Goal: Information Seeking & Learning: Learn about a topic

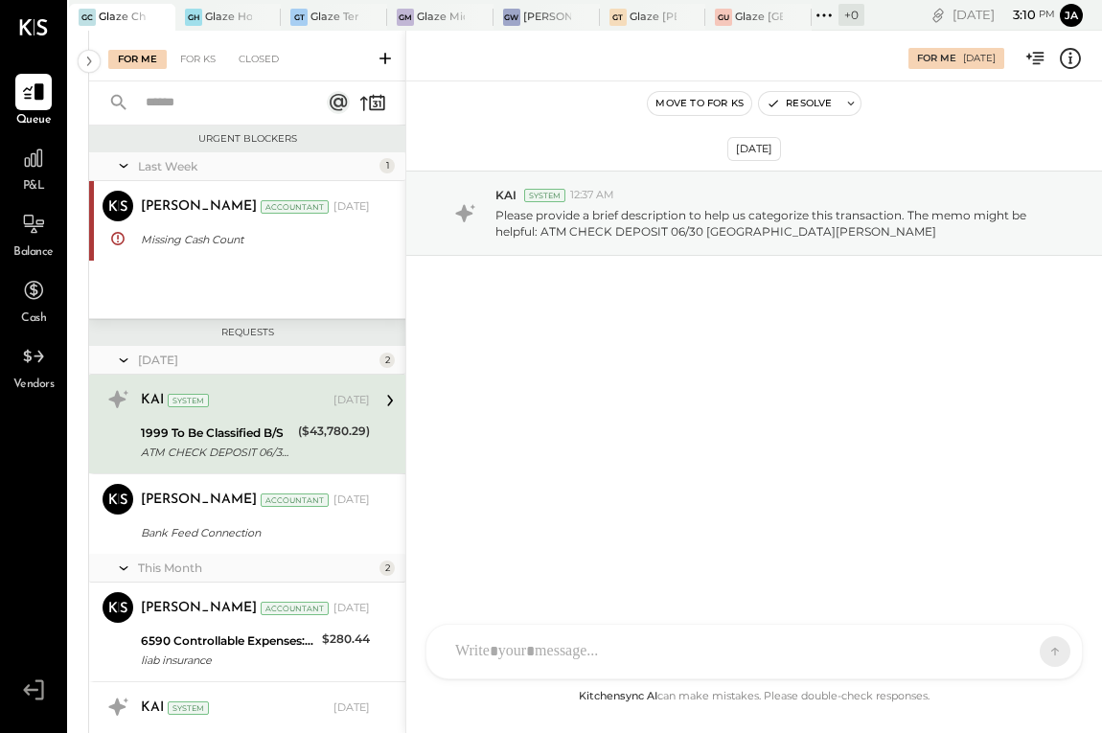
click at [26, 24] on icon at bounding box center [34, 27] width 28 height 16
click at [703, 209] on p "Please provide a brief description to help us categorize this transaction. The …" at bounding box center [777, 223] width 562 height 33
click at [31, 164] on icon at bounding box center [33, 158] width 19 height 19
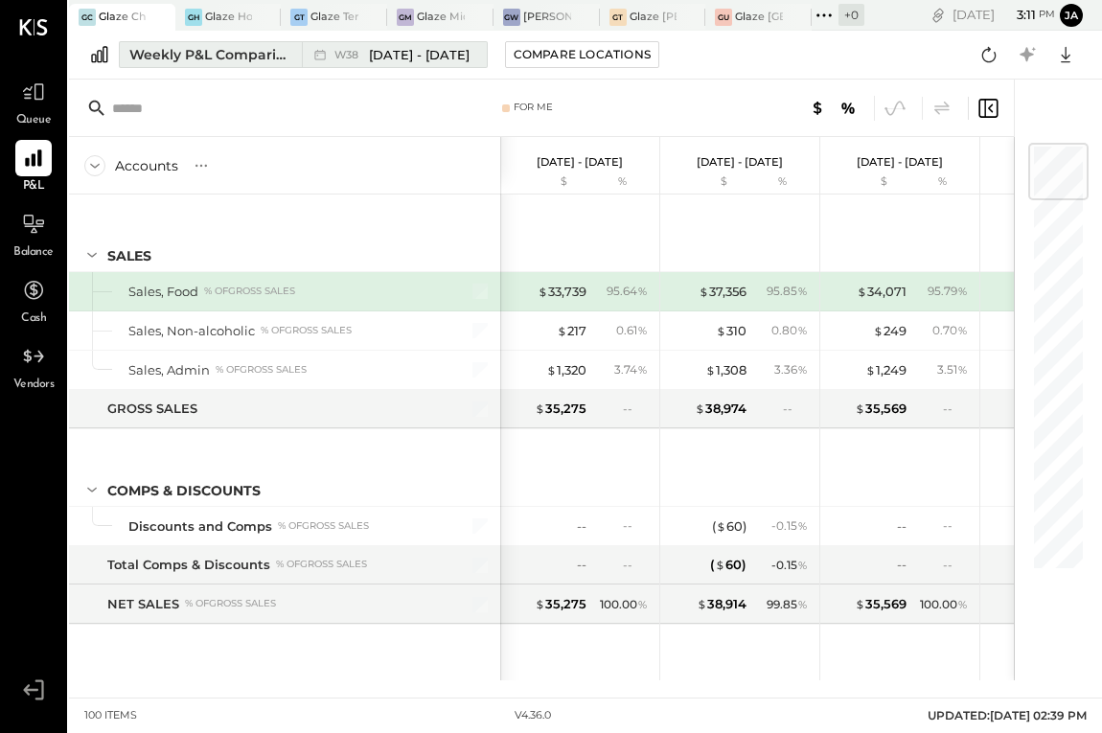
click at [263, 58] on div "Weekly P&L Comparison" at bounding box center [209, 54] width 161 height 19
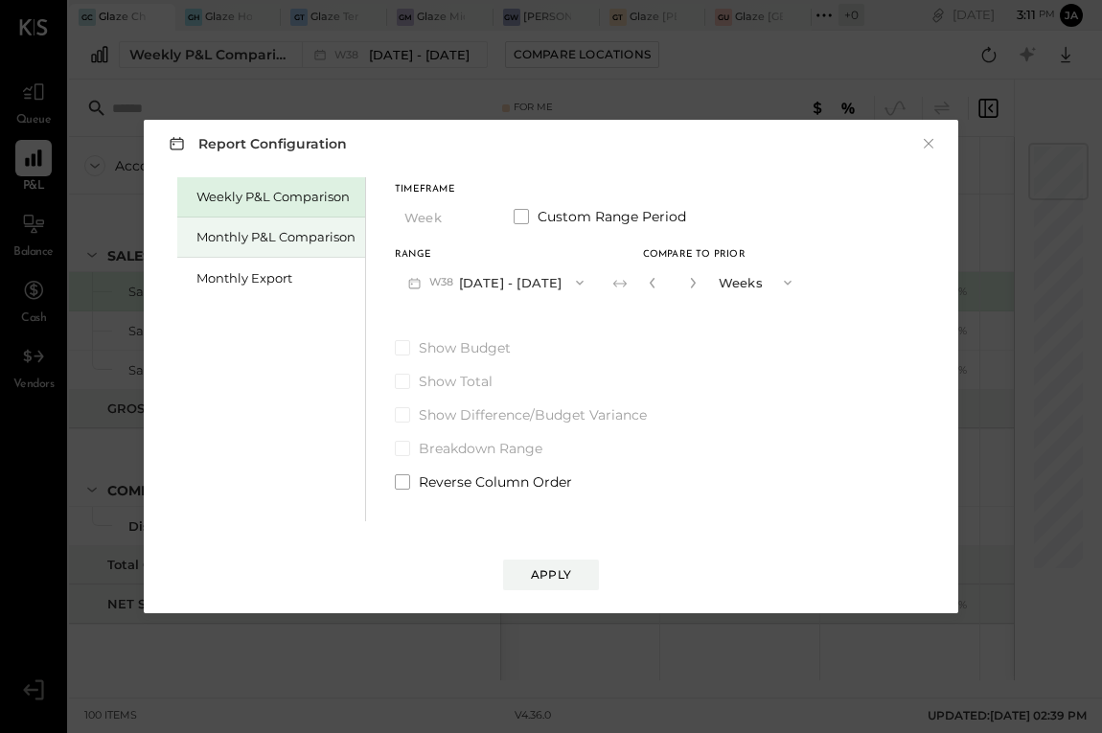
click at [310, 228] on div "Monthly P&L Comparison" at bounding box center [271, 238] width 188 height 40
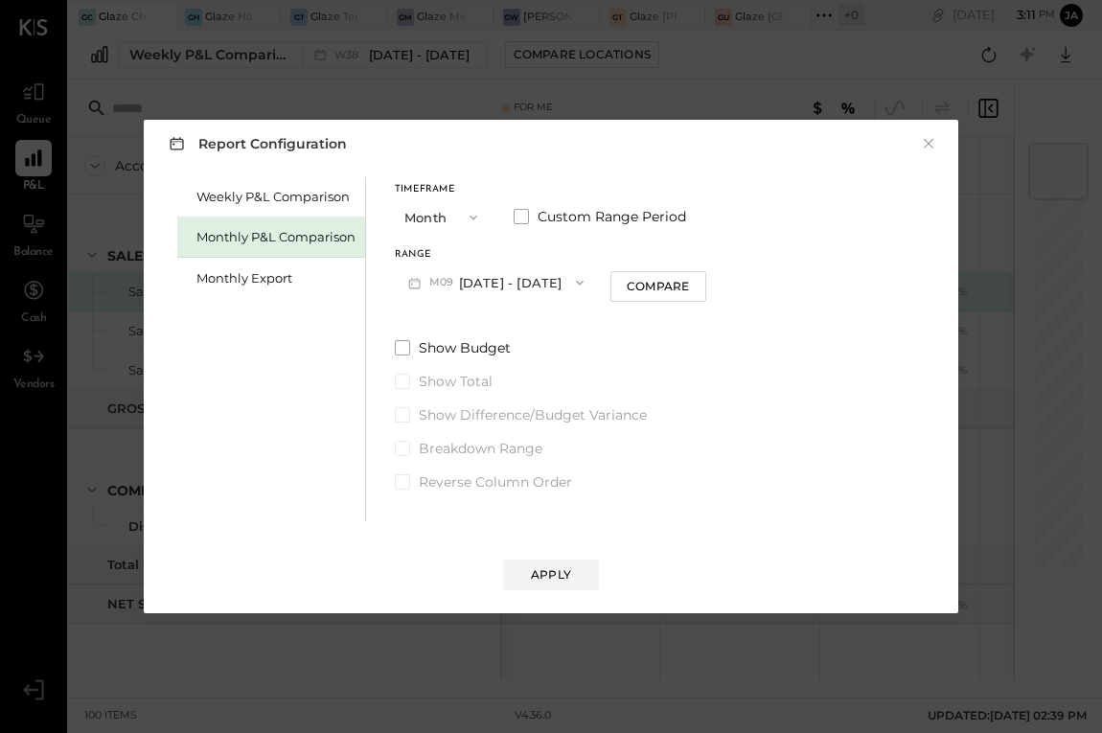
click at [648, 303] on div "Timeframe Month Custom Range Period Range M09 [DATE] - [DATE] Compare Show Budg…" at bounding box center [551, 334] width 312 height 314
click at [646, 294] on button "Compare" at bounding box center [659, 286] width 96 height 31
click at [521, 285] on button "M09 [DATE] - [DATE]" at bounding box center [496, 282] width 202 height 35
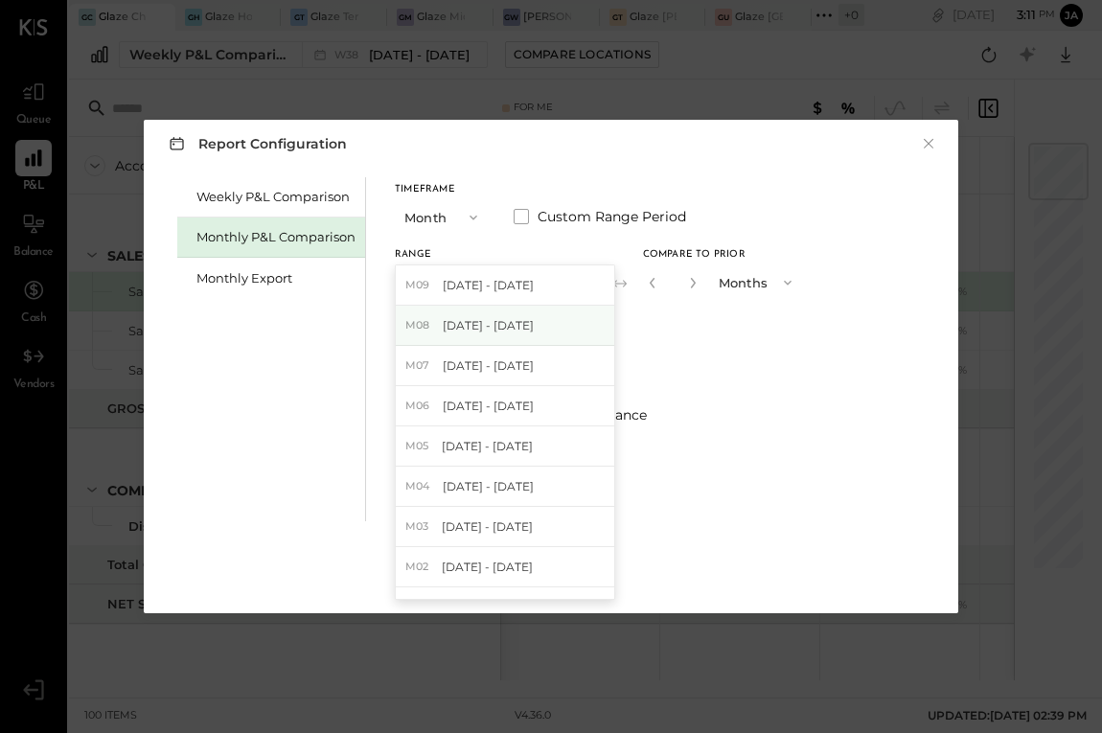
click at [512, 325] on span "[DATE] - [DATE]" at bounding box center [488, 325] width 91 height 16
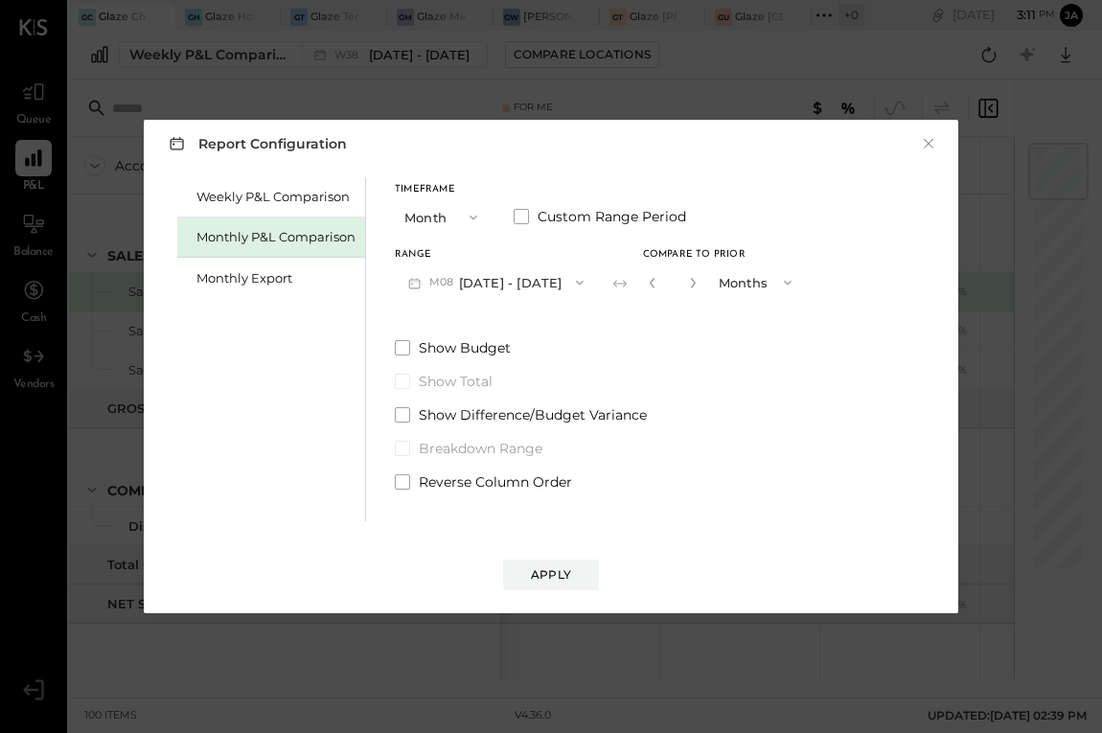
click at [685, 290] on button "button" at bounding box center [692, 282] width 15 height 21
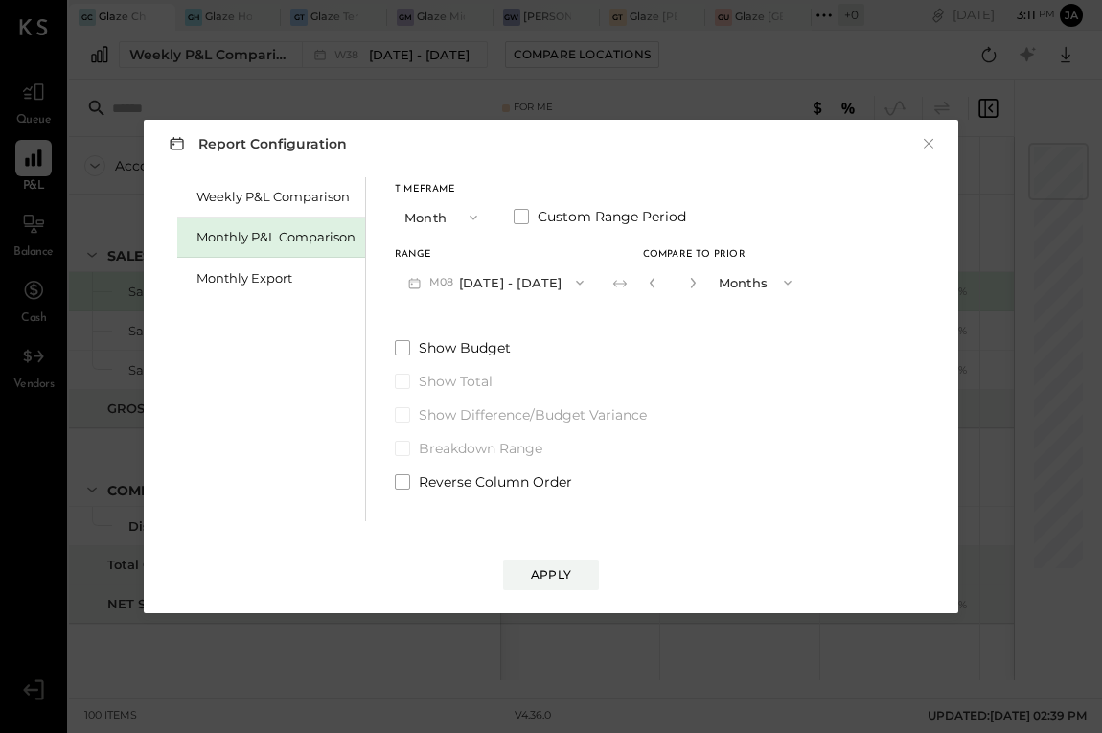
click at [685, 290] on button "button" at bounding box center [692, 282] width 15 height 21
type input "*"
click at [570, 598] on div "Report Configuration × Weekly P&L Comparison Monthly P&L Comparison Monthly Exp…" at bounding box center [551, 367] width 815 height 494
click at [570, 573] on div "Apply" at bounding box center [551, 574] width 40 height 16
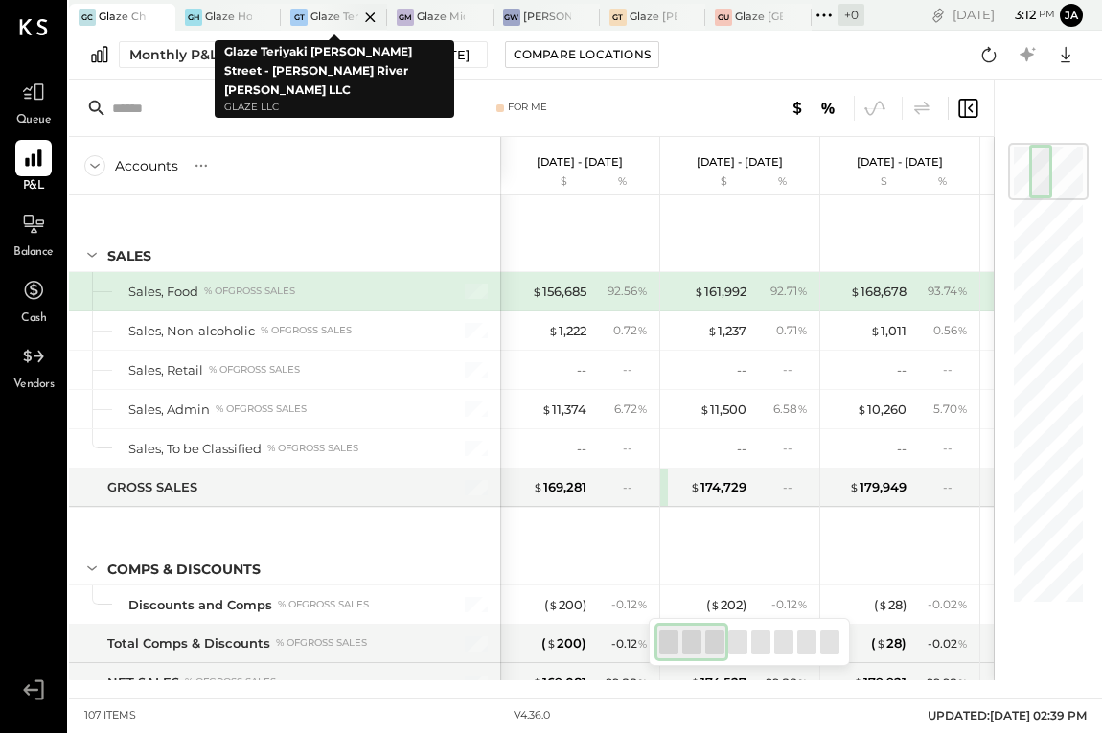
click at [331, 18] on div at bounding box center [353, 17] width 67 height 26
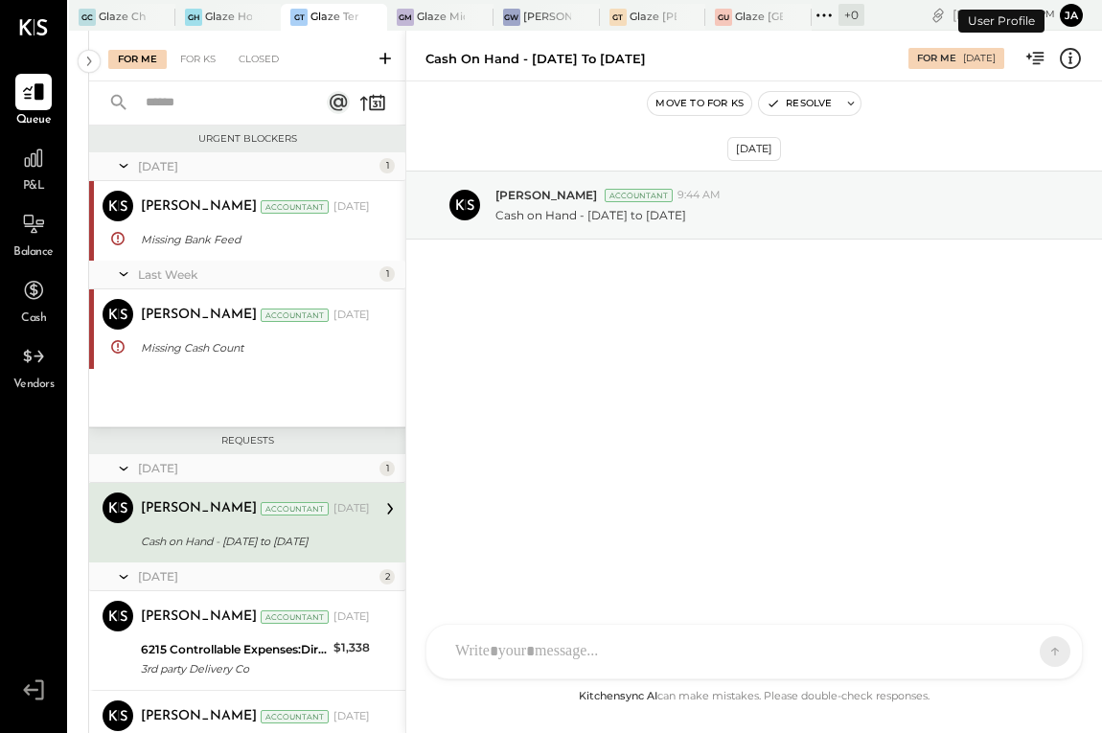
scroll to position [93, 0]
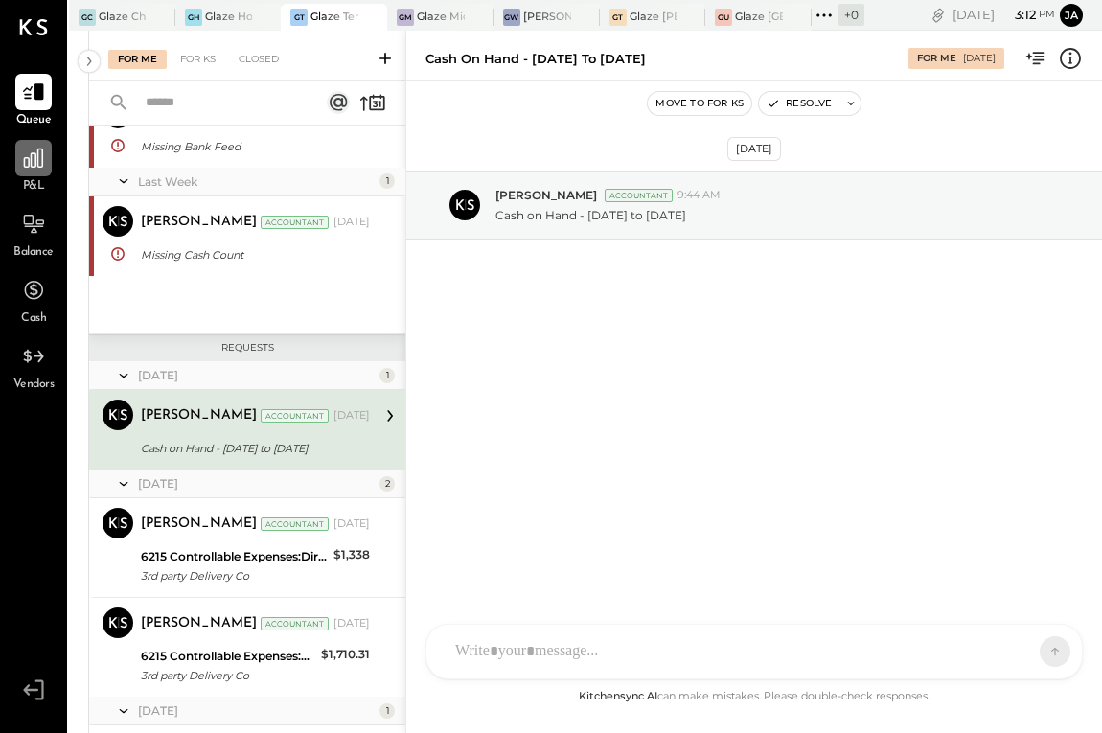
click at [27, 165] on icon at bounding box center [33, 158] width 25 height 25
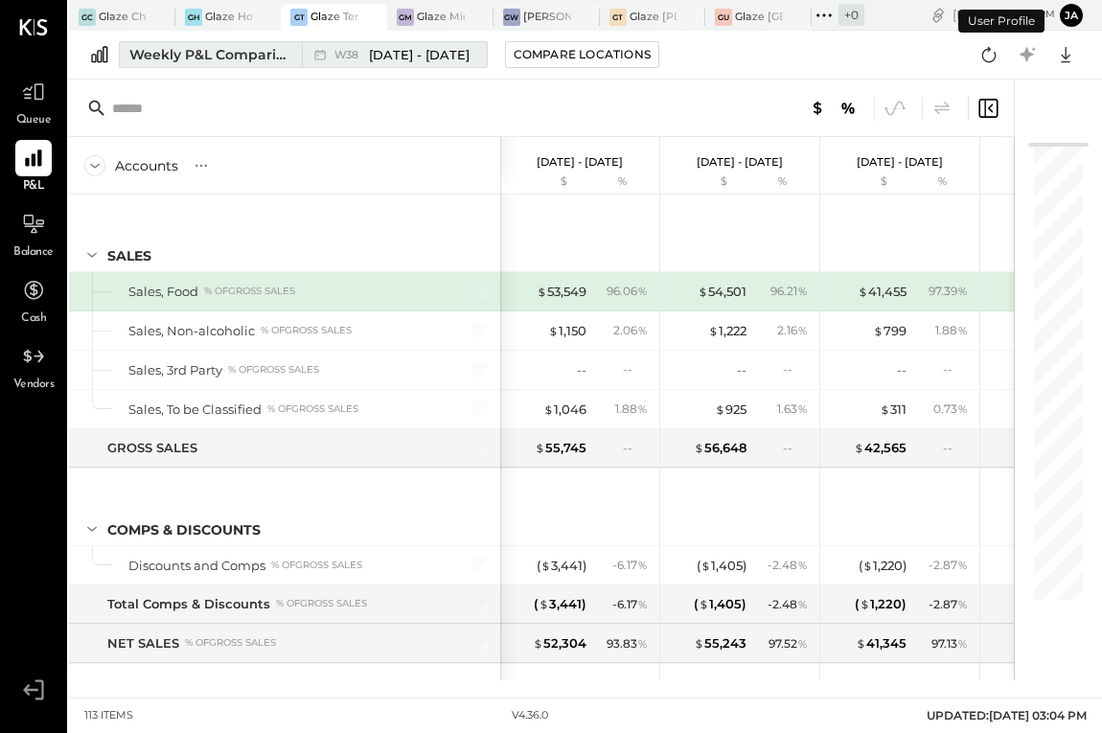
click at [266, 58] on div "Weekly P&L Comparison" at bounding box center [209, 54] width 161 height 19
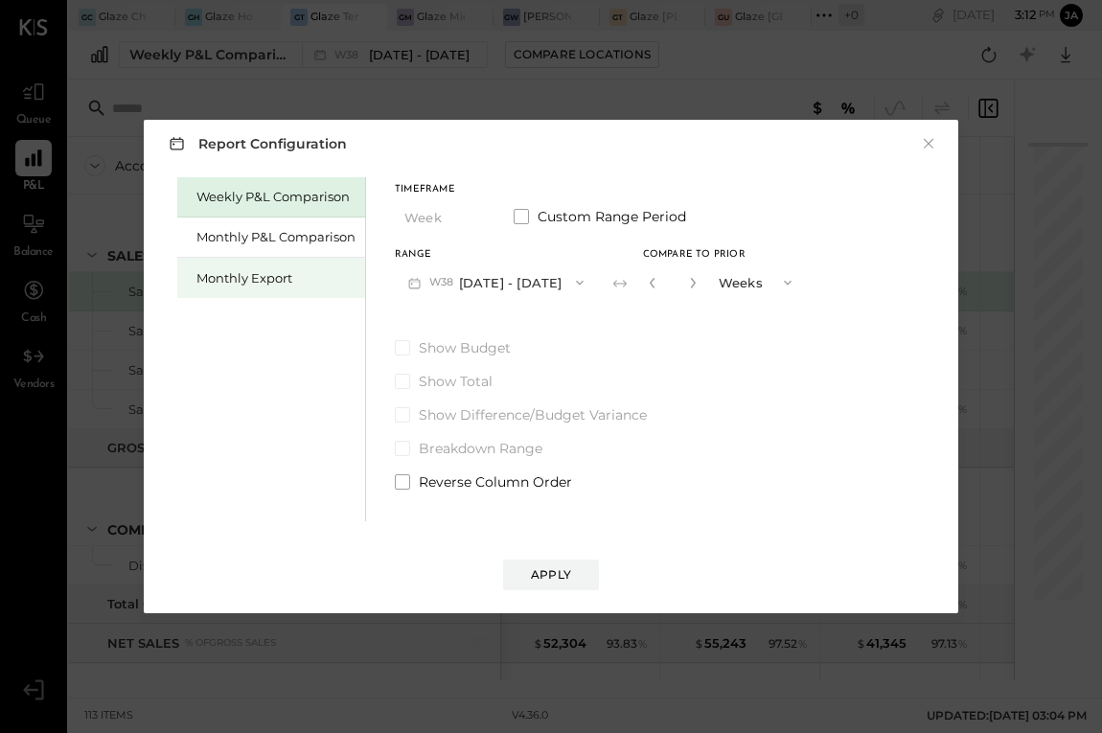
click at [283, 262] on div "Monthly Export" at bounding box center [271, 278] width 188 height 40
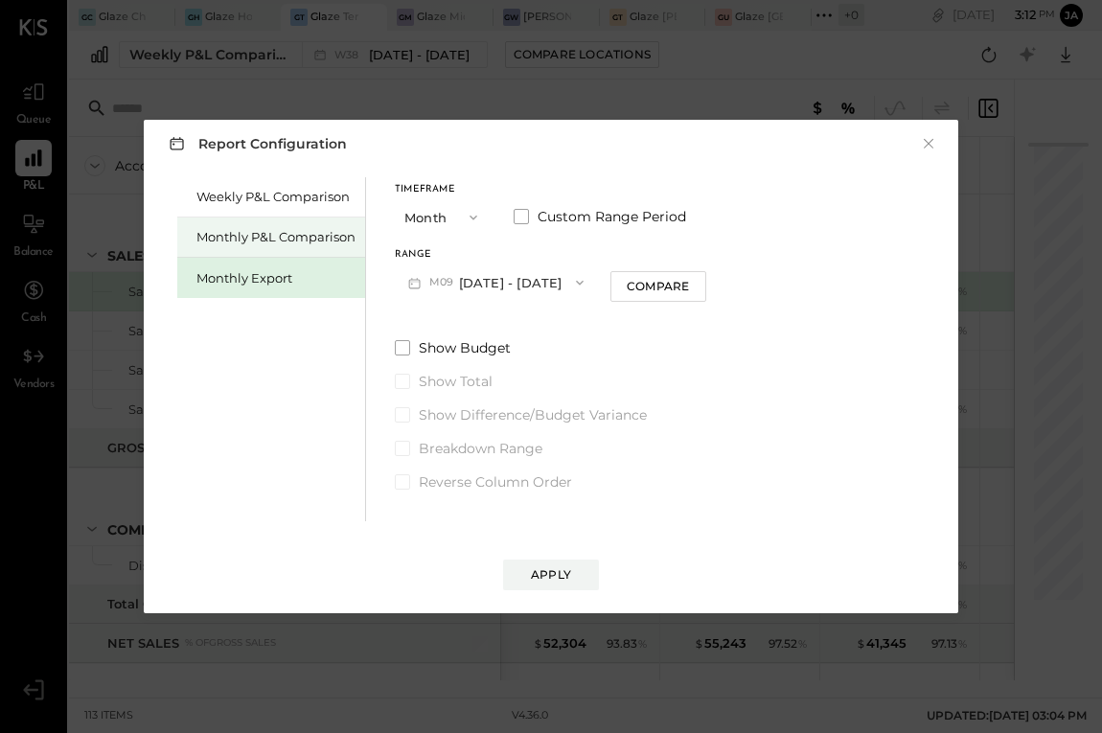
click at [285, 241] on div "Monthly P&L Comparison" at bounding box center [275, 237] width 159 height 18
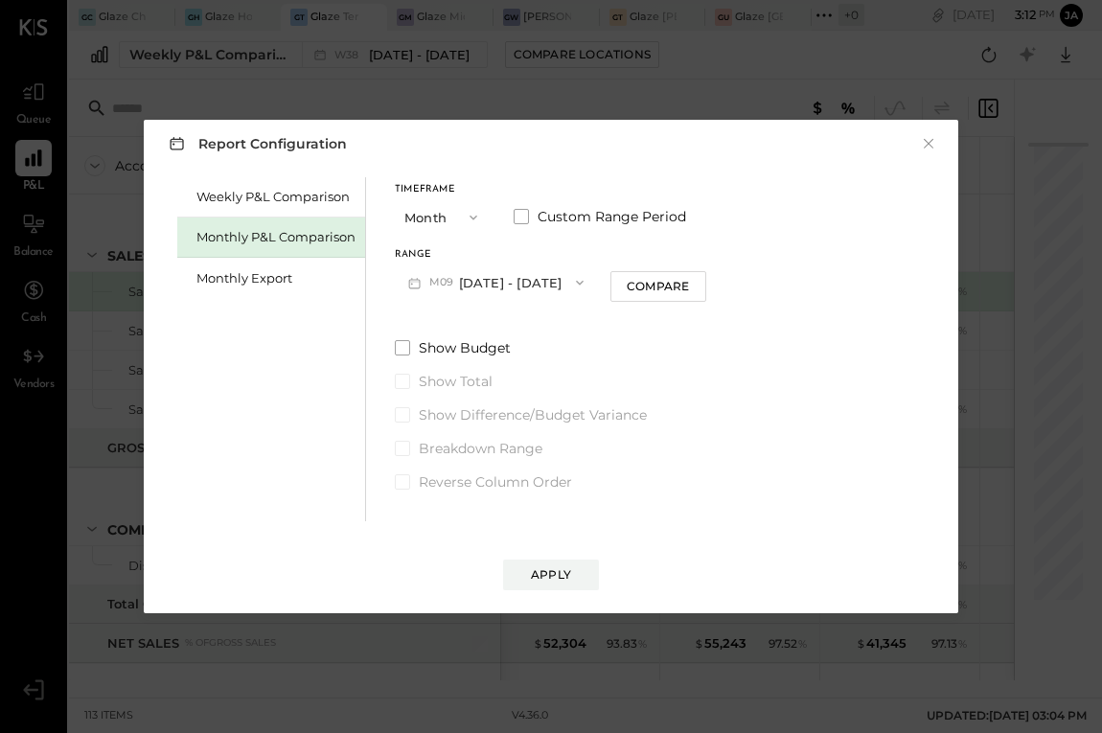
click at [504, 276] on button "M09 [DATE] - [DATE]" at bounding box center [496, 282] width 202 height 35
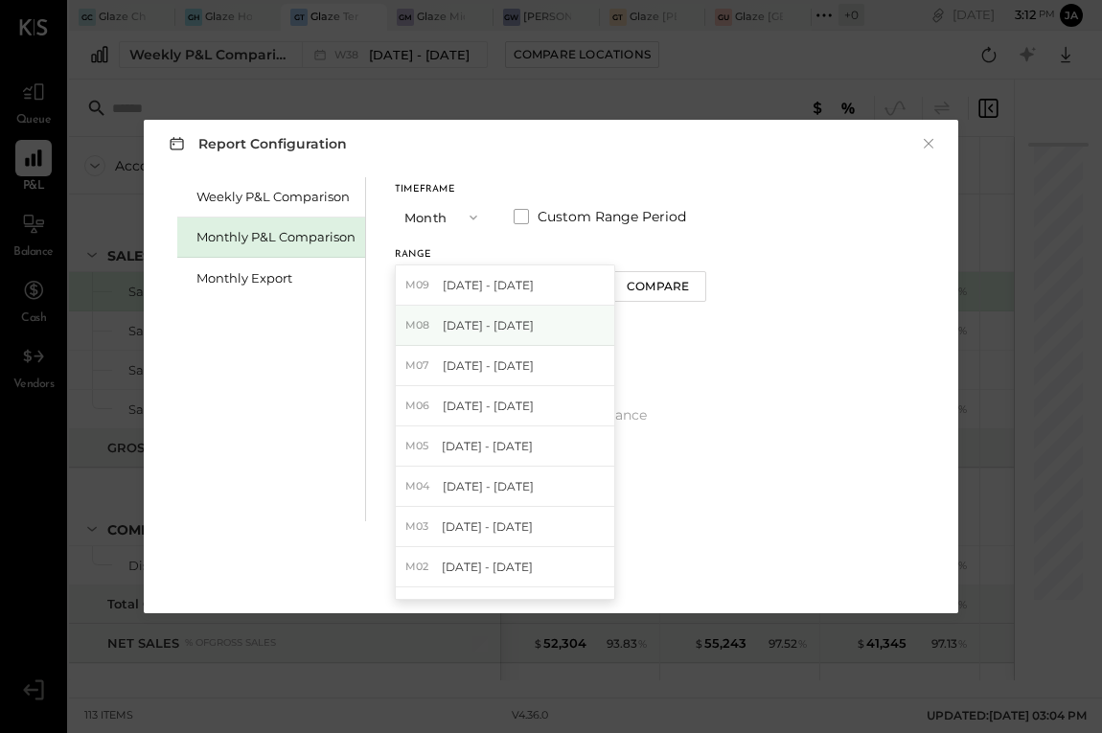
click at [508, 325] on span "[DATE] - [DATE]" at bounding box center [488, 325] width 91 height 16
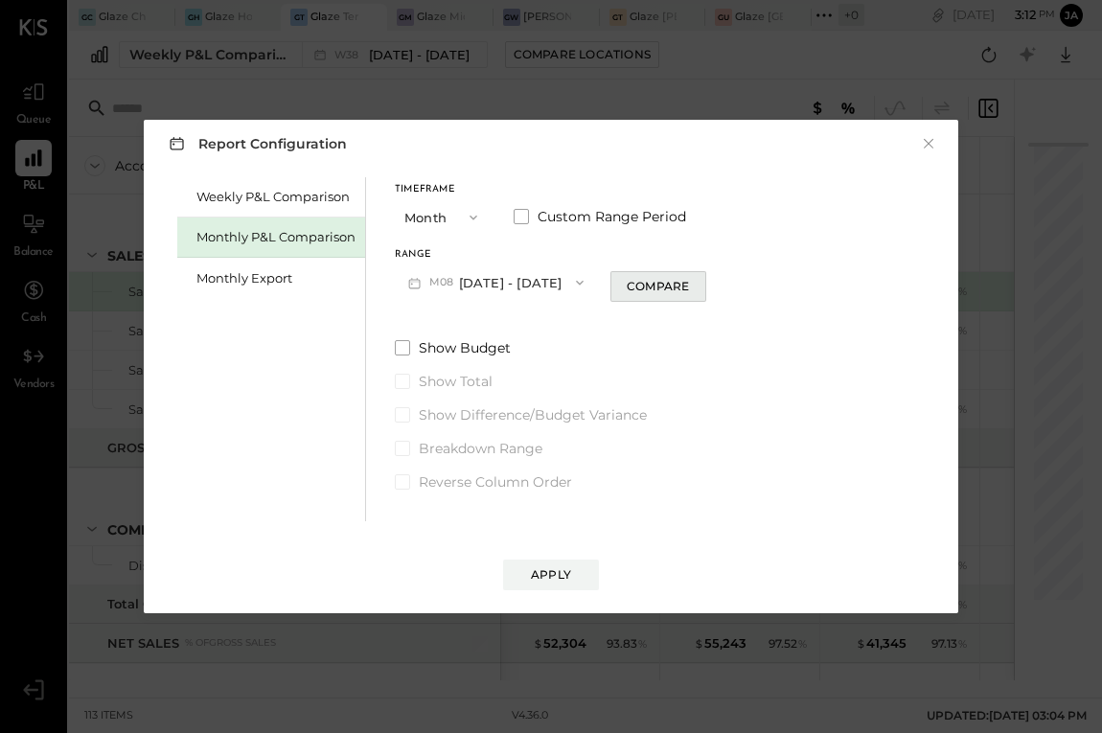
click at [611, 290] on button "Compare" at bounding box center [659, 286] width 96 height 31
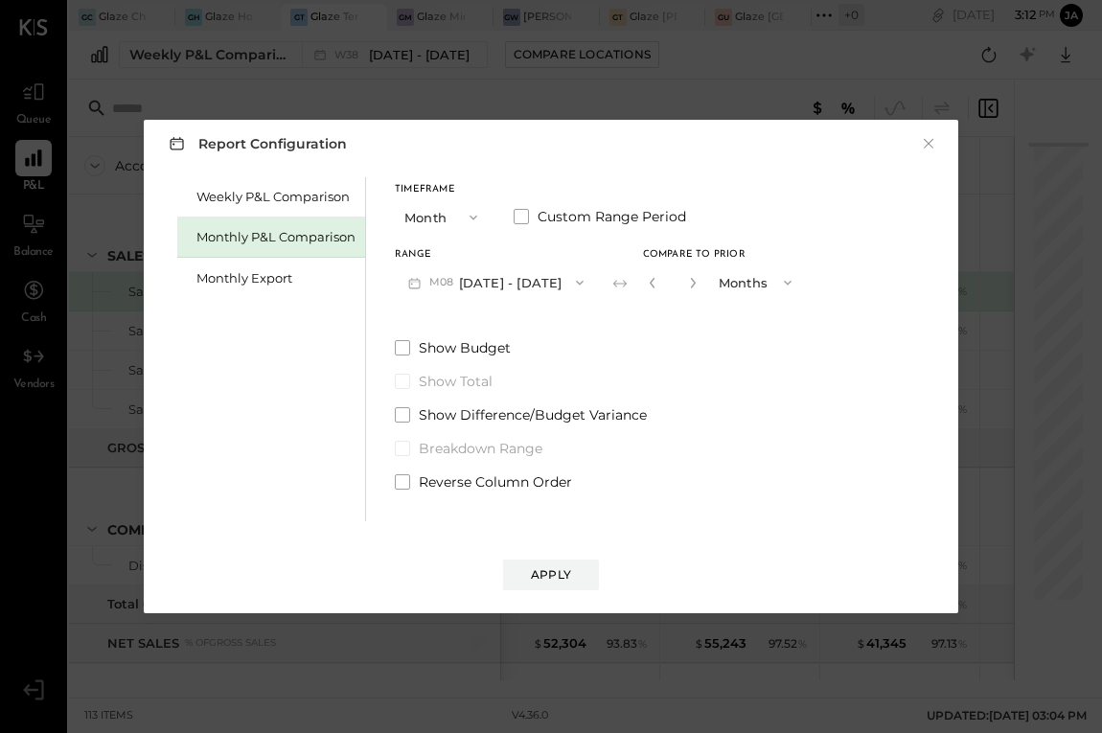
click at [709, 285] on button "Months" at bounding box center [757, 282] width 96 height 35
click at [687, 283] on icon "button" at bounding box center [693, 283] width 12 height 12
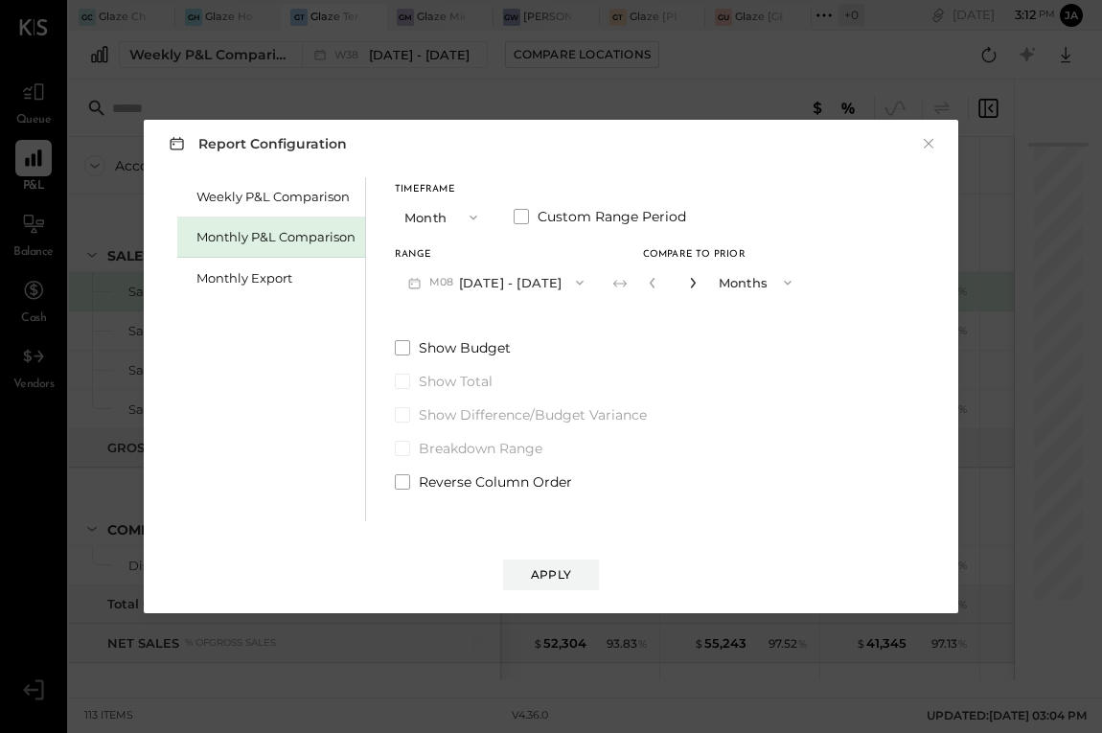
click at [687, 283] on icon "button" at bounding box center [693, 283] width 12 height 12
type input "*"
click at [563, 593] on div "Report Configuration × Weekly P&L Comparison Monthly P&L Comparison Monthly Exp…" at bounding box center [551, 367] width 815 height 494
click at [566, 579] on div "Apply" at bounding box center [551, 574] width 40 height 16
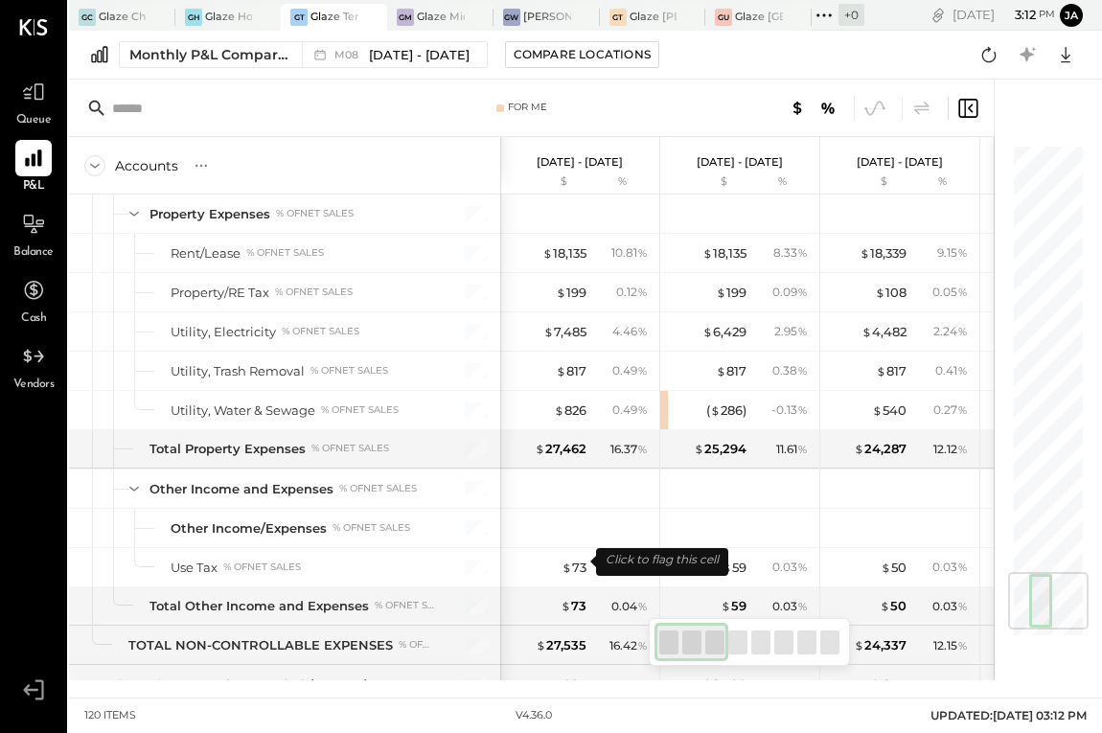
scroll to position [3683, 0]
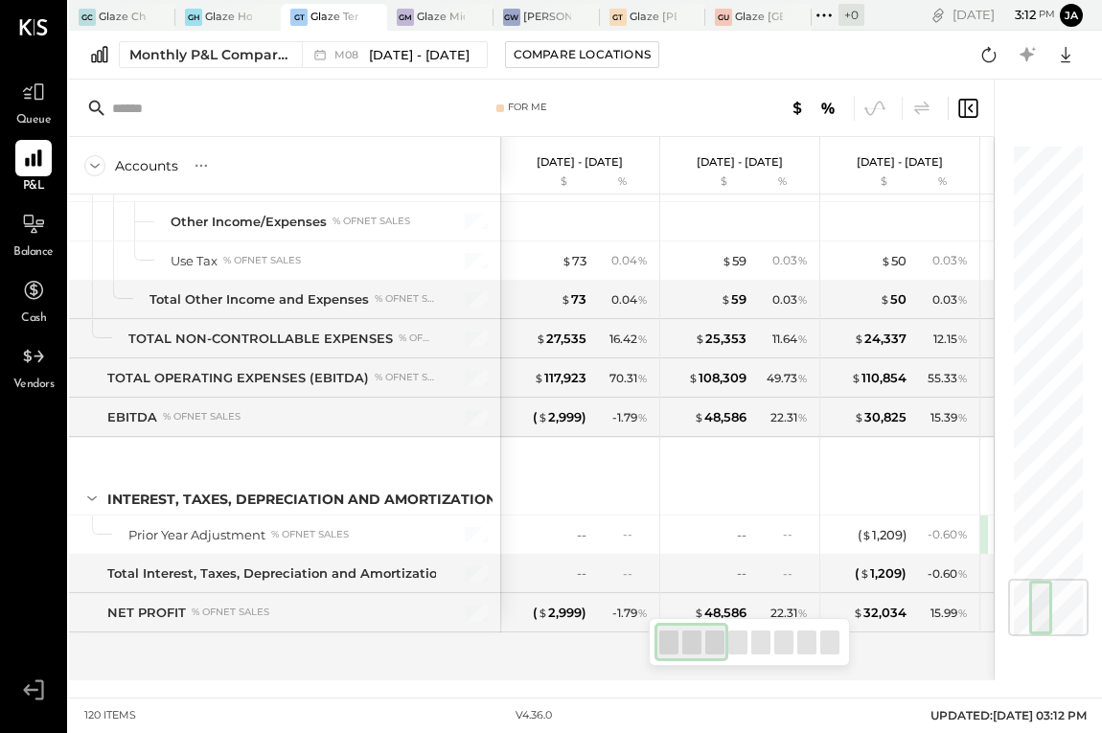
click at [608, 670] on div "SALES Sales, Food % of GROSS SALES Sales, Non-alcoholic % of GROSS SALES Sales,…" at bounding box center [532, 438] width 926 height 486
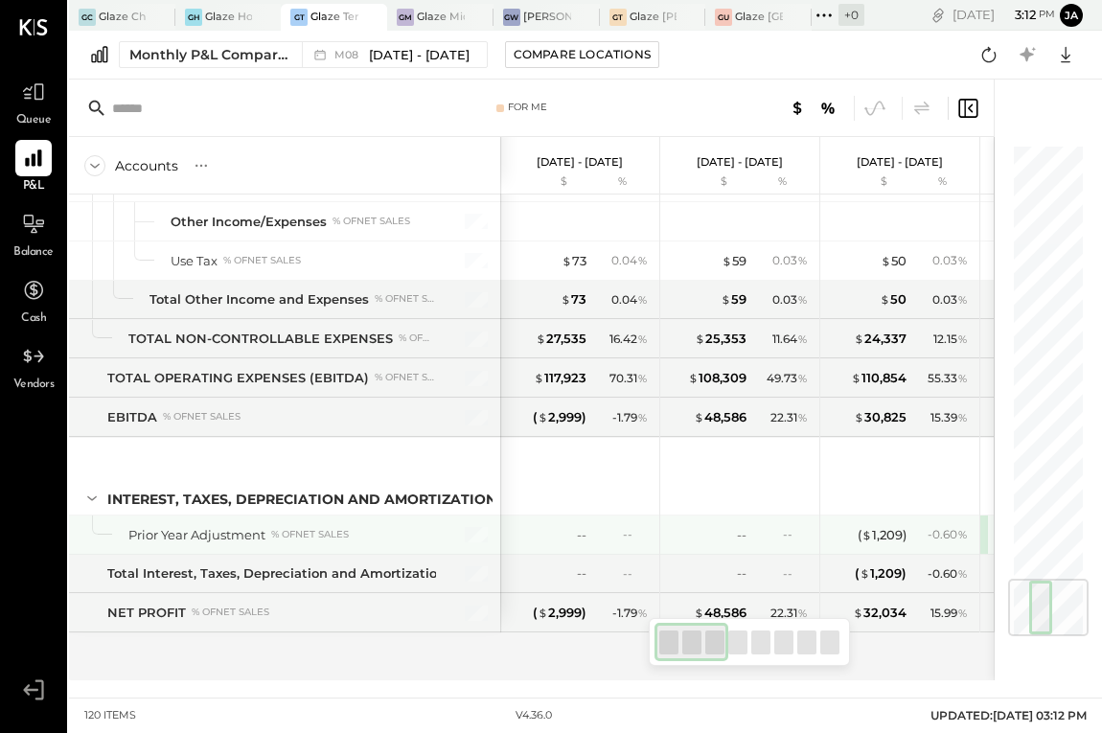
scroll to position [3652, 0]
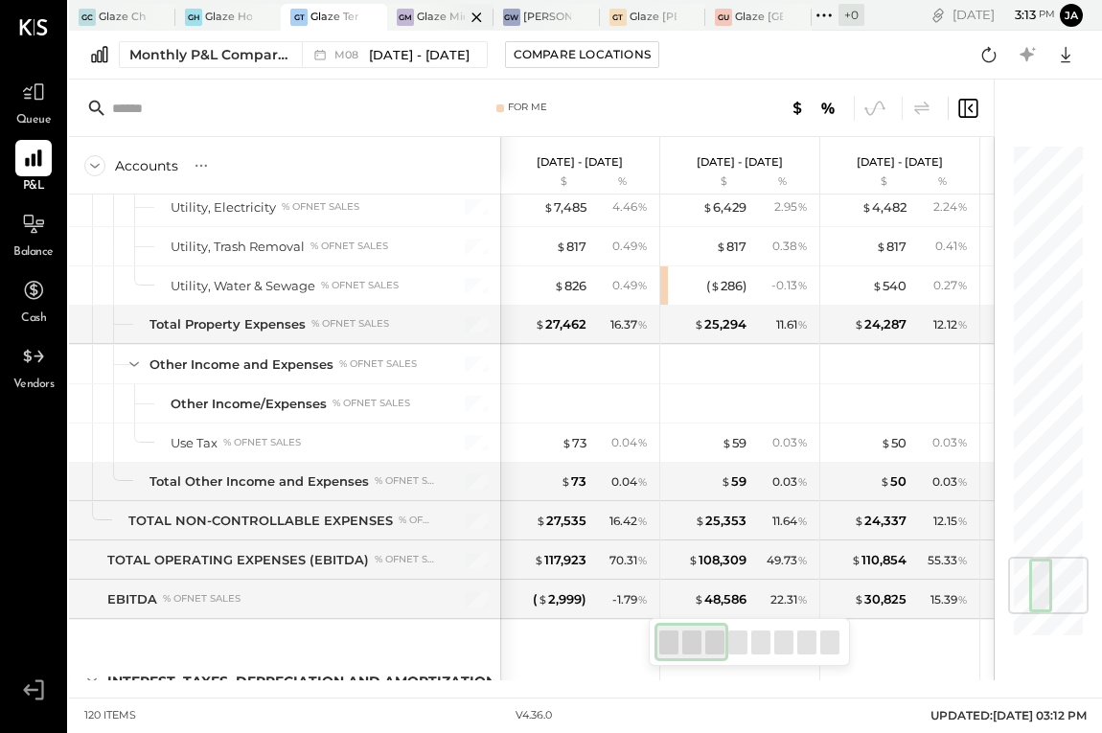
click at [460, 8] on div at bounding box center [460, 17] width 67 height 26
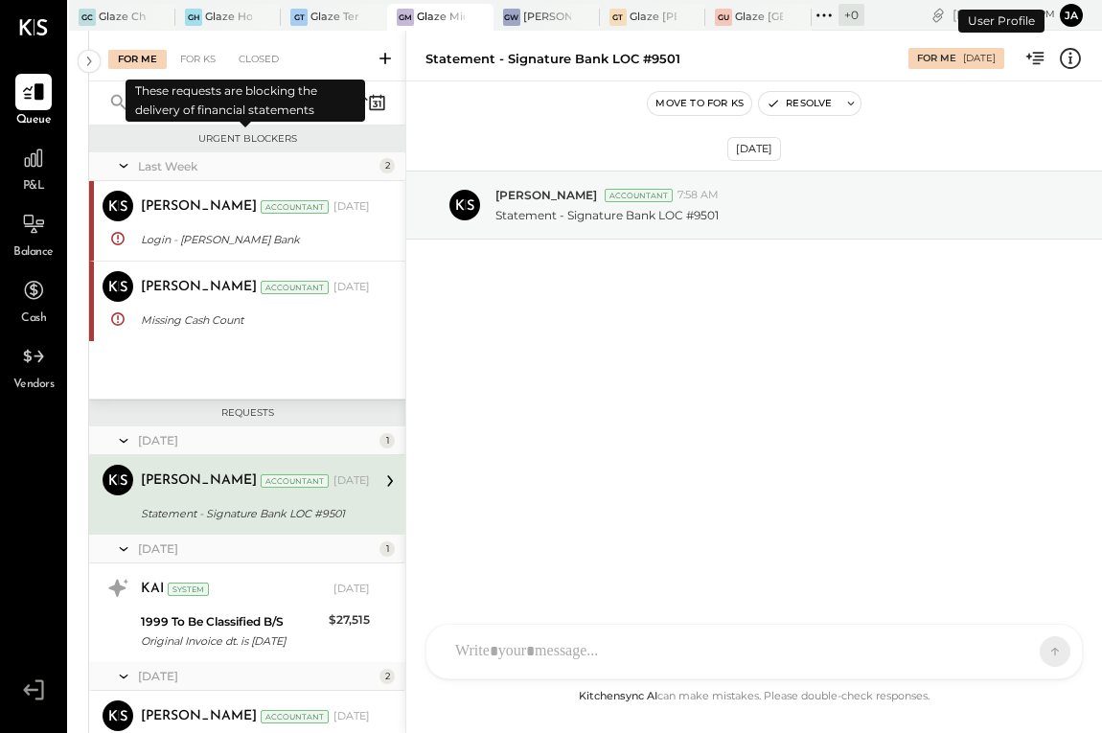
scroll to position [65, 0]
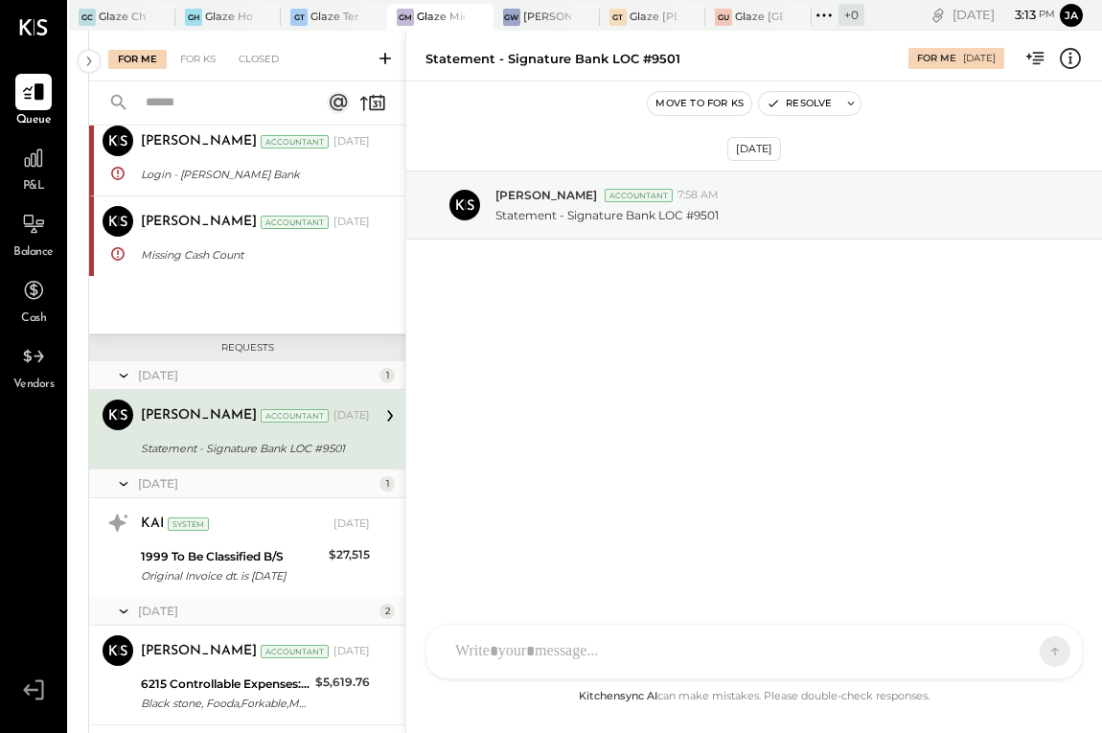
click at [447, 27] on div at bounding box center [460, 17] width 67 height 26
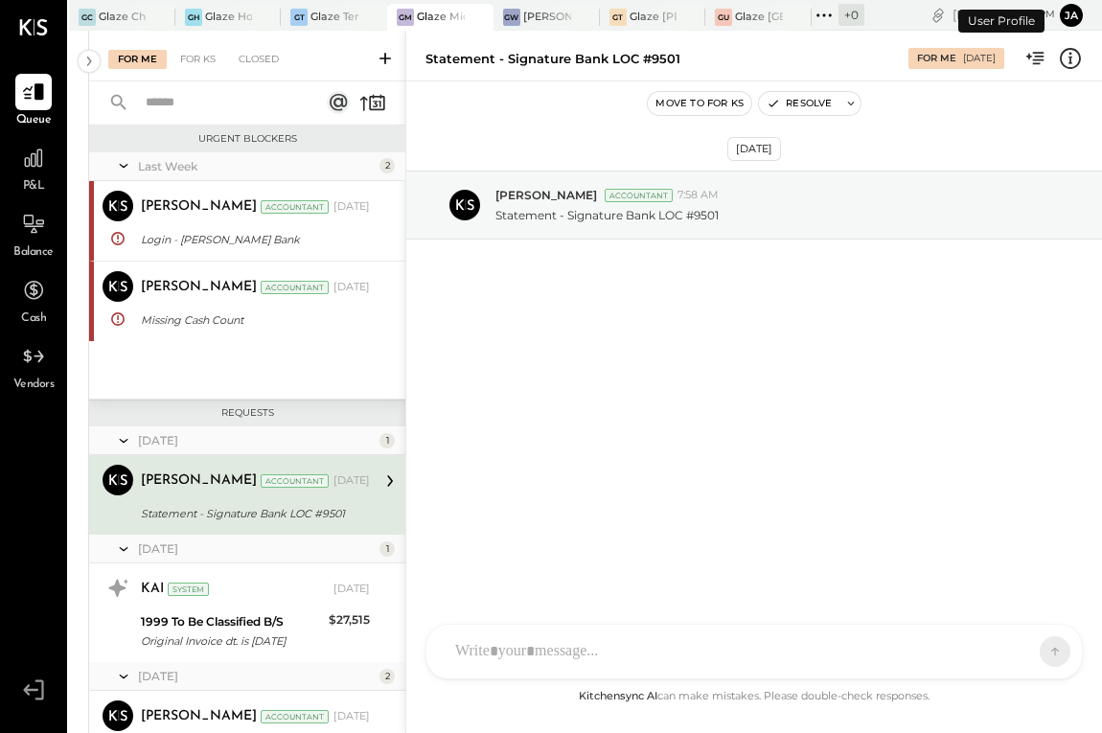
scroll to position [65, 0]
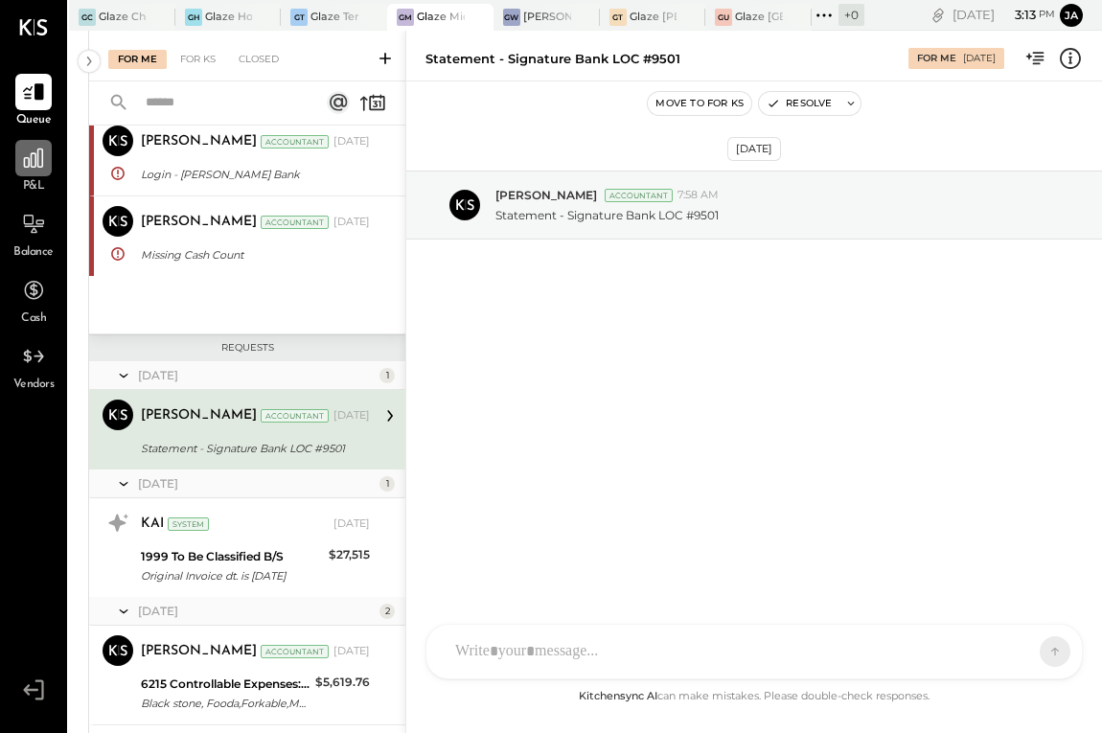
click at [37, 174] on div at bounding box center [33, 158] width 36 height 36
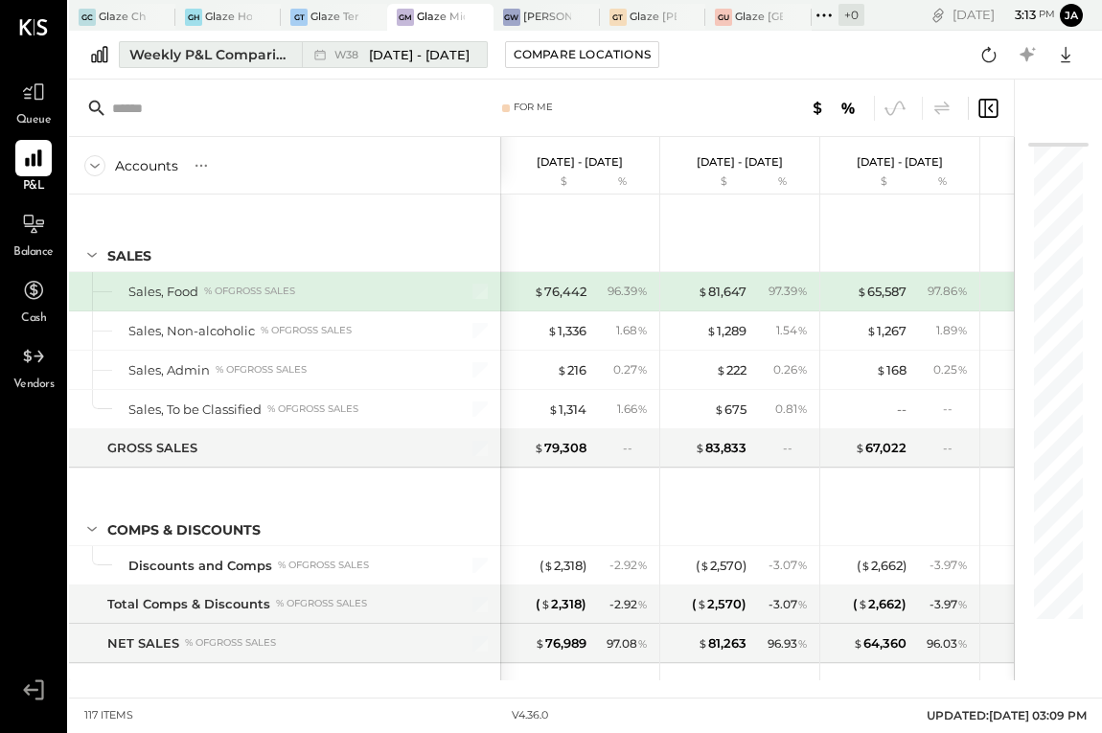
click at [276, 59] on div "Weekly P&L Comparison" at bounding box center [209, 54] width 161 height 19
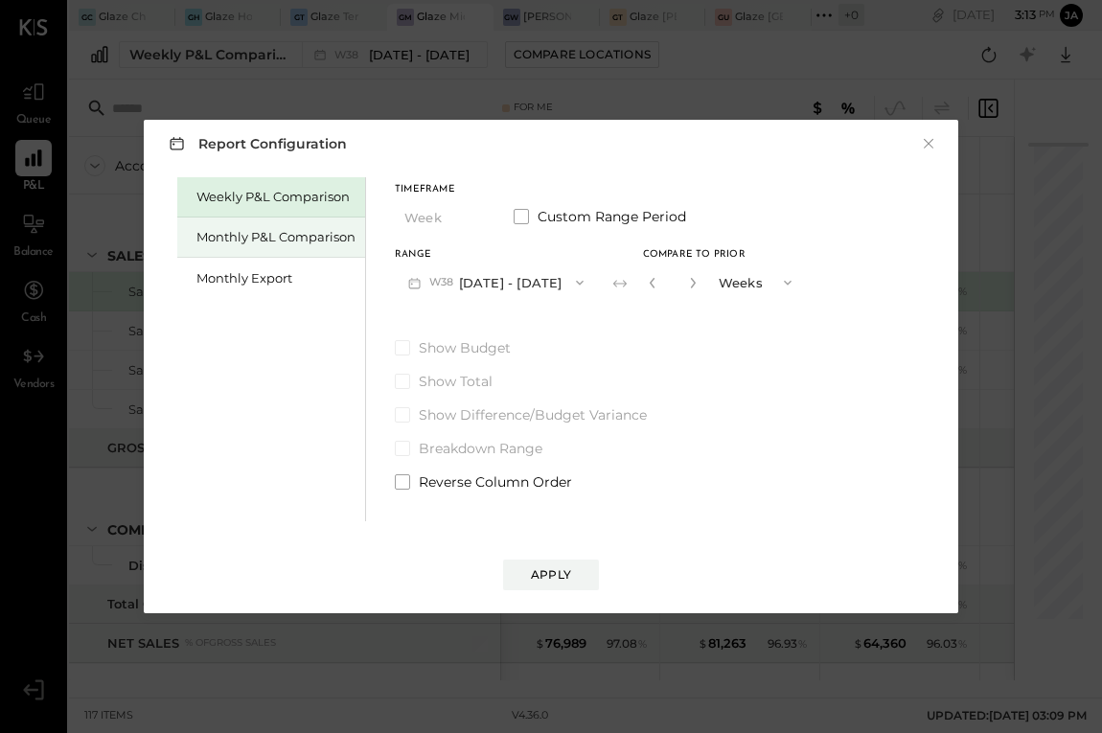
click at [289, 251] on div "Monthly P&L Comparison" at bounding box center [271, 238] width 188 height 40
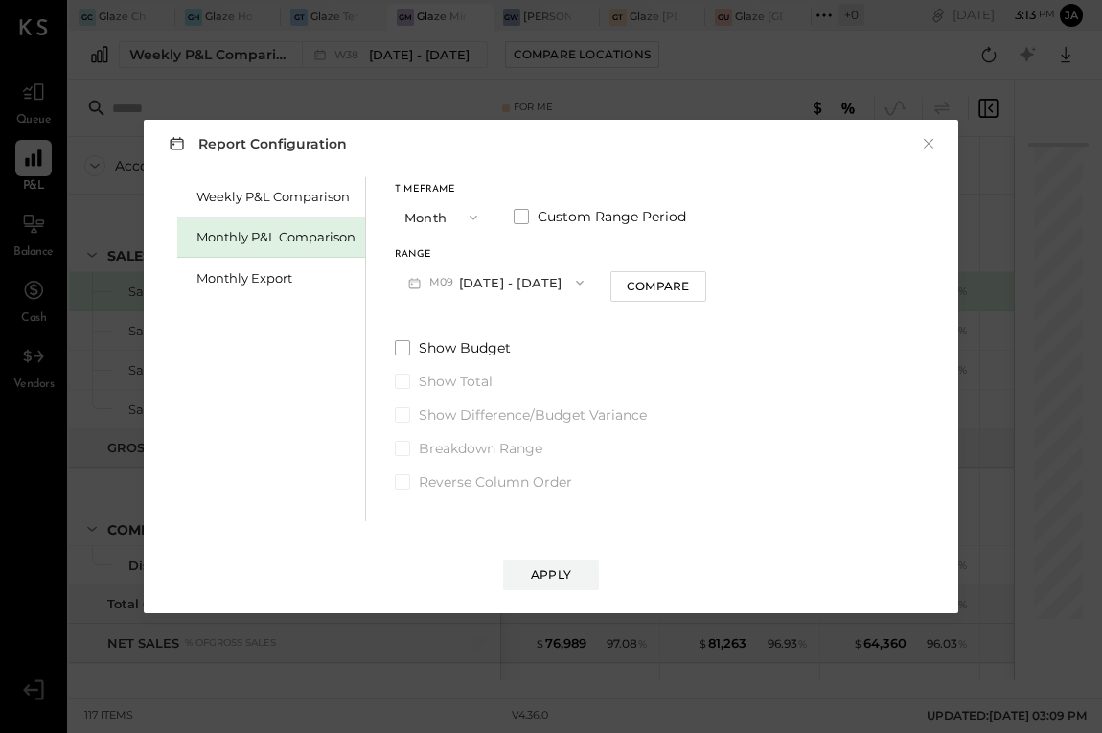
click at [515, 293] on button "M09 [DATE] - [DATE]" at bounding box center [496, 282] width 202 height 35
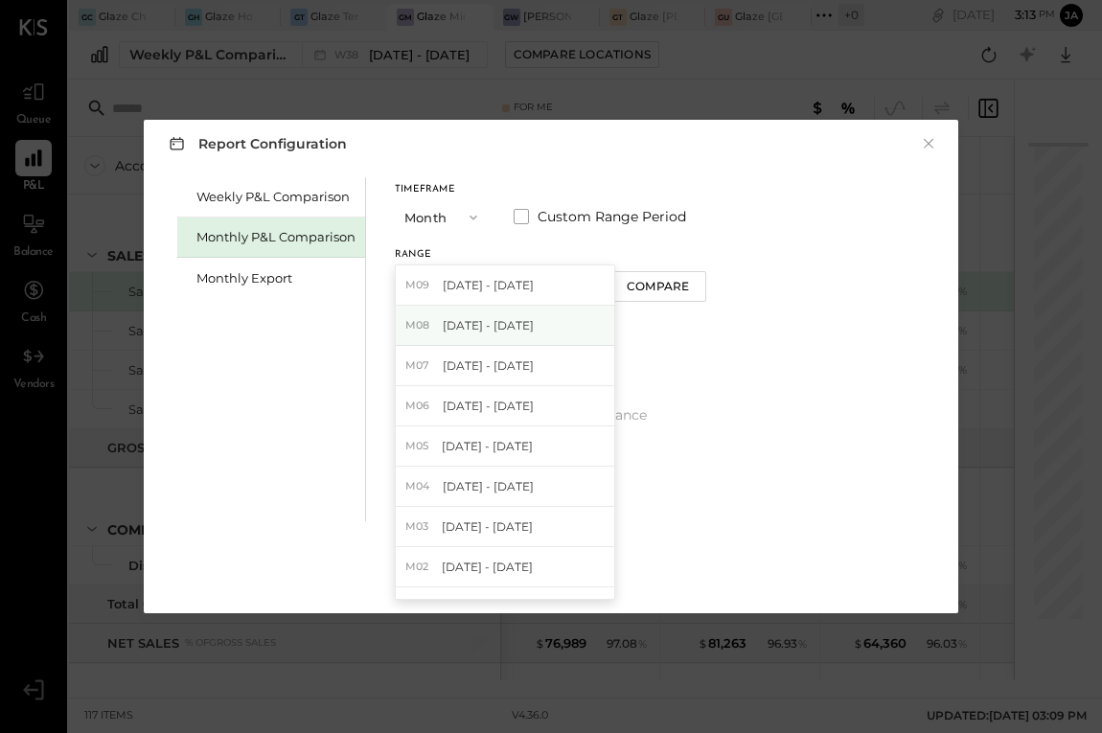
click at [514, 327] on span "[DATE] - [DATE]" at bounding box center [488, 325] width 91 height 16
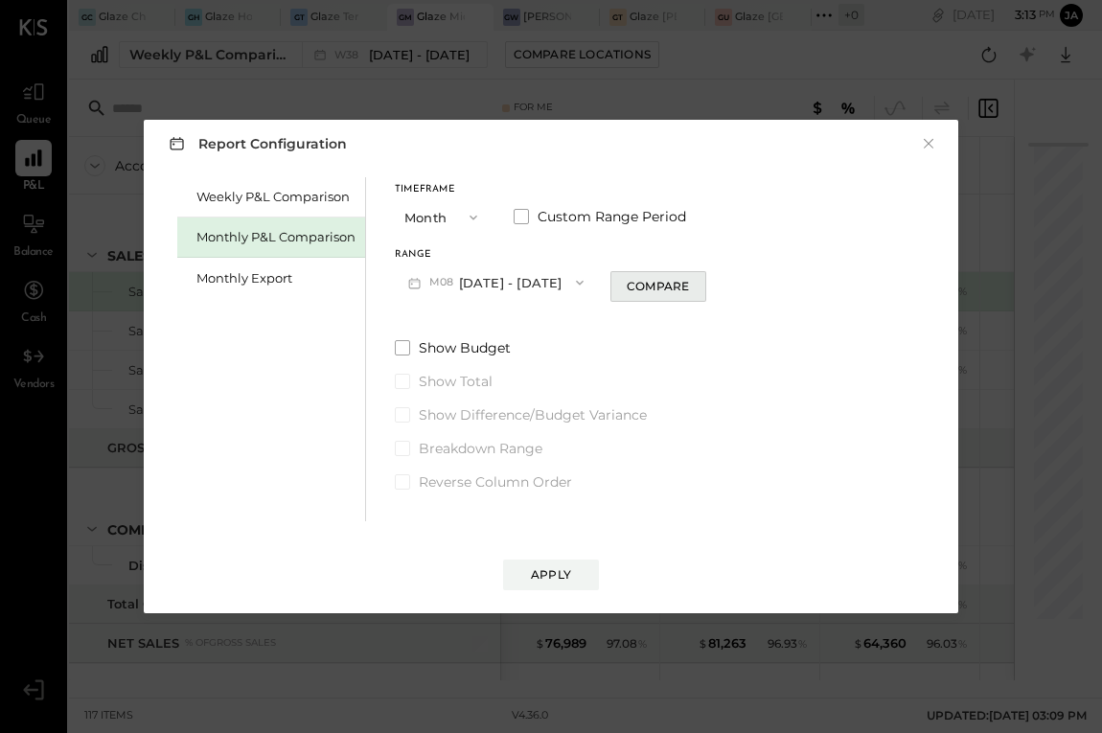
click at [652, 293] on div "Compare" at bounding box center [658, 286] width 62 height 16
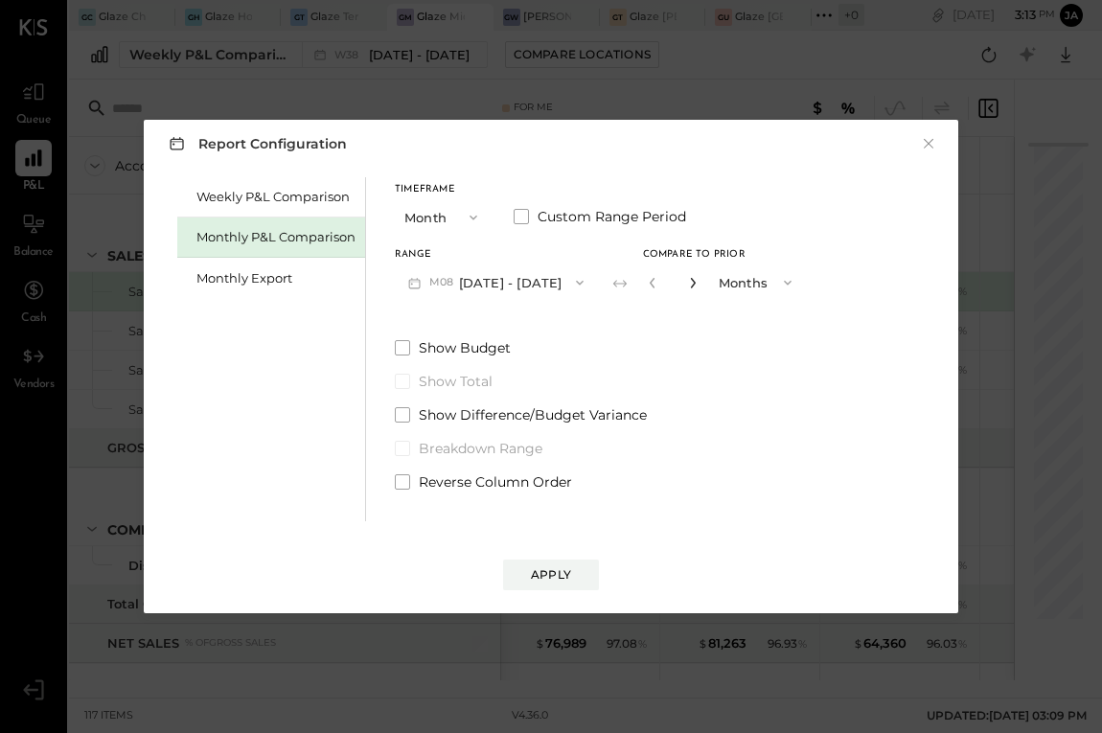
click at [687, 284] on icon "button" at bounding box center [693, 283] width 12 height 12
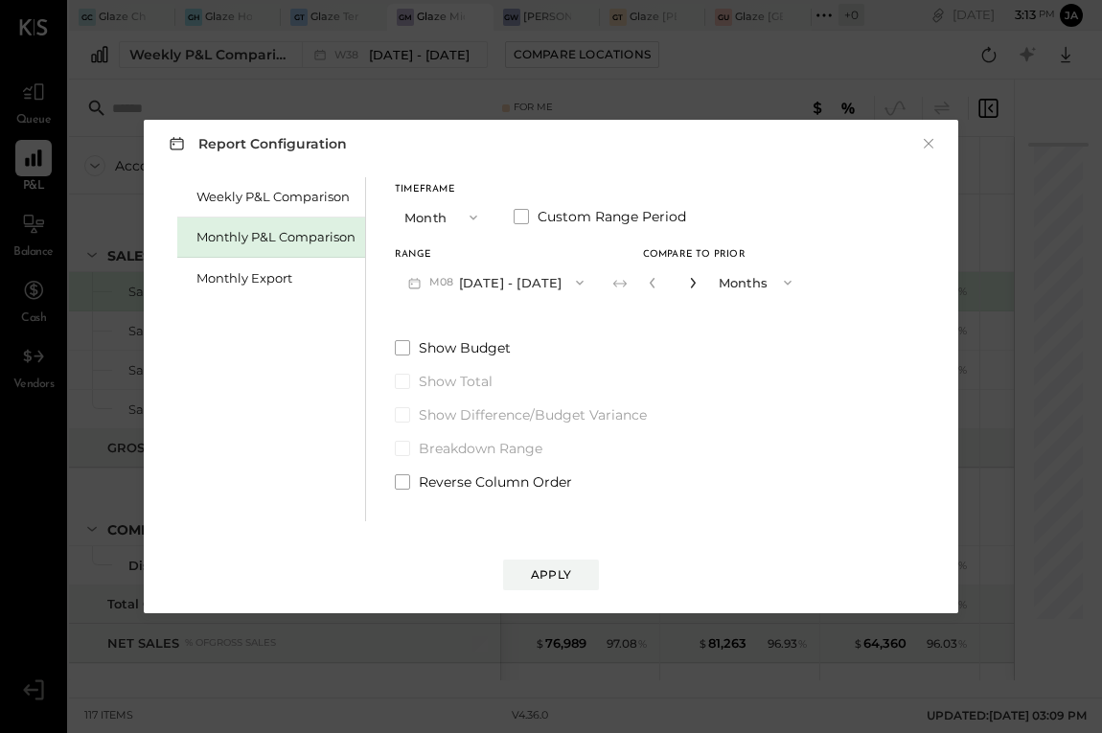
click at [687, 284] on icon "button" at bounding box center [693, 283] width 12 height 12
type input "*"
click at [551, 584] on button "Apply" at bounding box center [551, 575] width 96 height 31
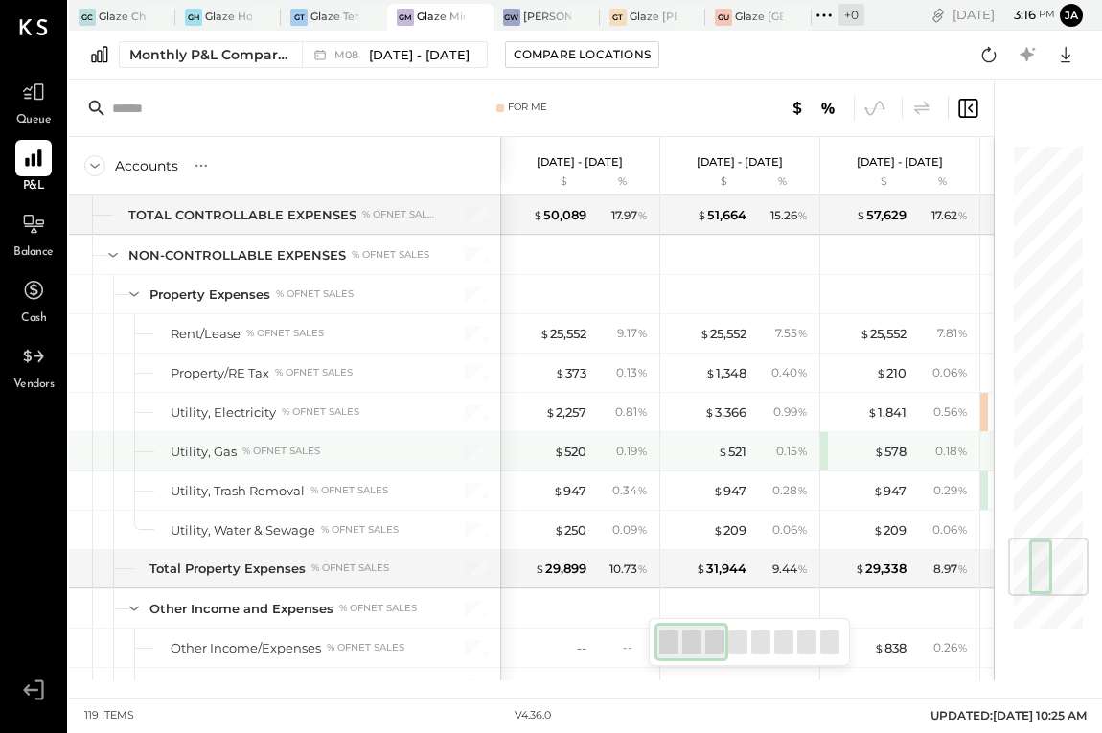
scroll to position [3357, 0]
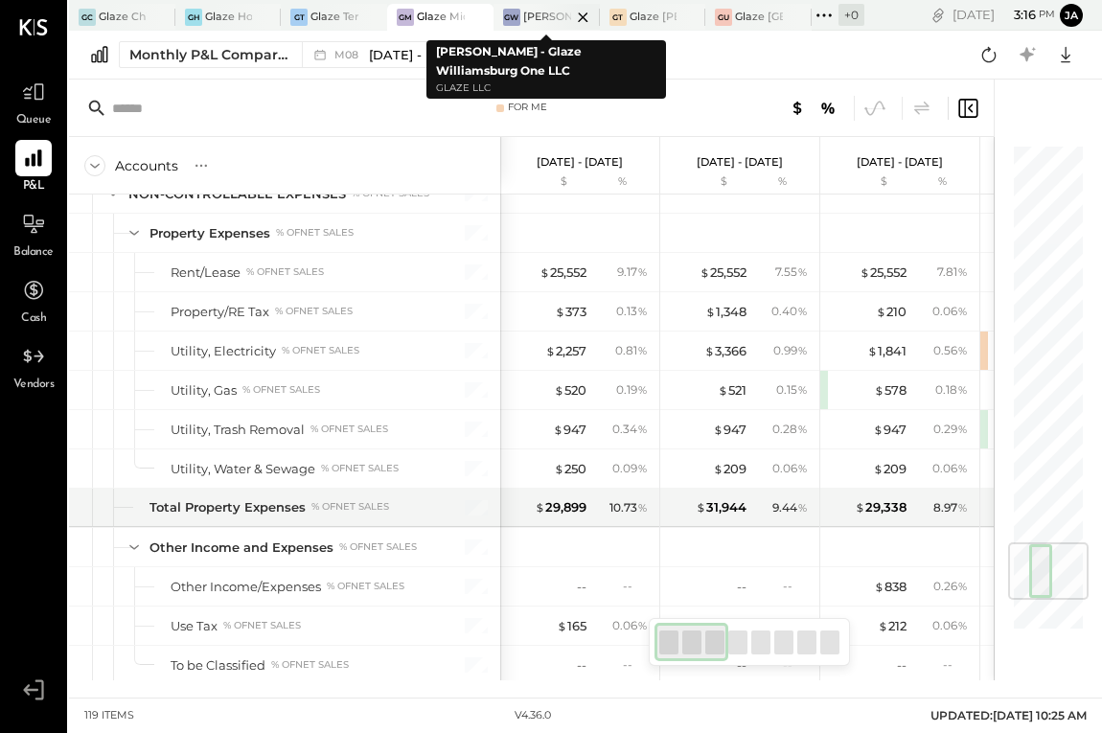
click at [561, 25] on div at bounding box center [566, 17] width 67 height 26
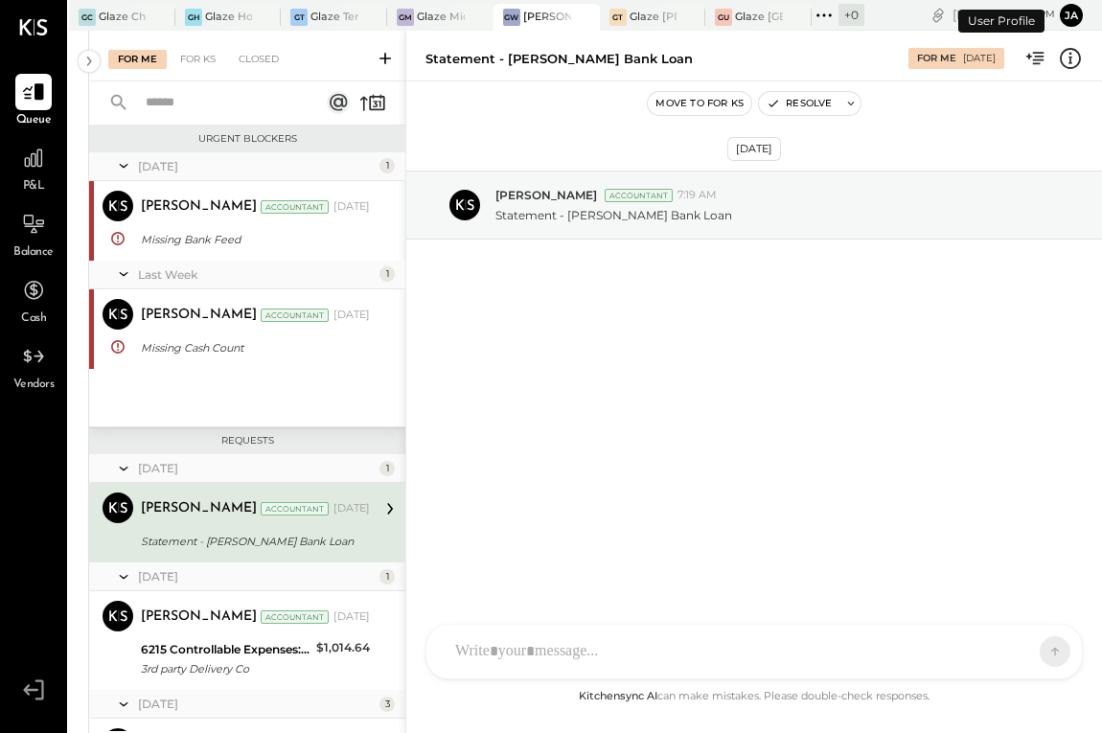
scroll to position [93, 0]
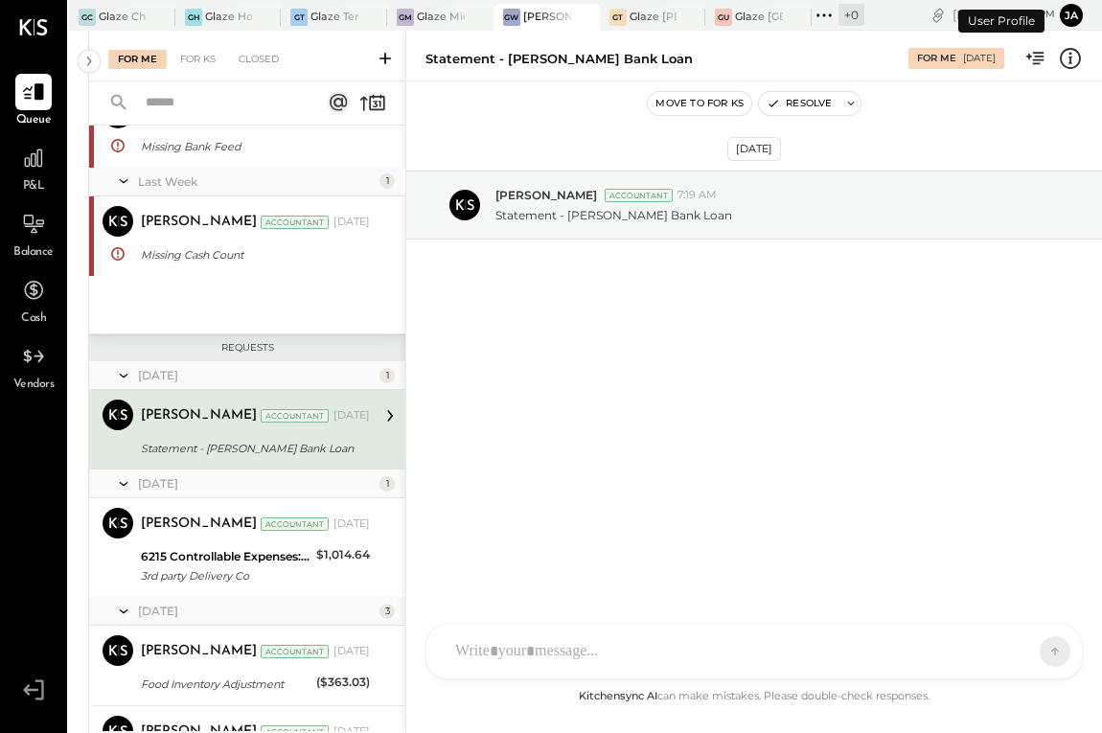
click at [44, 177] on div "P&L" at bounding box center [33, 168] width 36 height 56
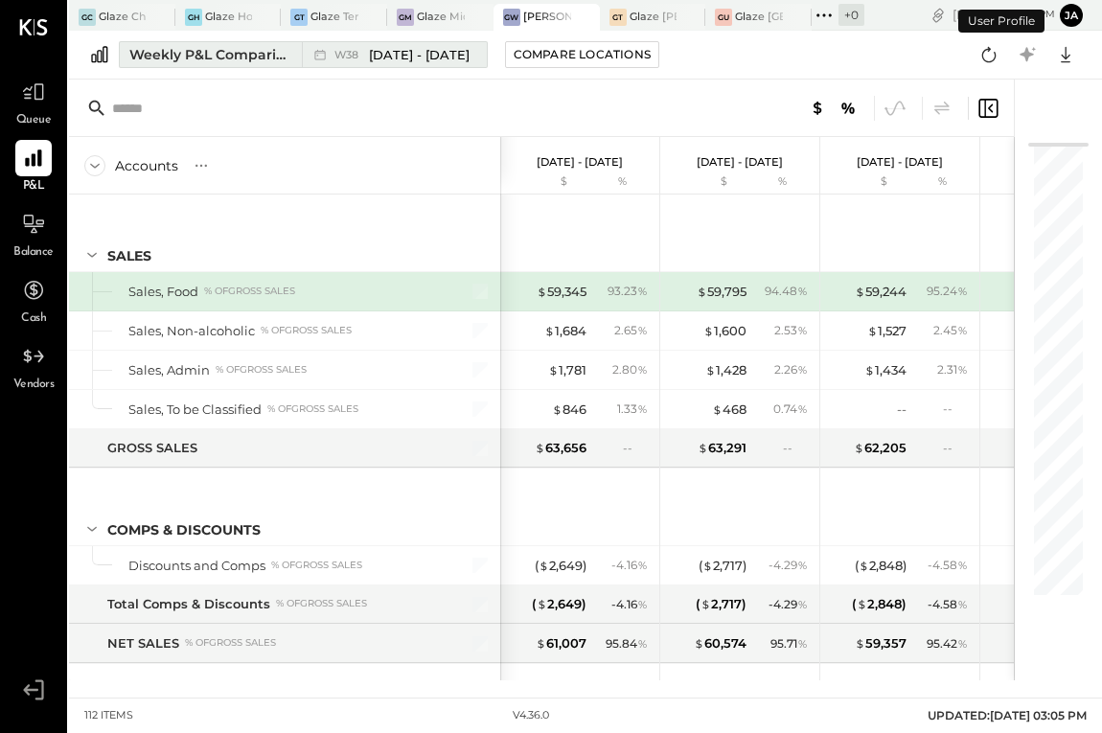
click at [216, 52] on div "Weekly P&L Comparison" at bounding box center [209, 54] width 161 height 19
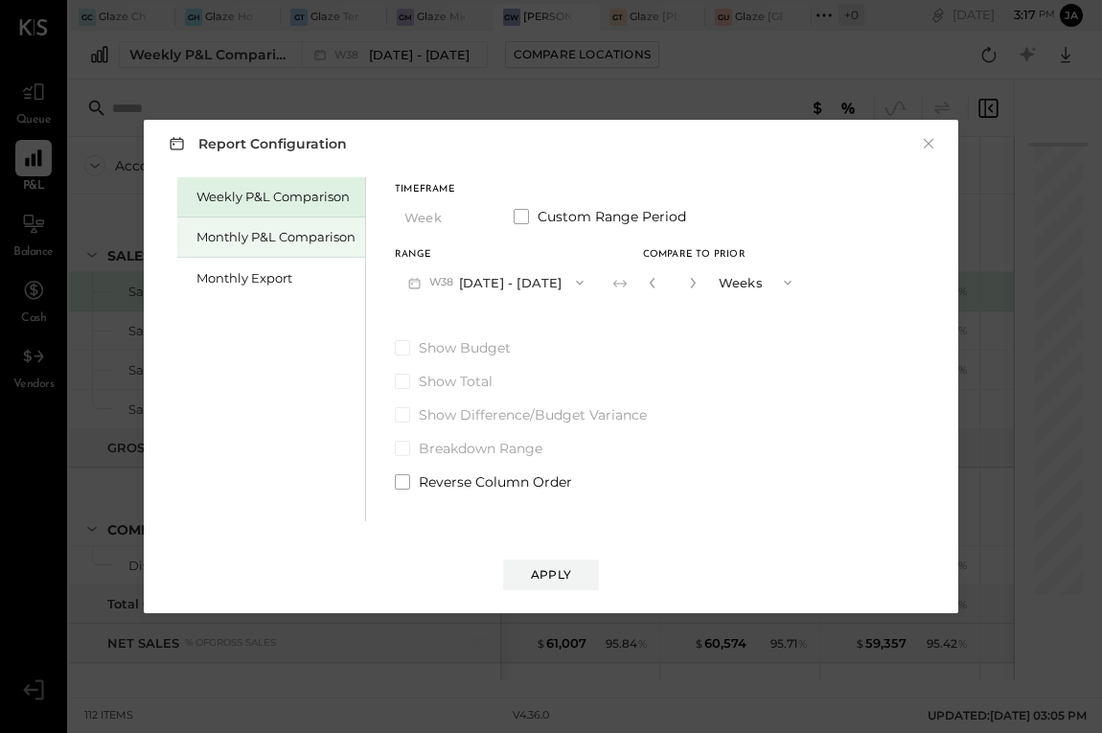
click at [299, 240] on div "Monthly P&L Comparison" at bounding box center [275, 237] width 159 height 18
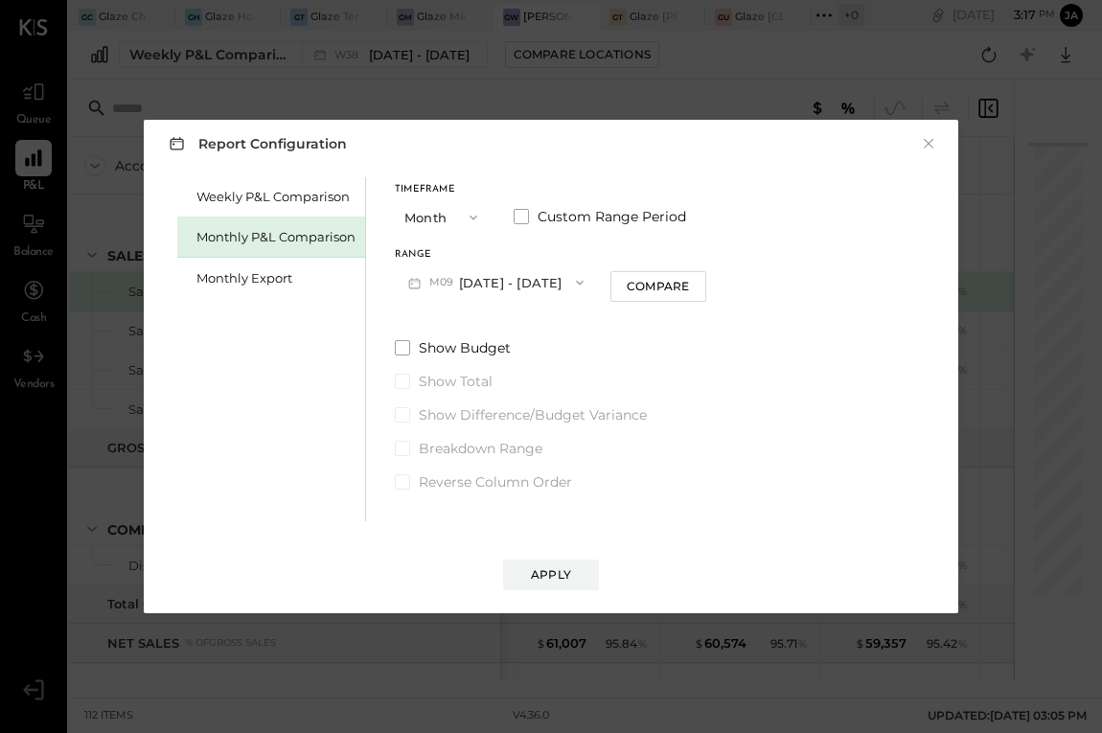
click at [587, 296] on button "M09 [DATE] - [DATE]" at bounding box center [496, 282] width 202 height 35
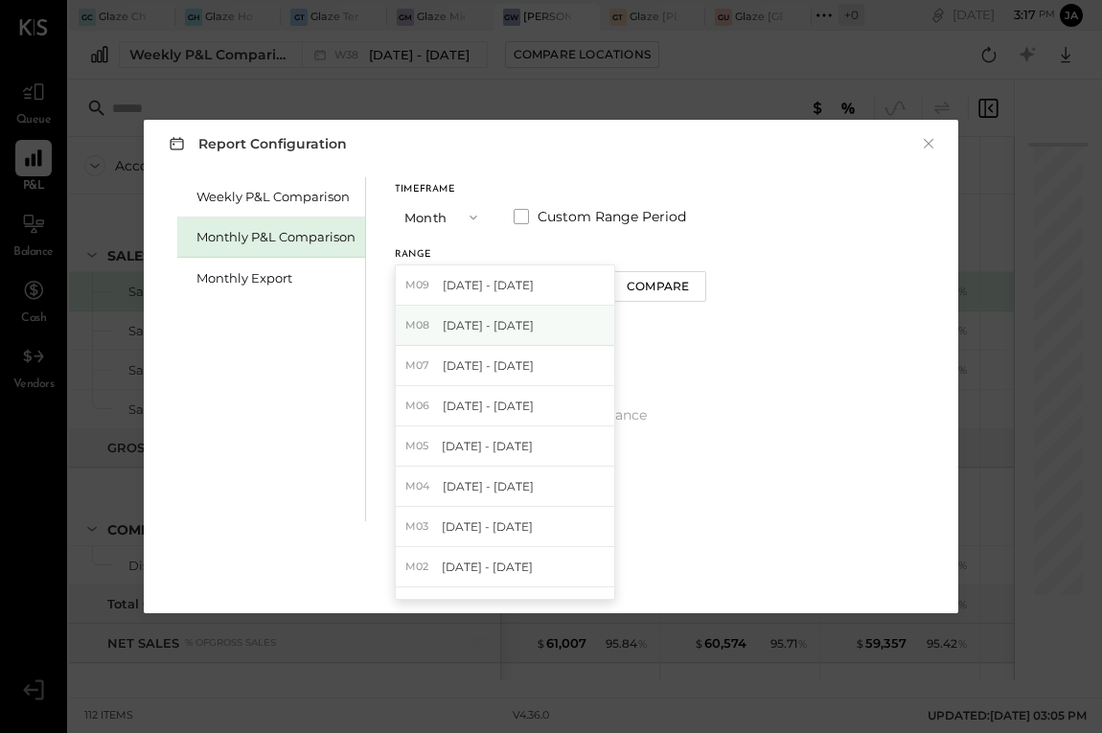
click at [525, 328] on span "[DATE] - [DATE]" at bounding box center [488, 325] width 91 height 16
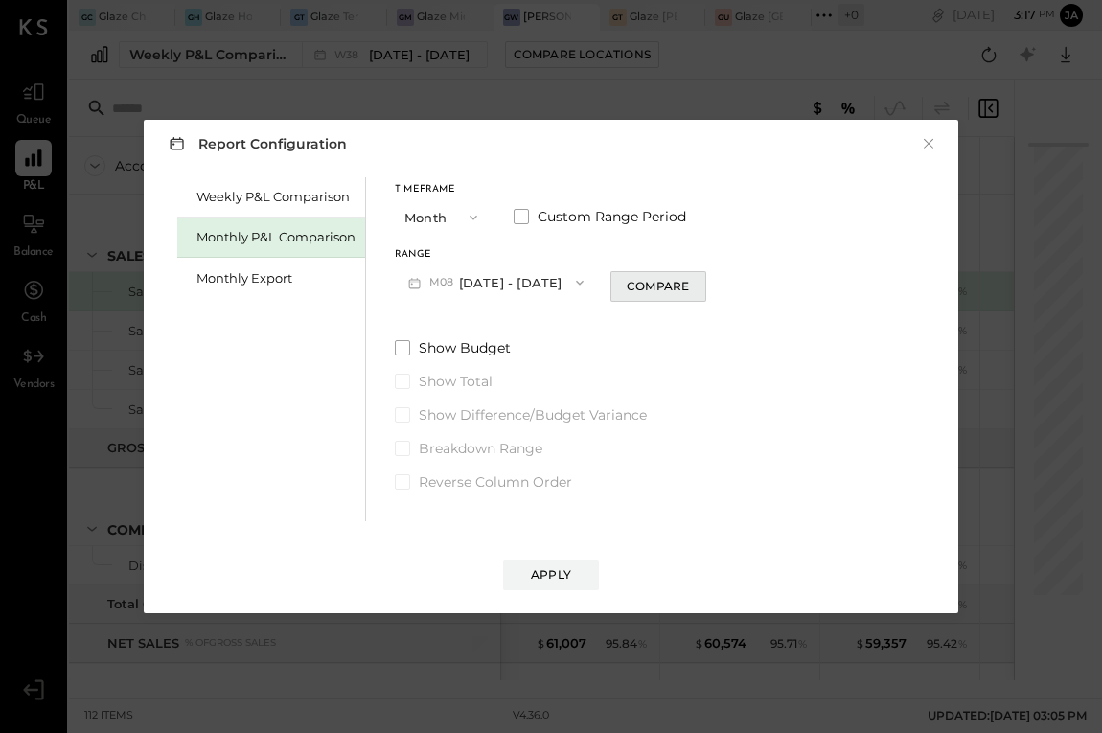
click at [664, 288] on div "Compare" at bounding box center [658, 286] width 62 height 16
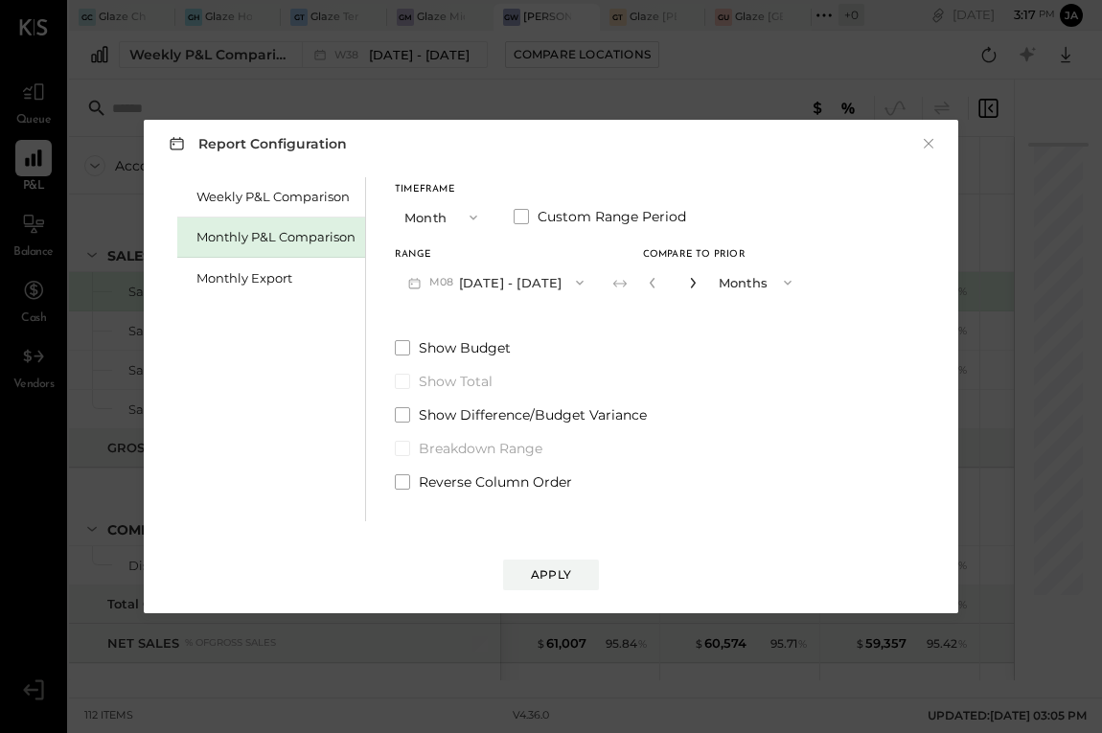
click at [687, 280] on icon "button" at bounding box center [693, 283] width 12 height 12
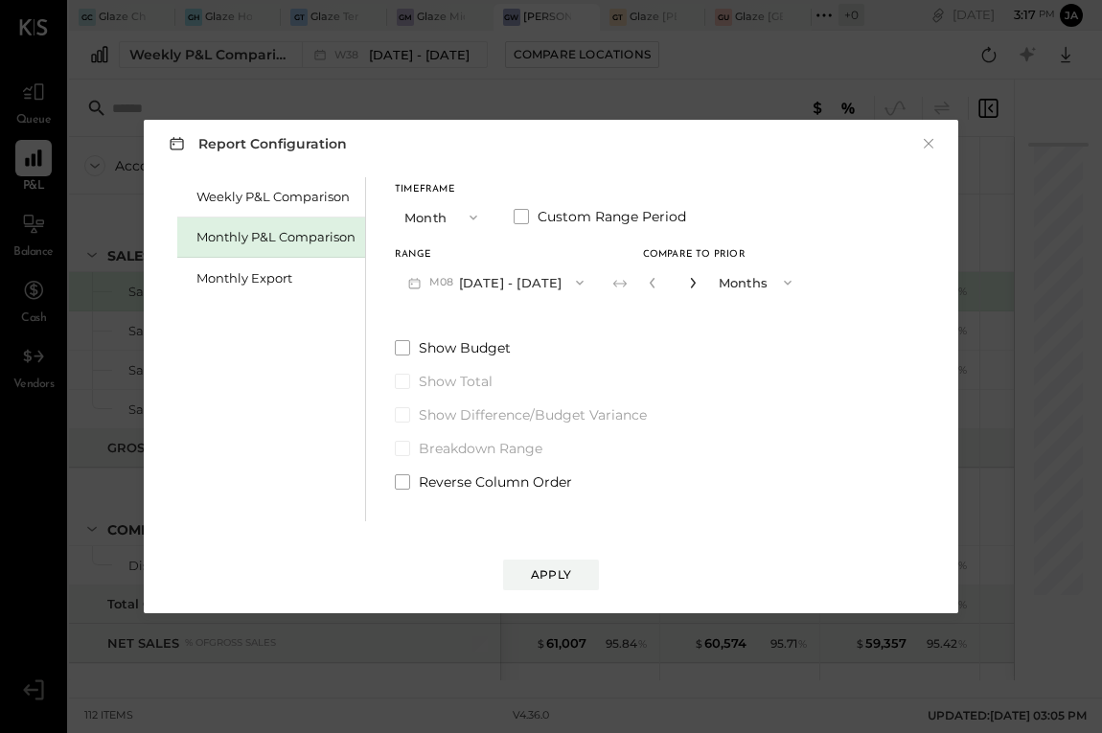
click at [687, 280] on icon "button" at bounding box center [693, 283] width 12 height 12
type input "*"
click at [529, 572] on button "Apply" at bounding box center [551, 575] width 96 height 31
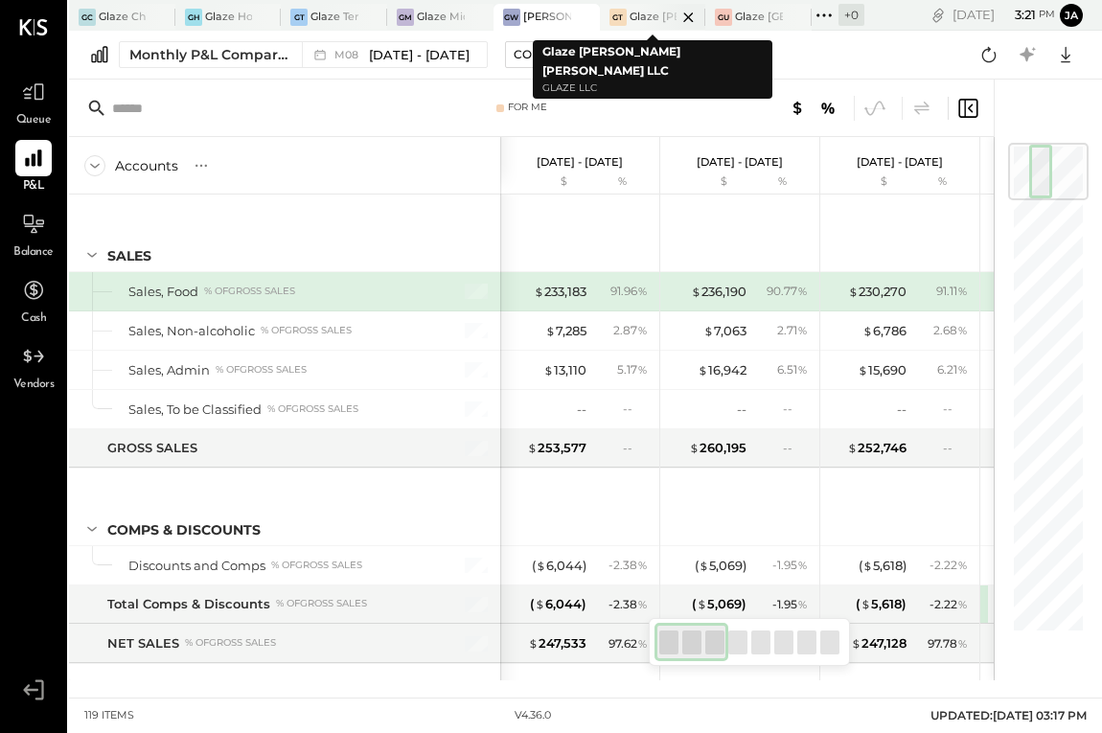
click at [656, 17] on div at bounding box center [671, 17] width 67 height 26
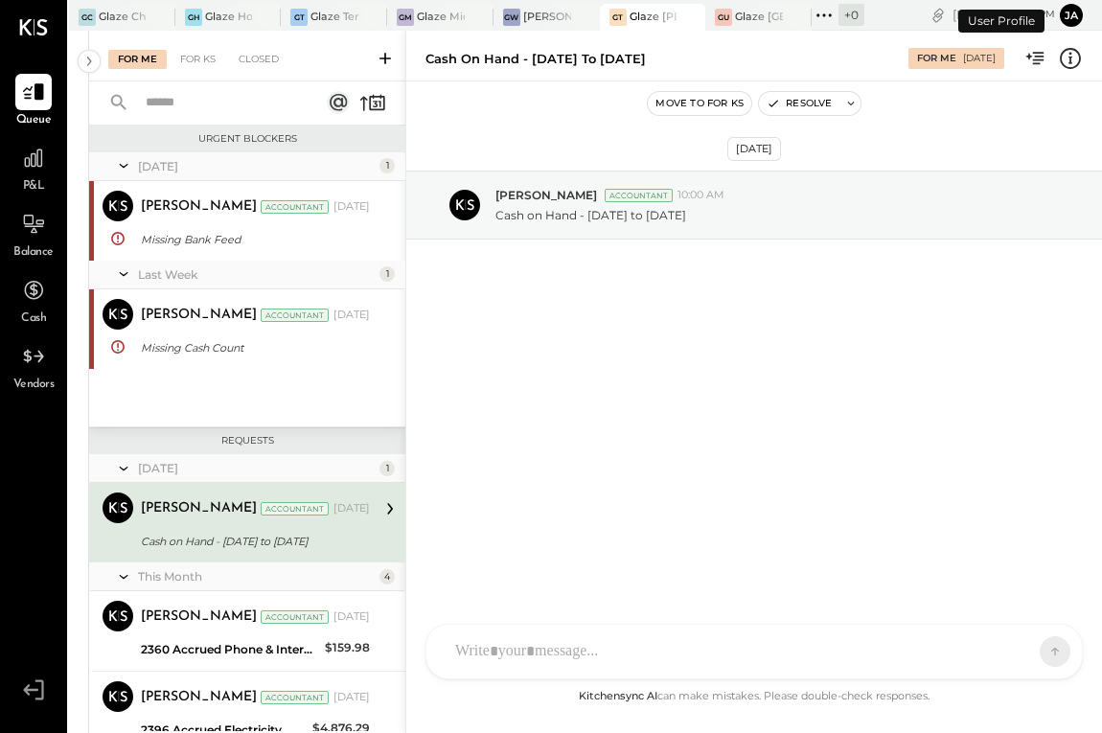
scroll to position [93, 0]
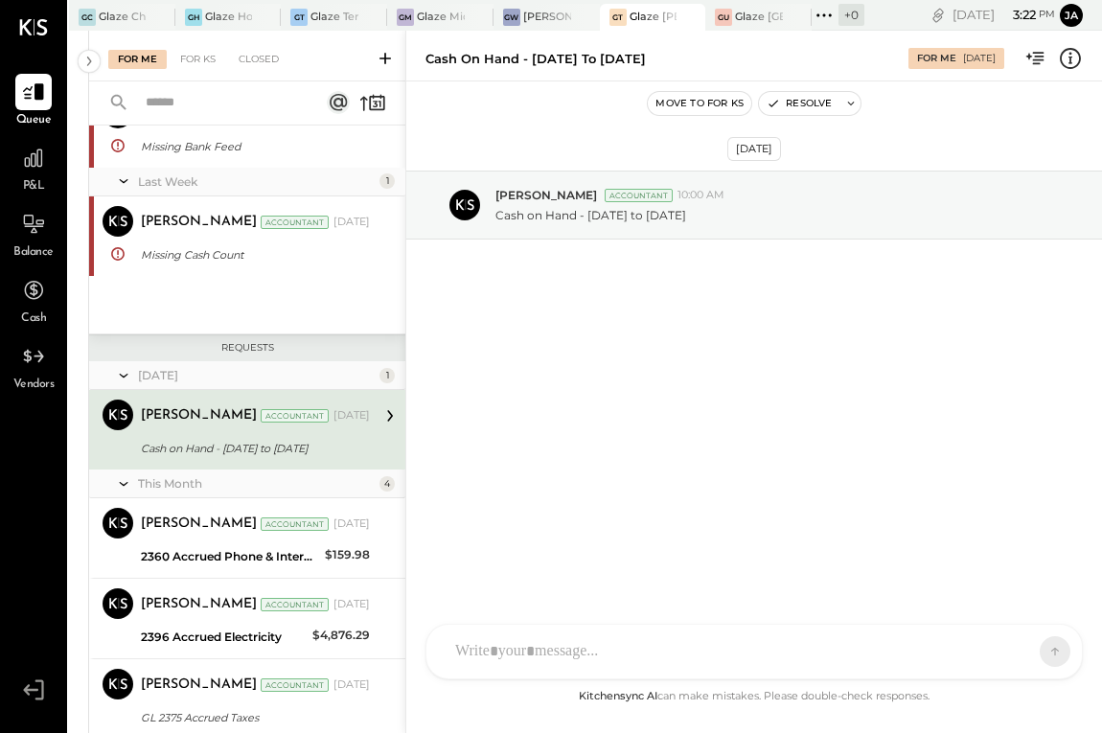
click at [6, 178] on div "P&L" at bounding box center [34, 168] width 56 height 56
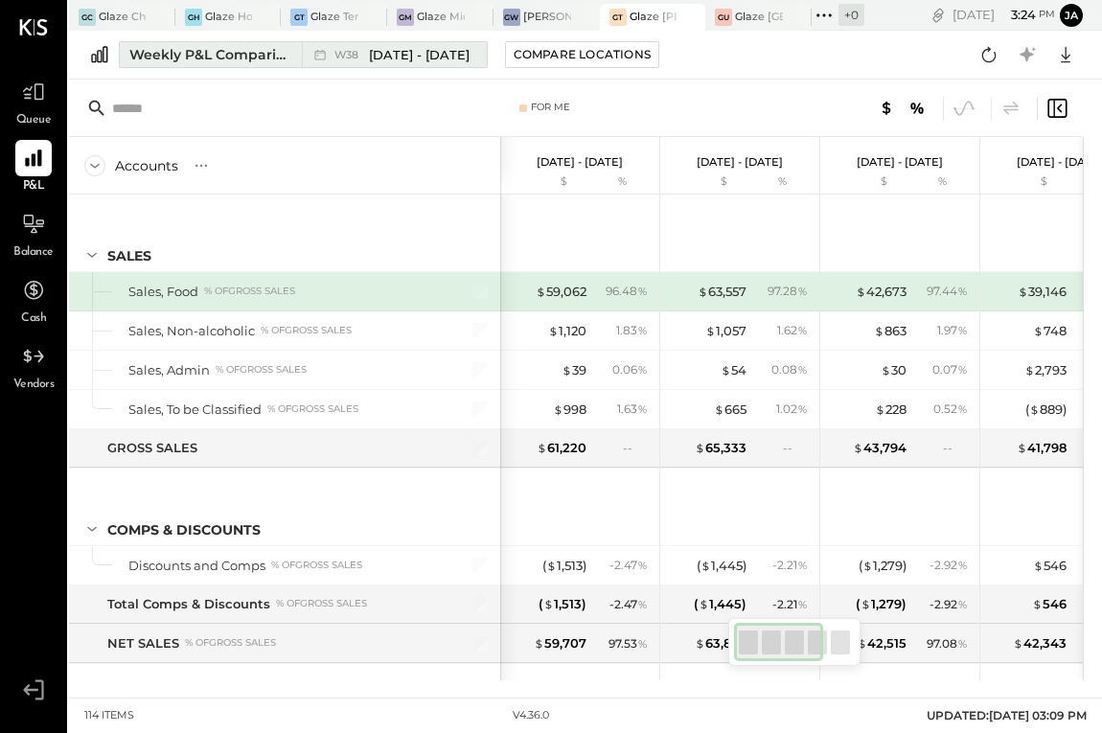
click at [141, 46] on div "Weekly P&L Comparison" at bounding box center [209, 54] width 161 height 19
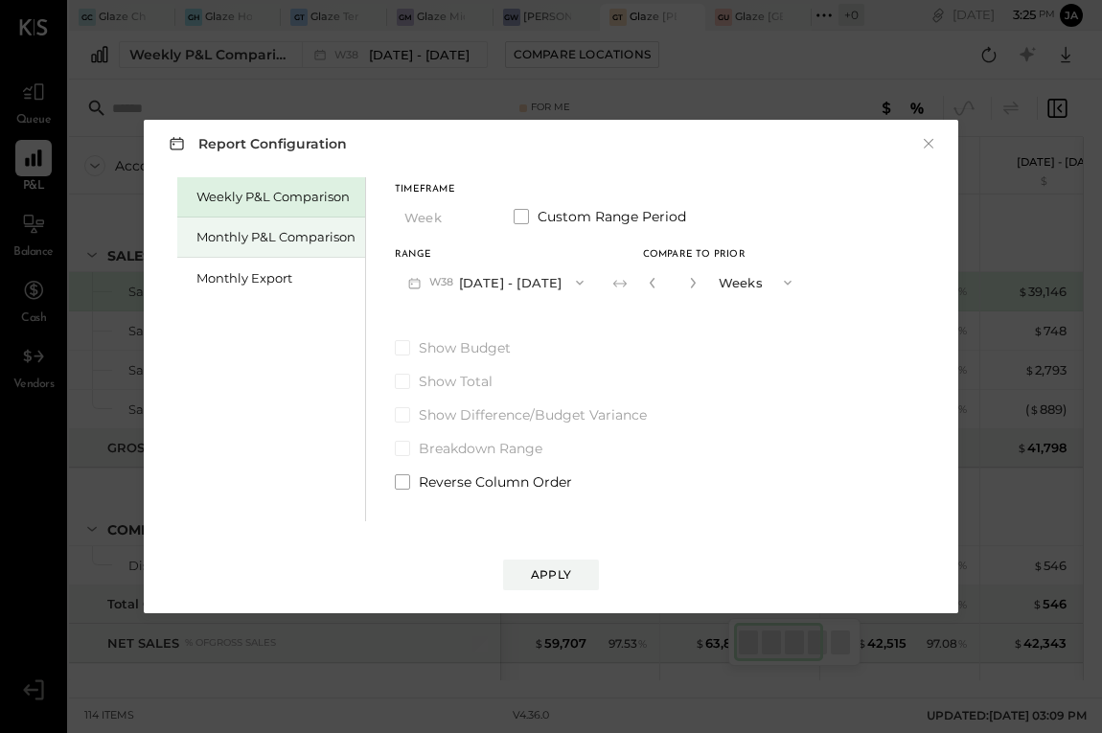
click at [300, 244] on div "Monthly P&L Comparison" at bounding box center [275, 237] width 159 height 18
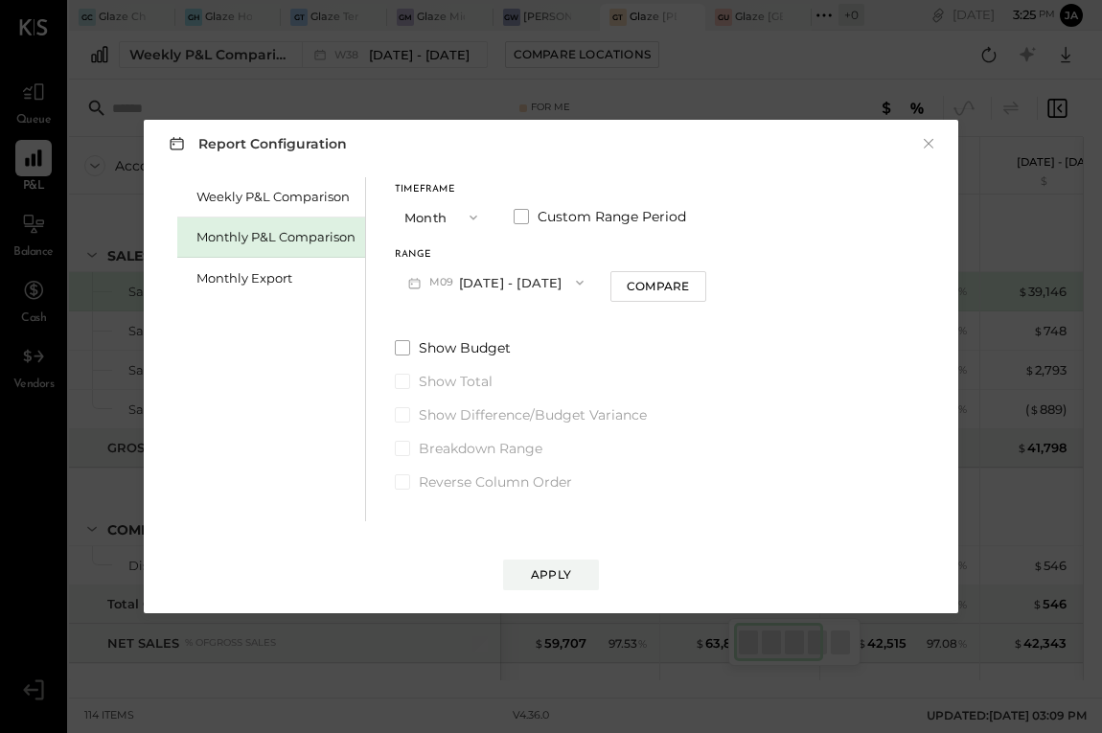
click at [511, 286] on button "M09 [DATE] - [DATE]" at bounding box center [496, 282] width 202 height 35
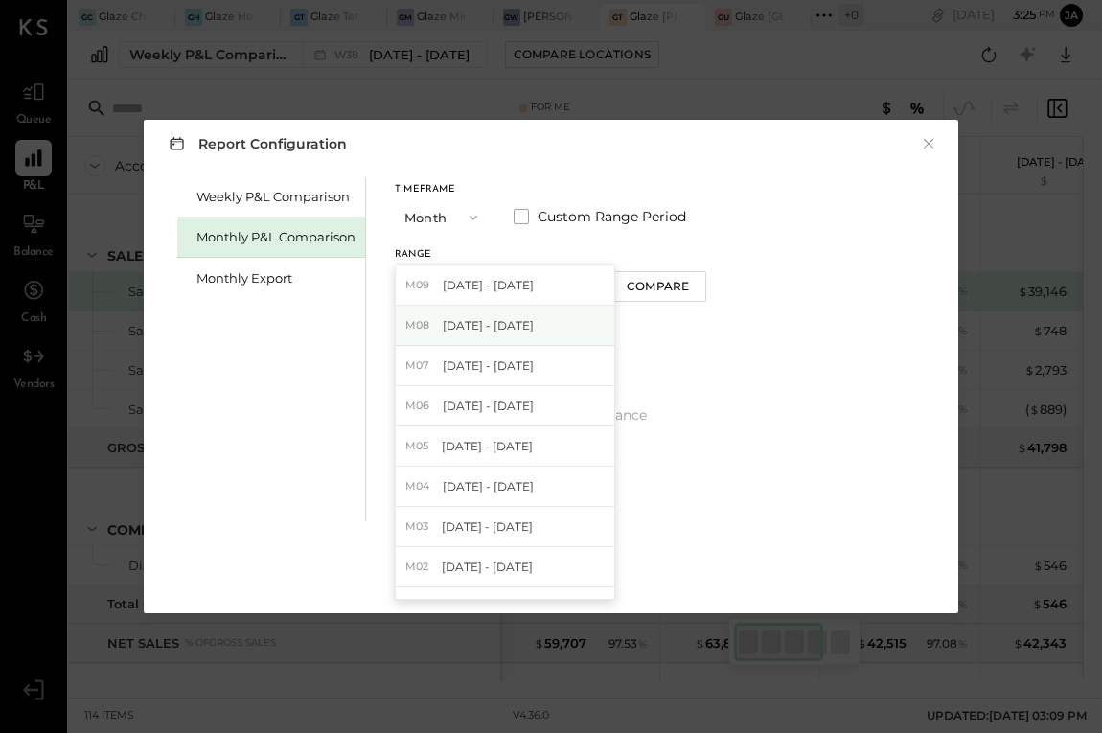
click at [512, 325] on span "[DATE] - [DATE]" at bounding box center [488, 325] width 91 height 16
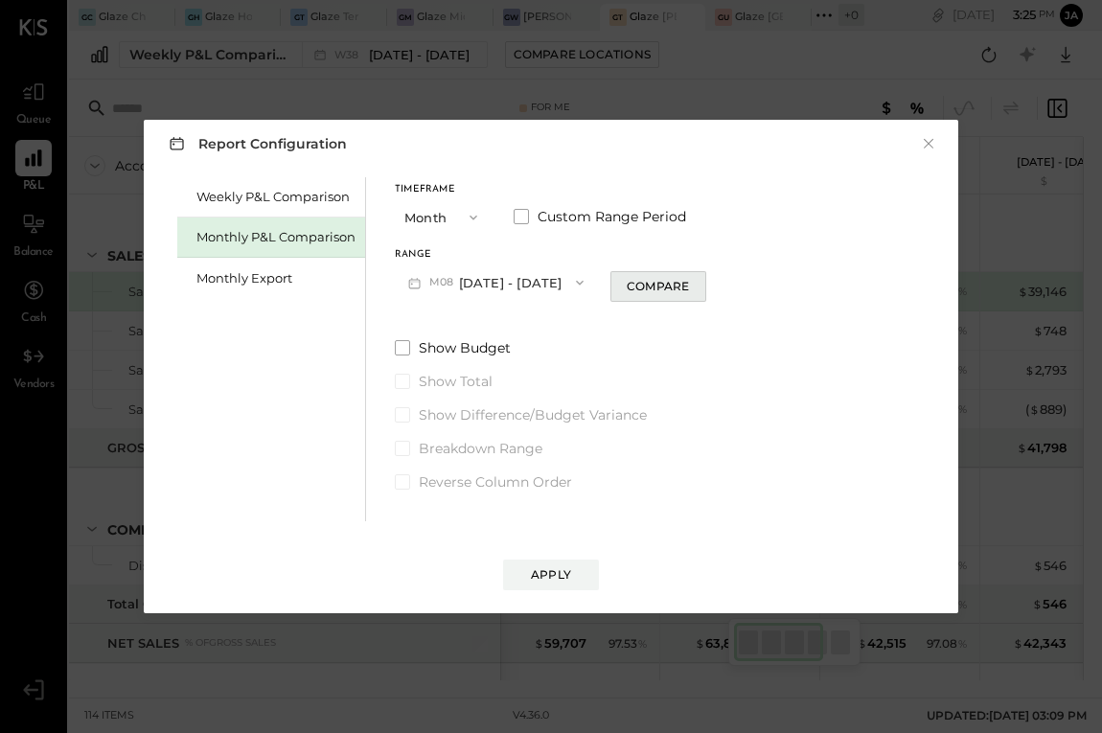
click at [661, 287] on div "Compare" at bounding box center [658, 286] width 62 height 16
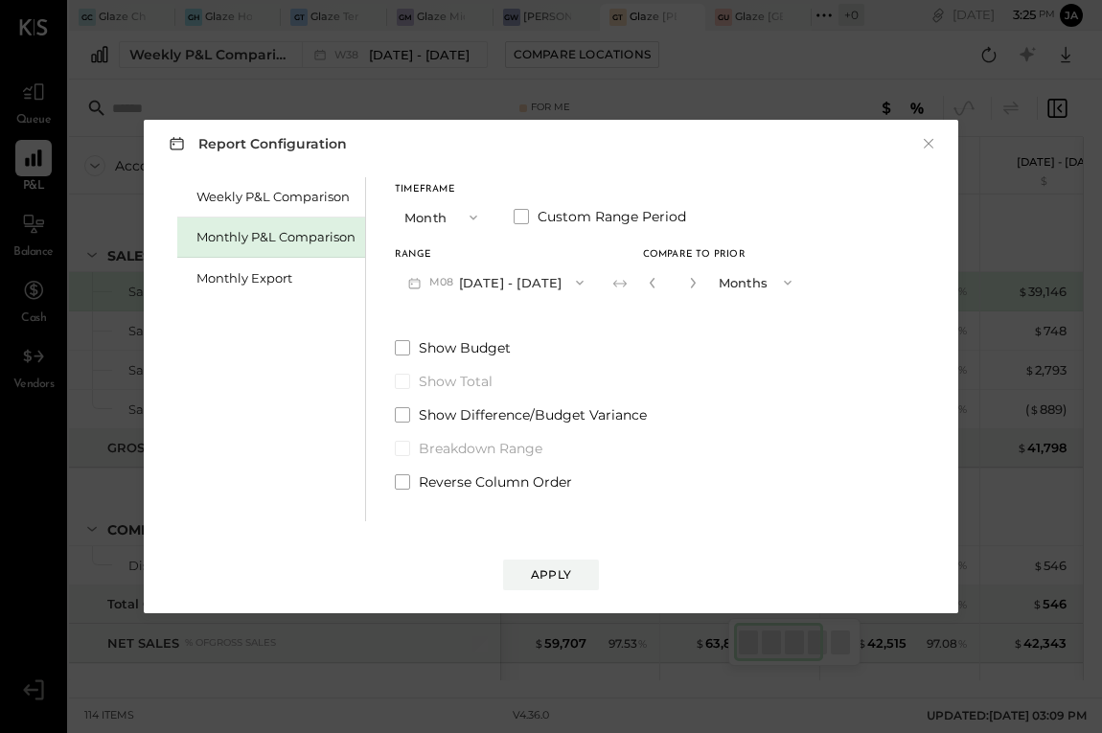
click at [691, 284] on button "button" at bounding box center [692, 282] width 15 height 21
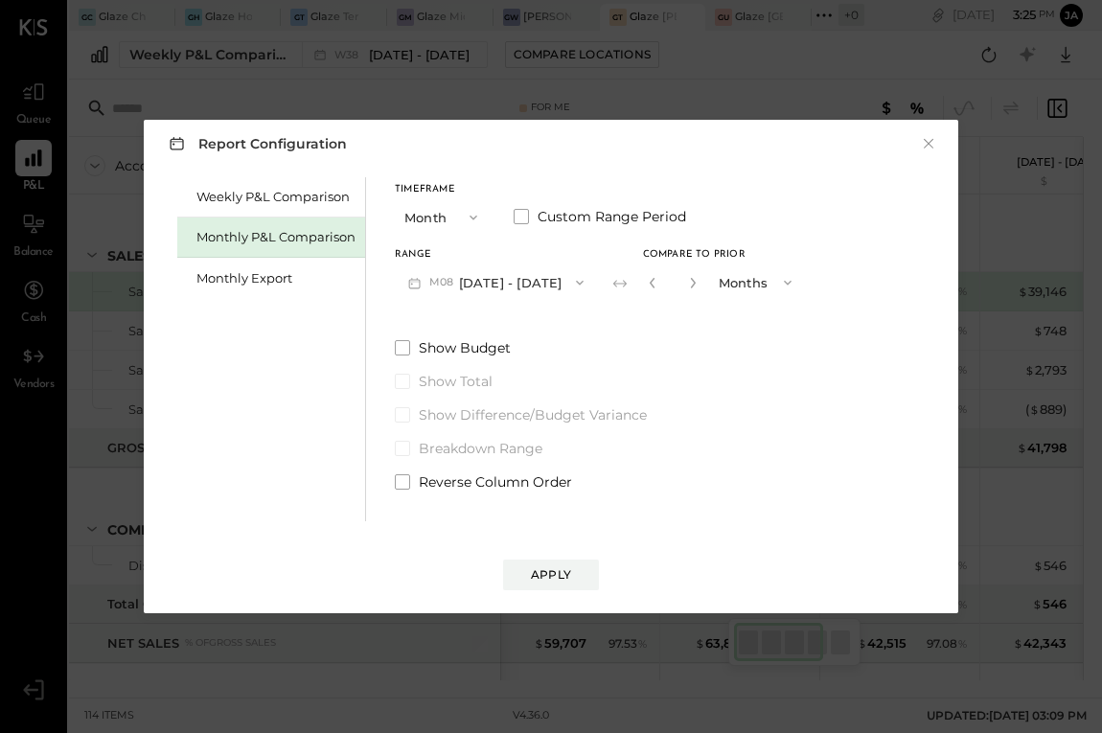
click at [691, 284] on button "button" at bounding box center [692, 282] width 15 height 21
type input "*"
click at [735, 284] on button "Months" at bounding box center [757, 282] width 96 height 35
click at [735, 284] on span "Months" at bounding box center [747, 282] width 44 height 12
click at [568, 571] on div "Apply" at bounding box center [551, 574] width 40 height 16
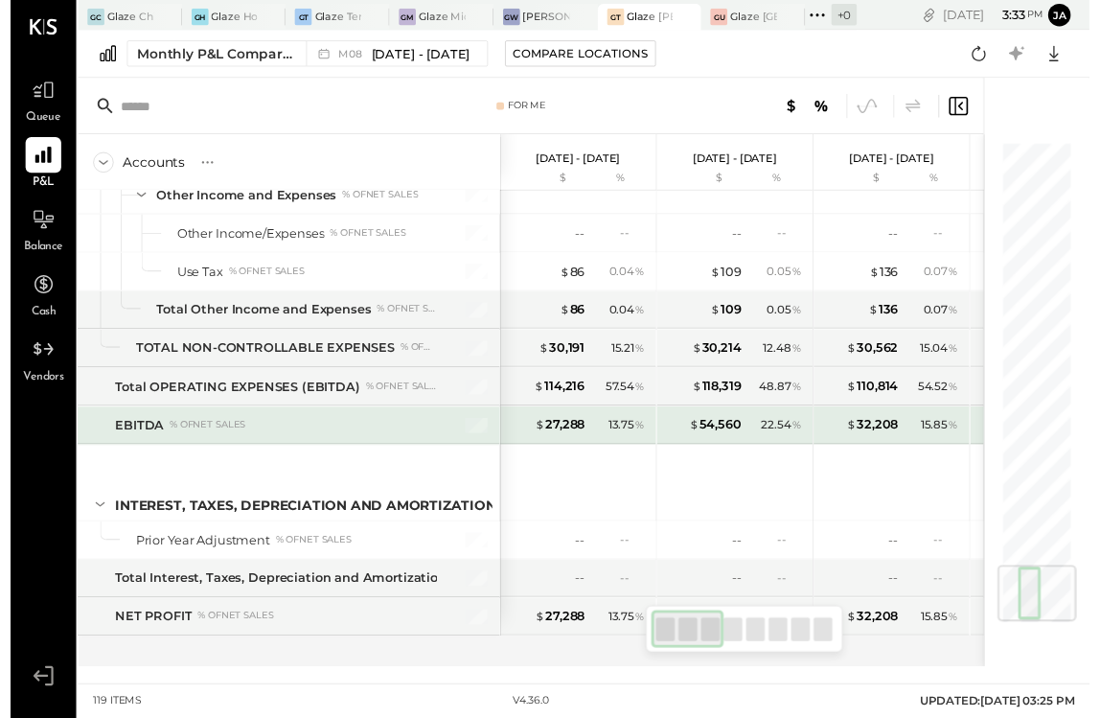
scroll to position [3683, 0]
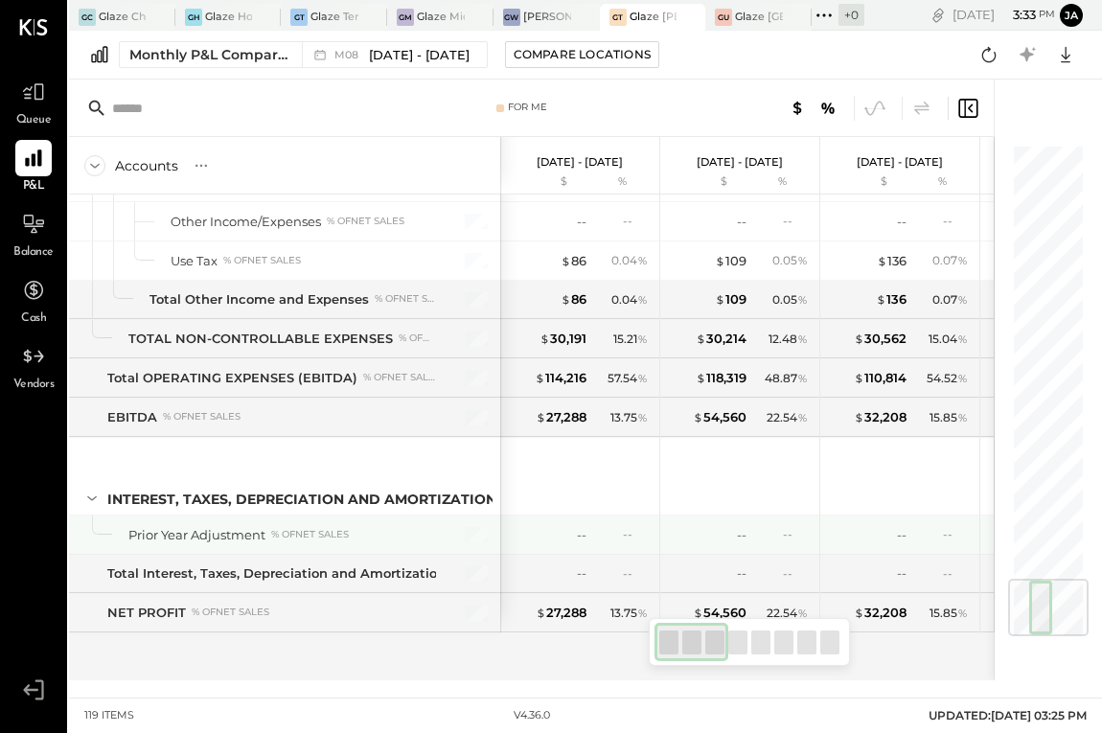
click at [605, 523] on div "-- --" at bounding box center [582, 535] width 144 height 38
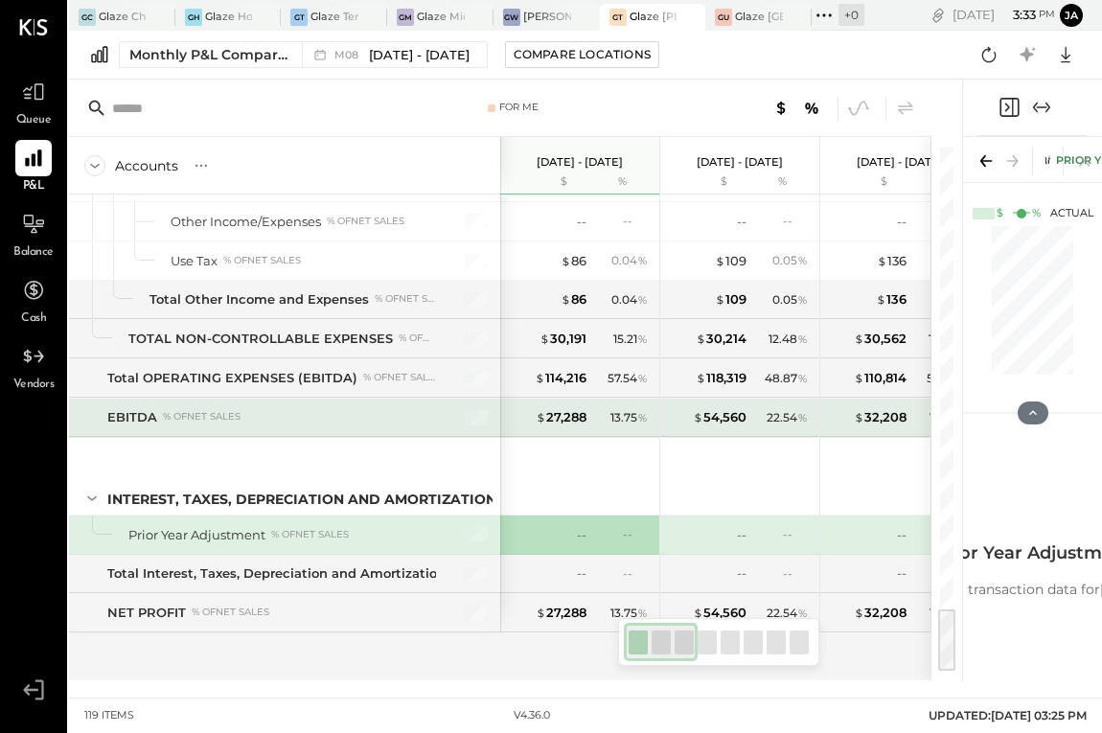
click at [615, 425] on div "13.75 %" at bounding box center [629, 417] width 37 height 17
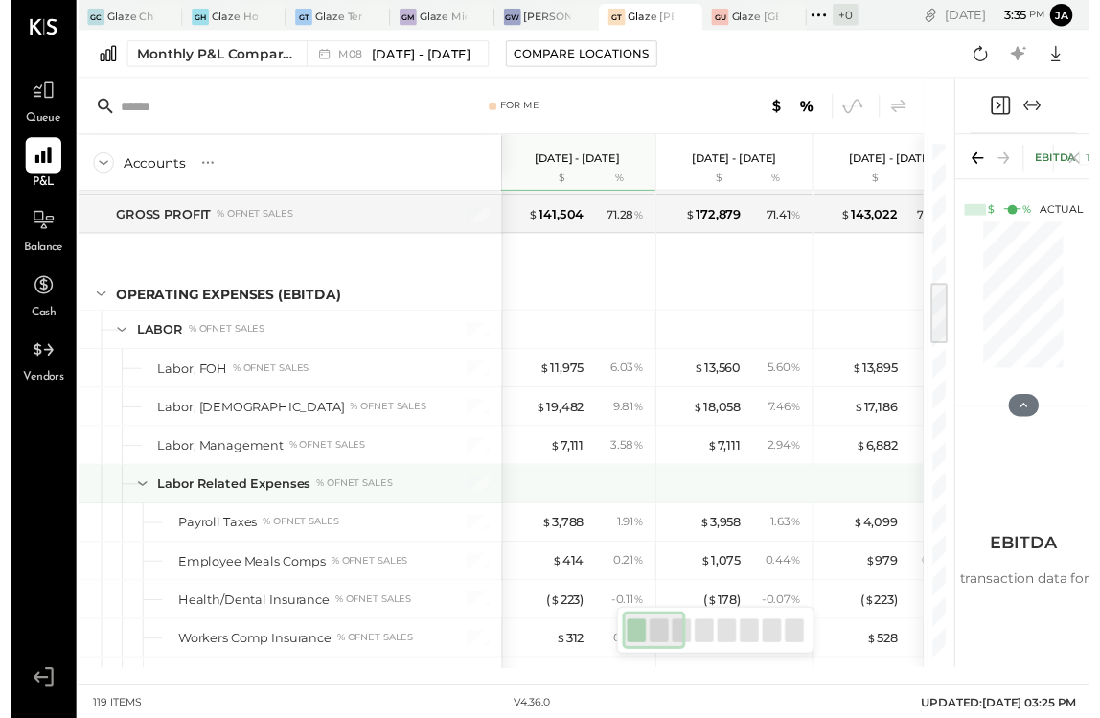
scroll to position [1139, 0]
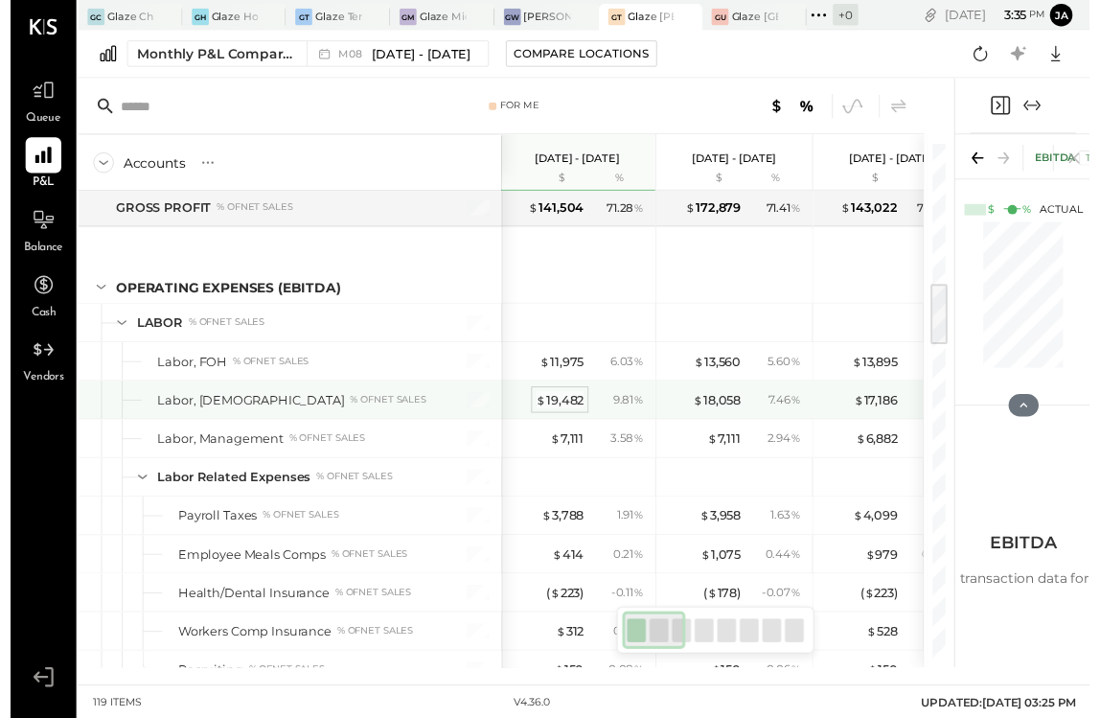
click at [563, 399] on div "$ 19,482" at bounding box center [560, 408] width 49 height 18
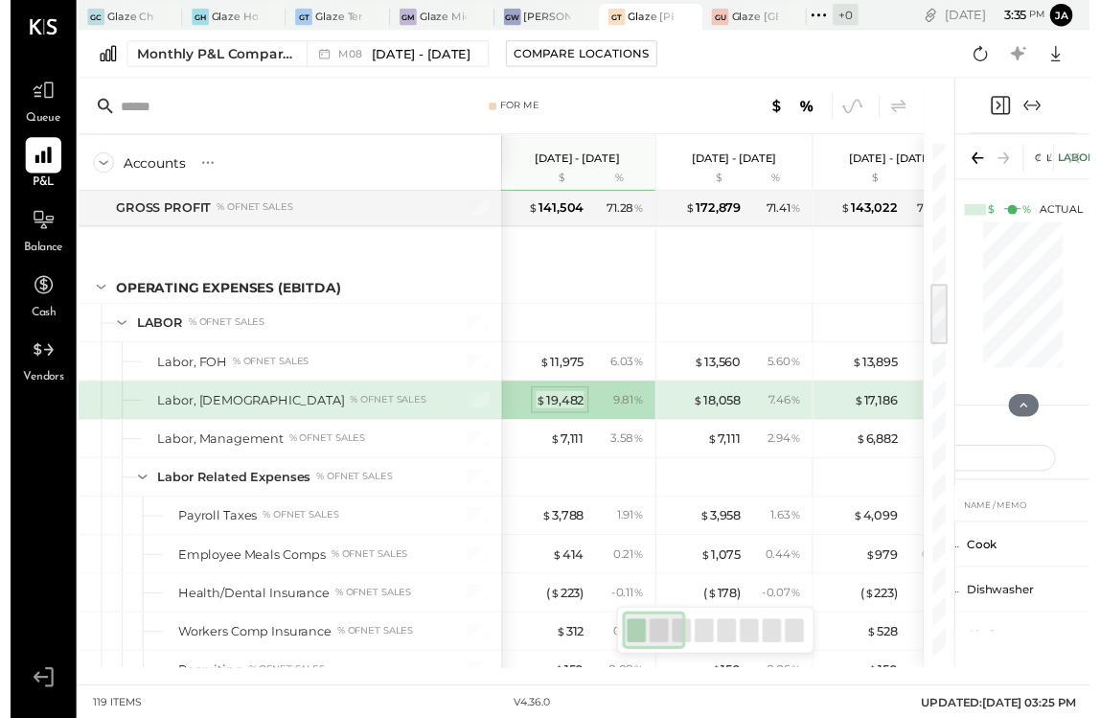
click at [567, 404] on div "$ 19,482" at bounding box center [560, 408] width 49 height 18
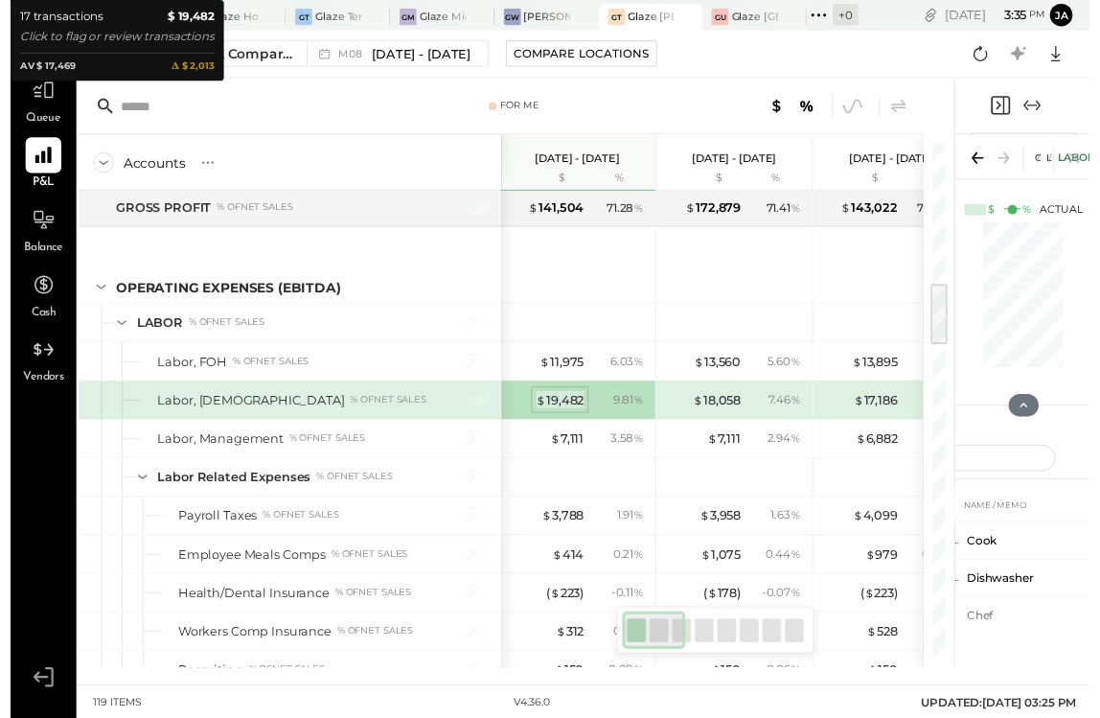
click at [568, 406] on div "$ 19,482" at bounding box center [560, 408] width 49 height 18
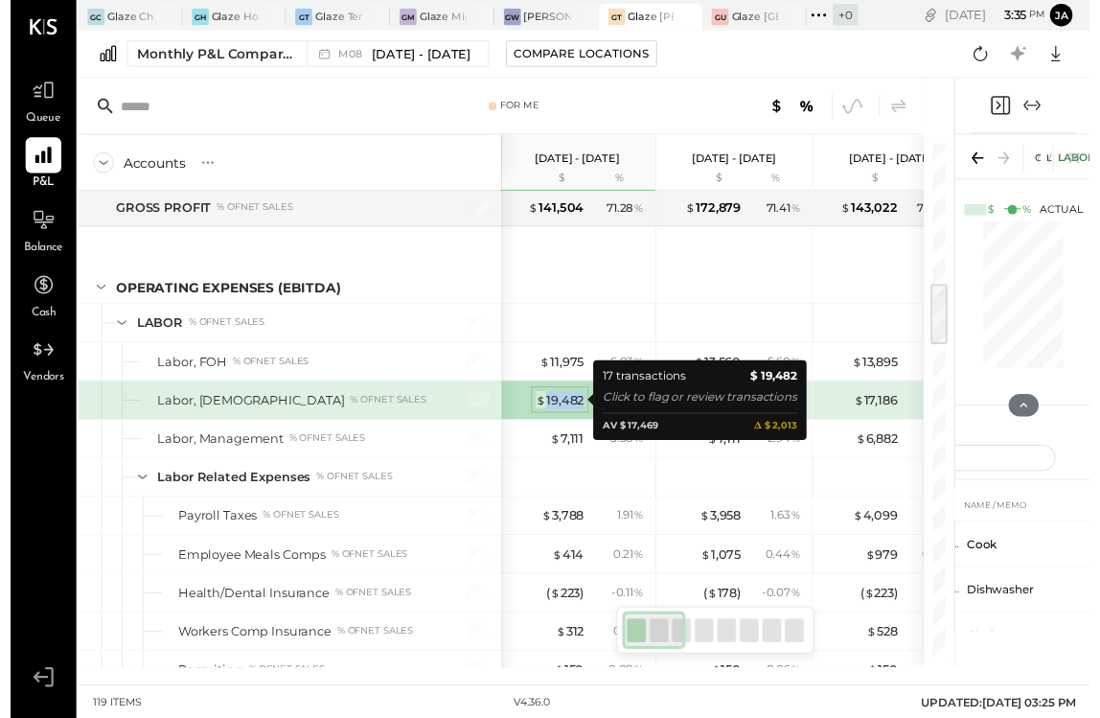
click at [568, 406] on div "$ 19,482" at bounding box center [560, 408] width 49 height 18
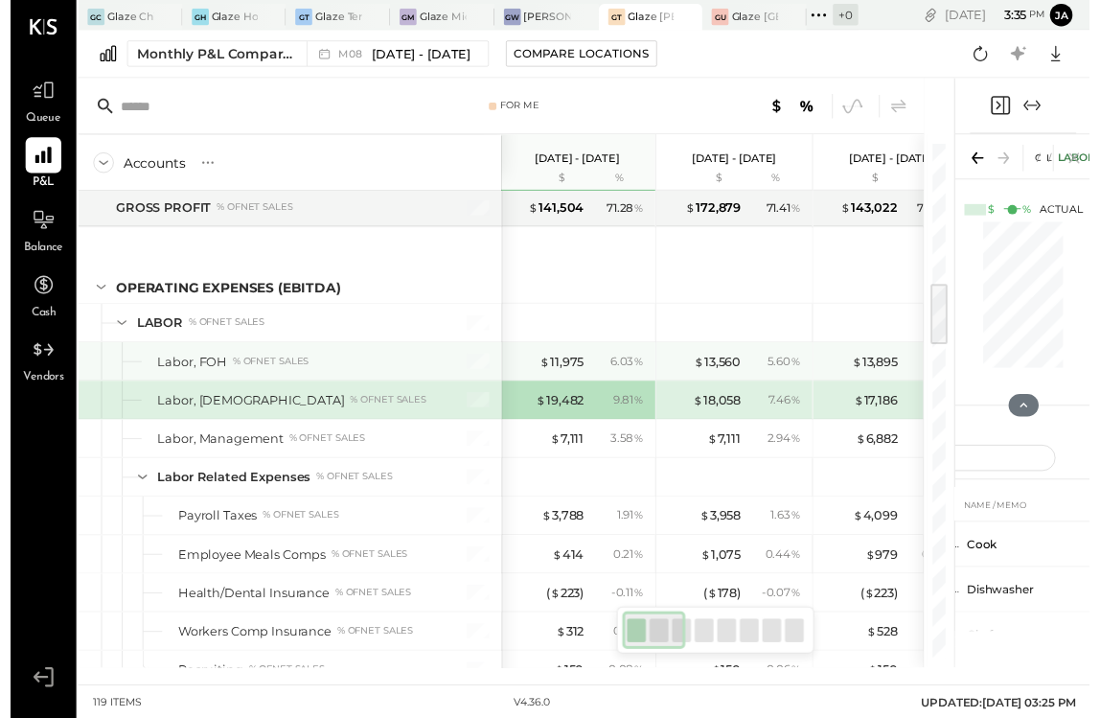
click at [510, 319] on div at bounding box center [580, 329] width 144 height 38
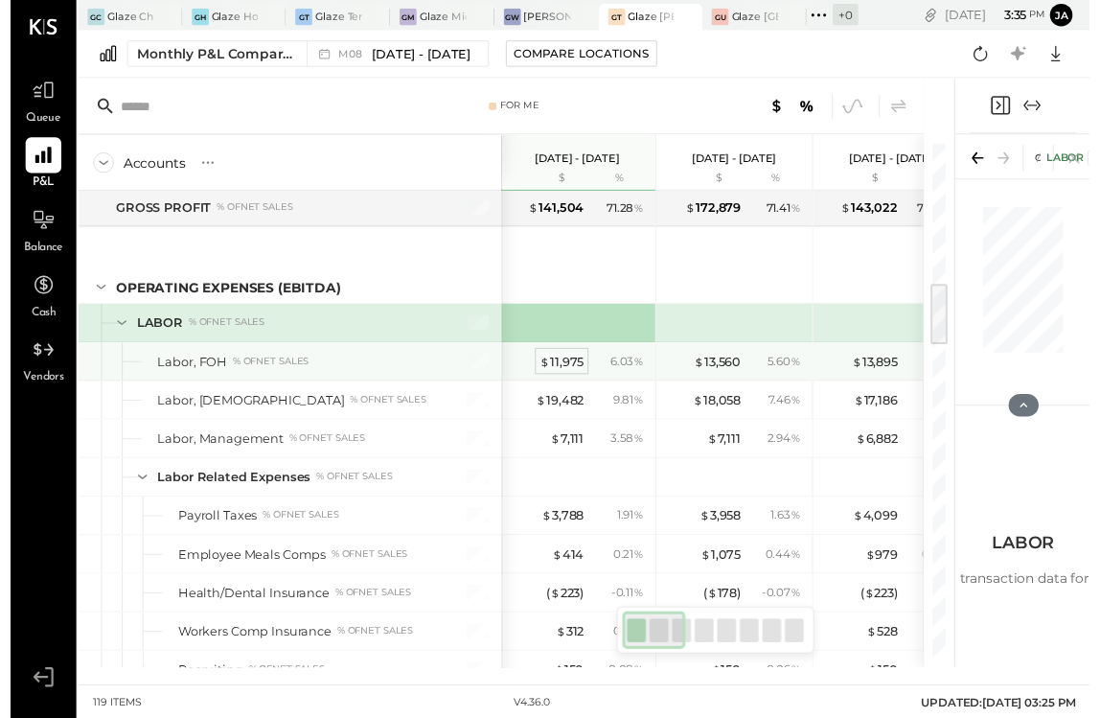
click at [564, 370] on div "$ 11,975" at bounding box center [562, 368] width 45 height 18
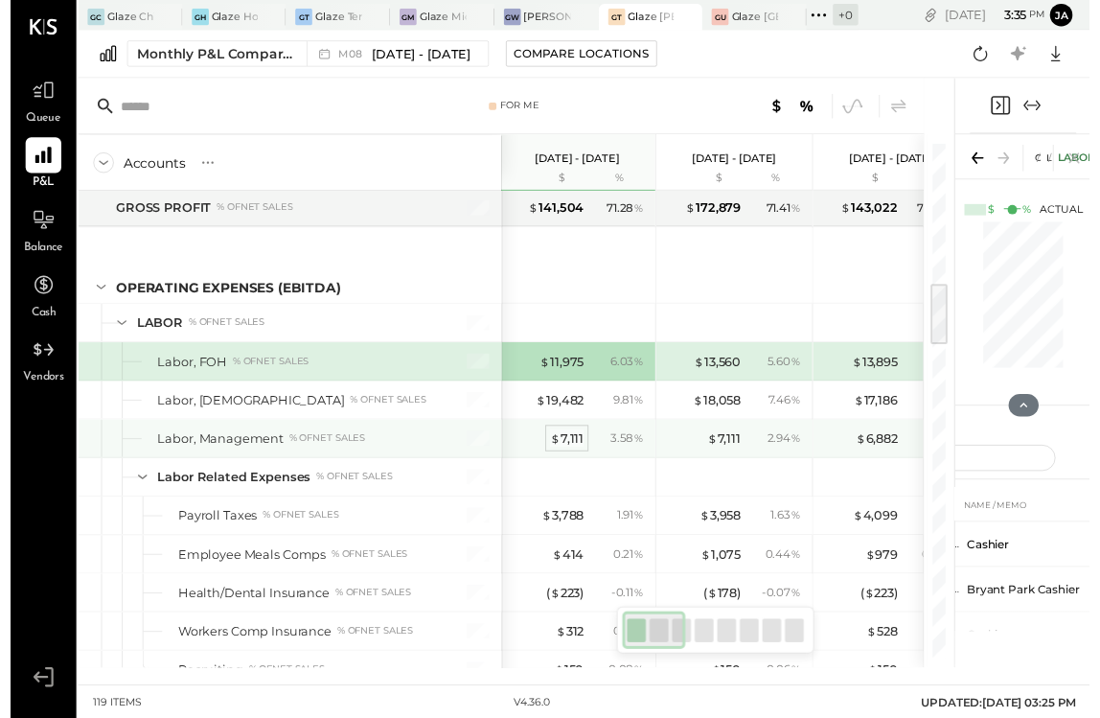
click at [563, 442] on div "$ 7,111" at bounding box center [567, 447] width 35 height 18
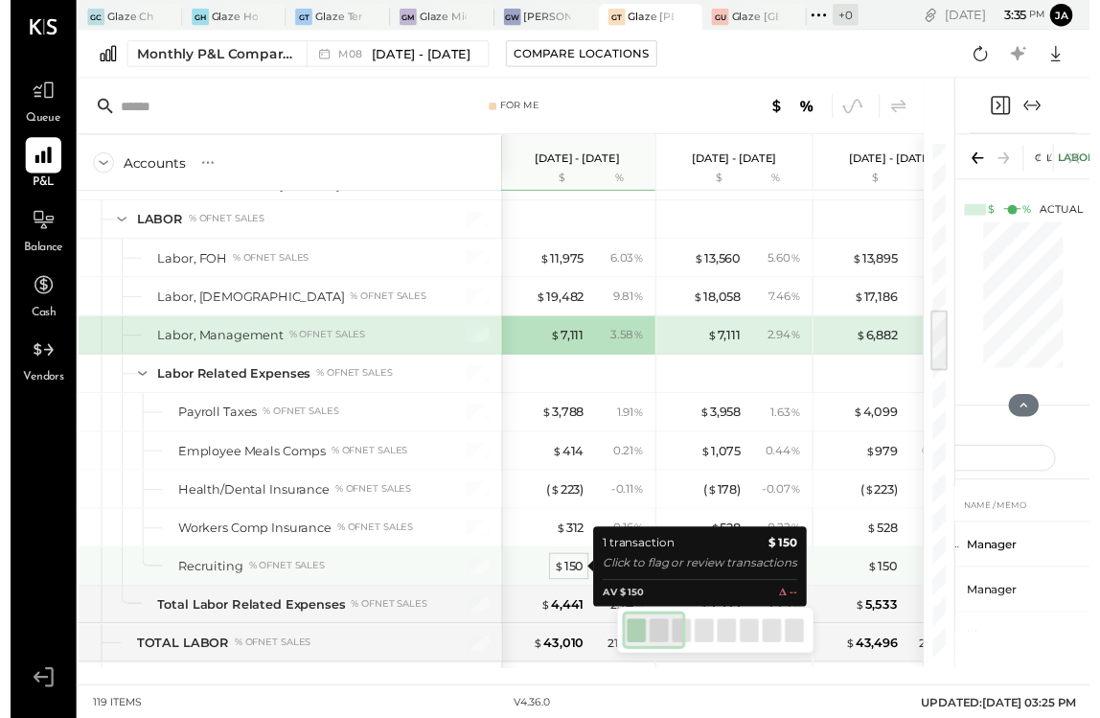
scroll to position [1367, 0]
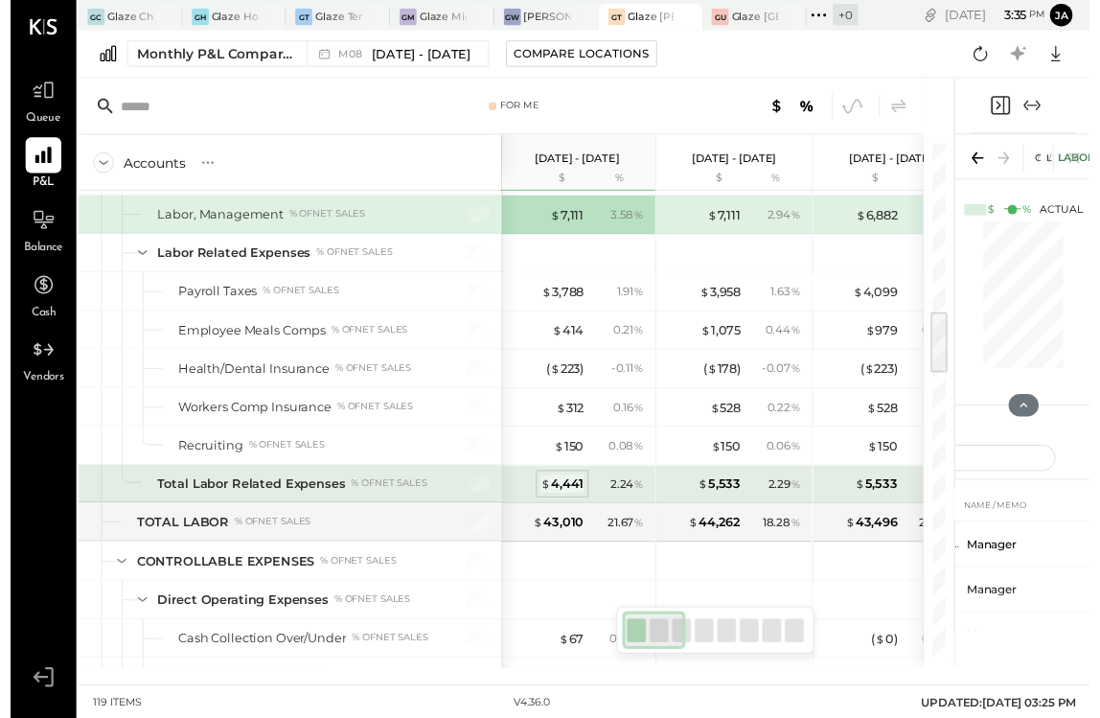
click at [564, 501] on div "$ 4,441" at bounding box center [563, 493] width 44 height 18
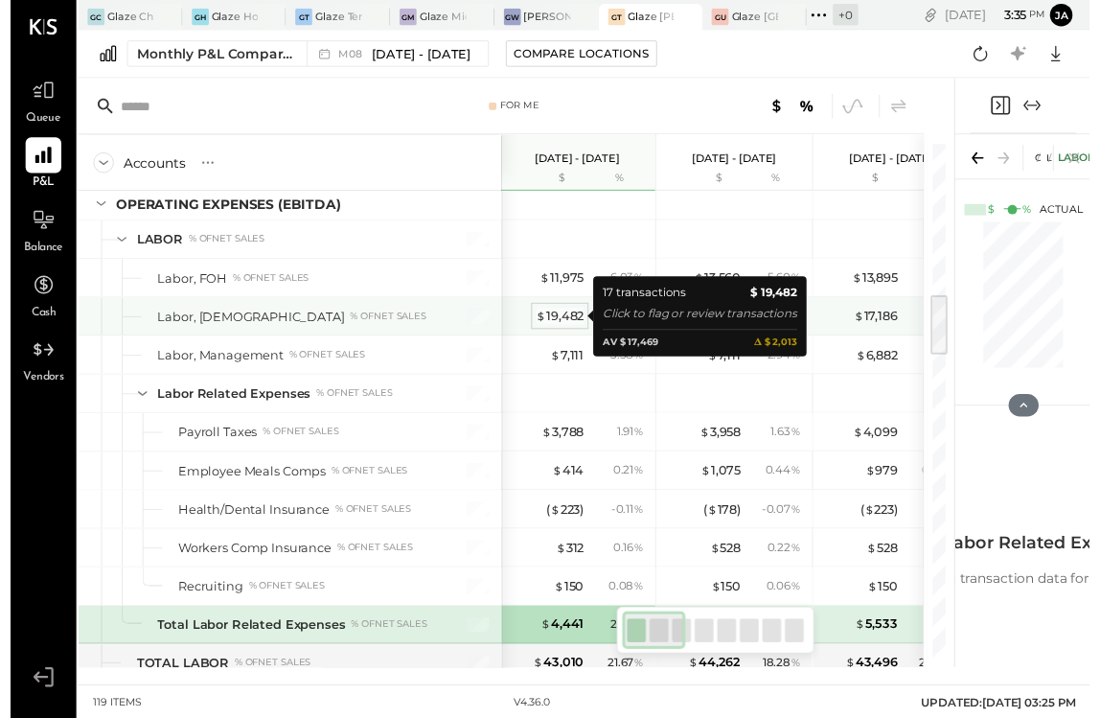
click at [568, 317] on div "$ 19,482" at bounding box center [560, 322] width 49 height 18
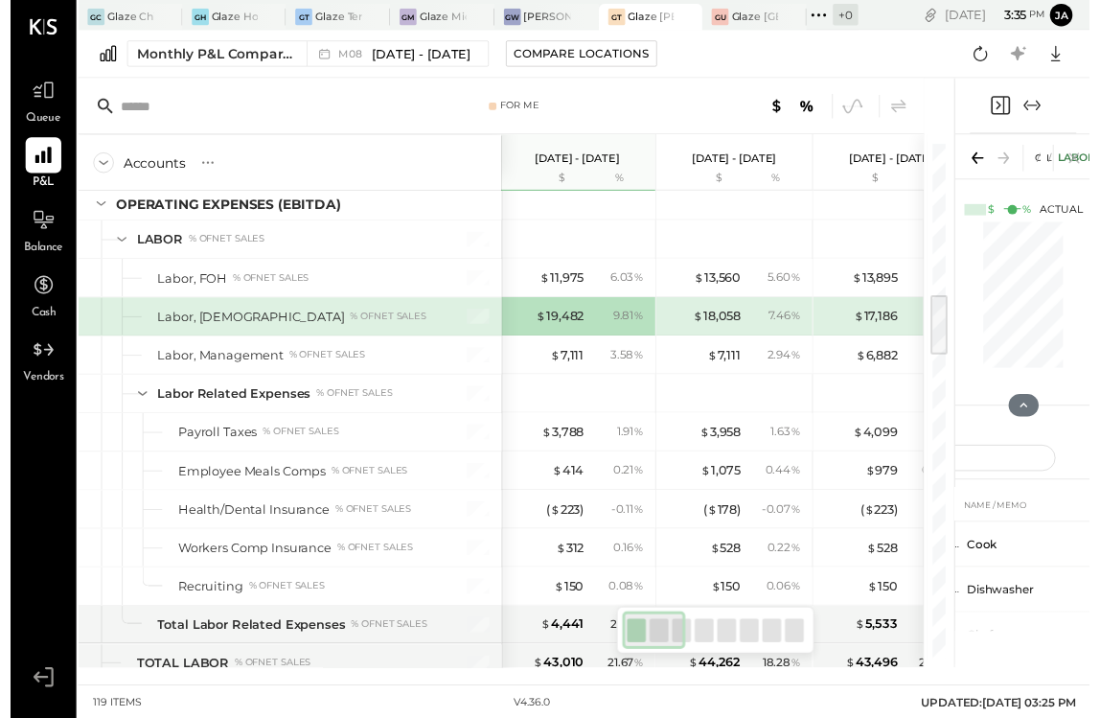
click at [1038, 104] on icon "Expand panel (e)" at bounding box center [1041, 107] width 23 height 23
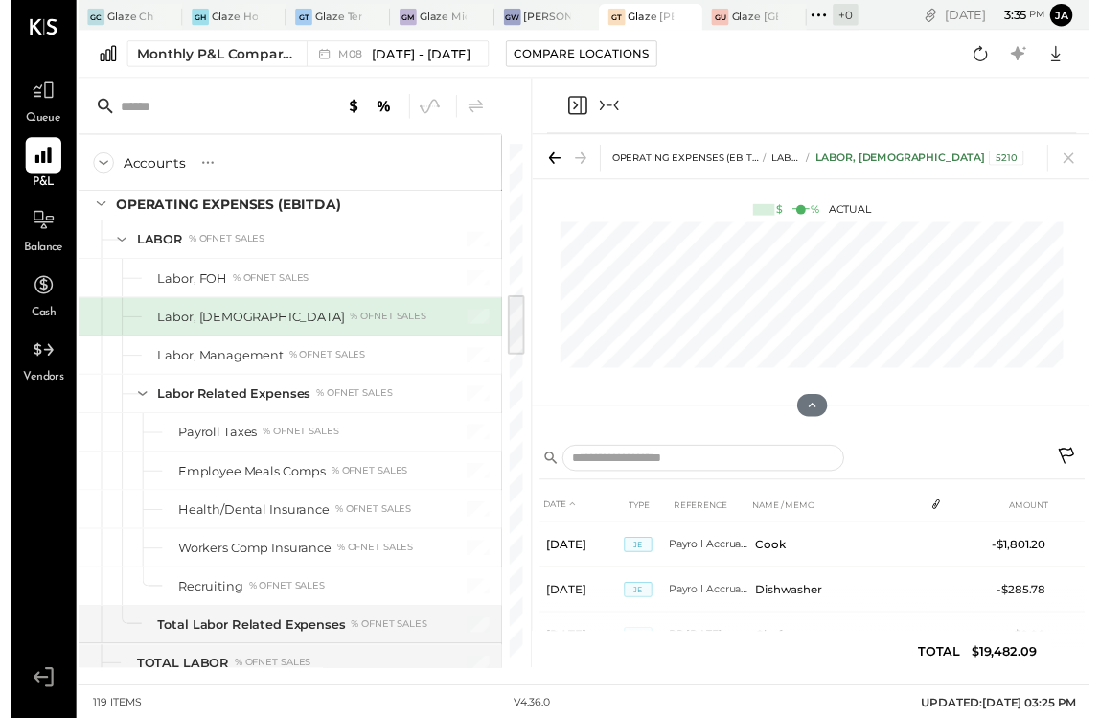
click at [578, 102] on icon "Close panel" at bounding box center [577, 107] width 23 height 23
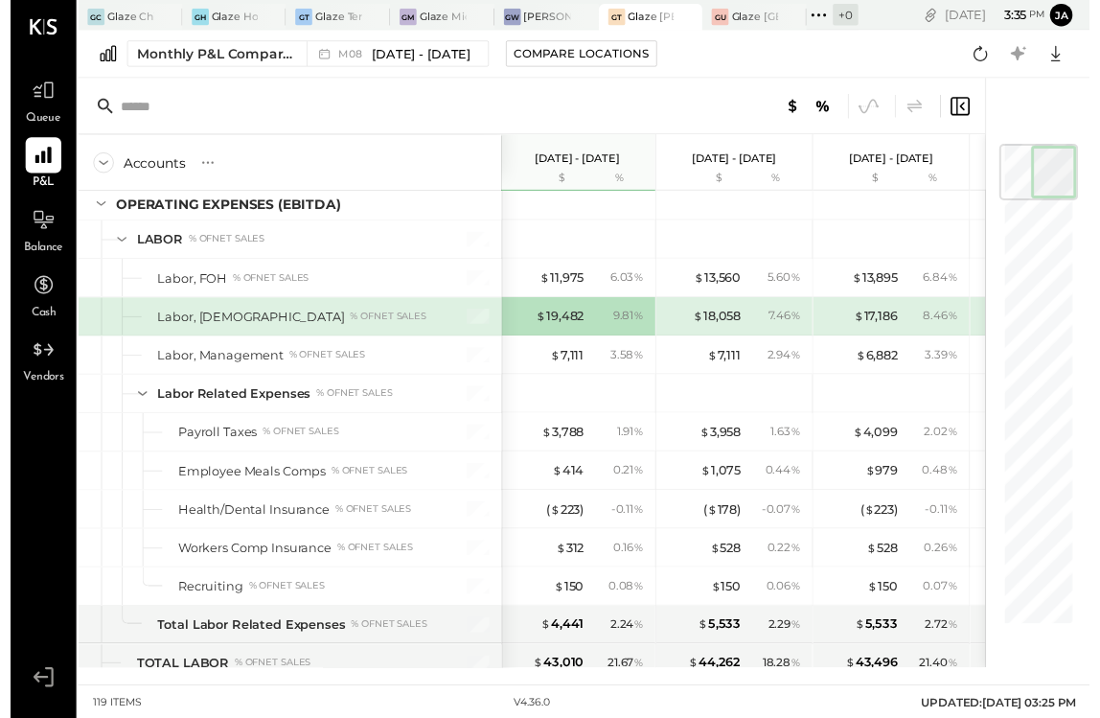
click at [957, 109] on icon at bounding box center [968, 108] width 23 height 23
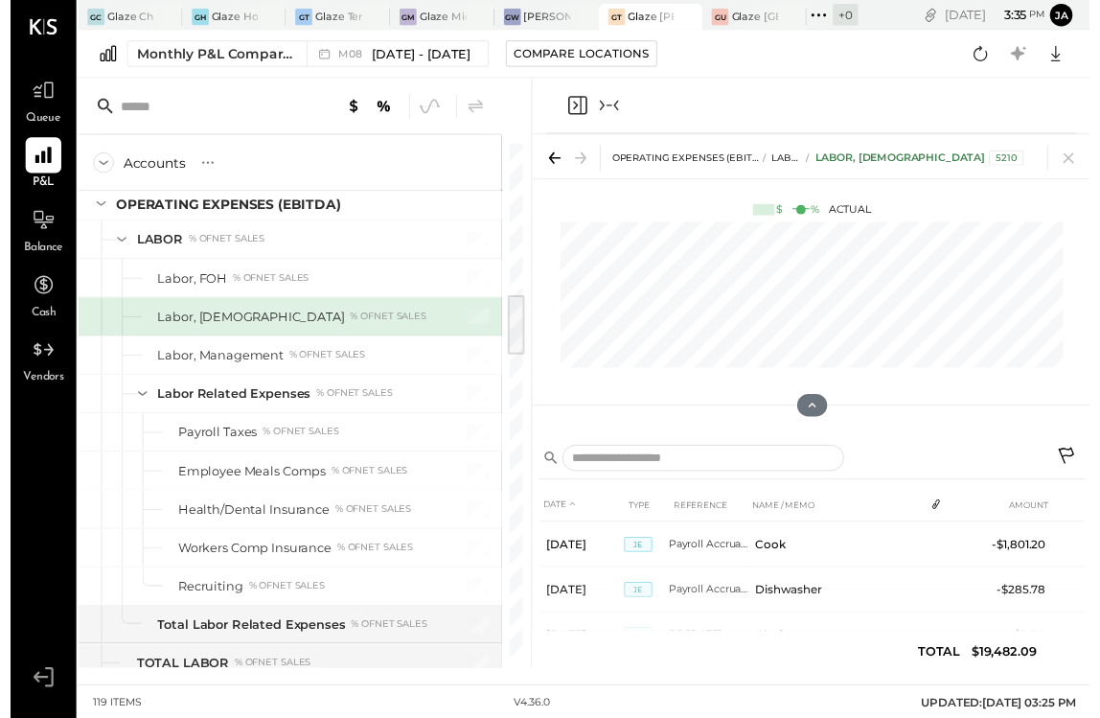
click at [621, 111] on div at bounding box center [817, 108] width 540 height 57
click at [607, 109] on icon "Collapse panel (e)" at bounding box center [610, 107] width 23 height 23
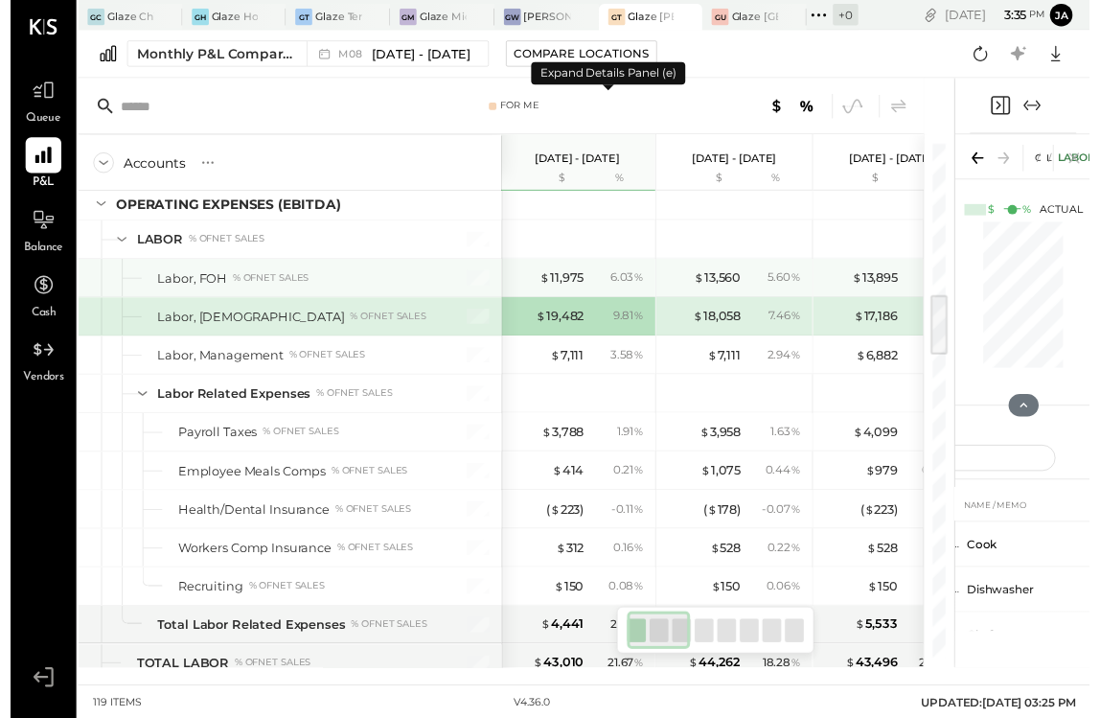
click at [555, 294] on div "$ 11,975 6.03 %" at bounding box center [580, 283] width 144 height 38
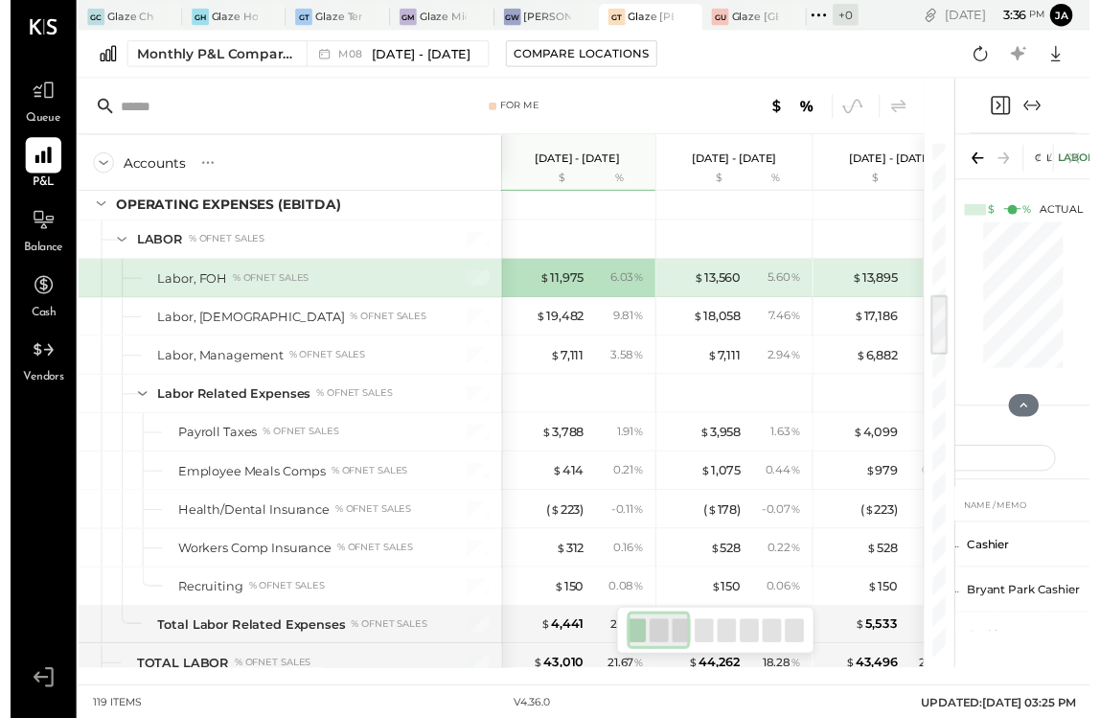
click at [1048, 108] on icon "Expand panel (e)" at bounding box center [1048, 108] width 5 height 11
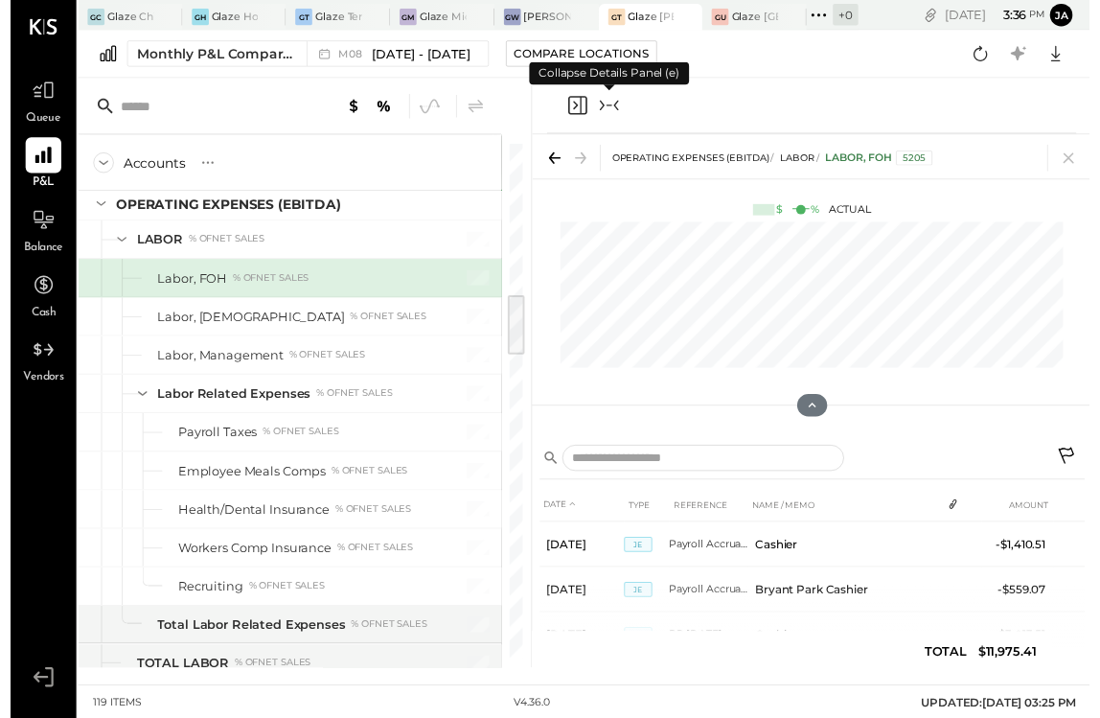
click at [611, 114] on icon "Collapse panel (e)" at bounding box center [610, 107] width 23 height 23
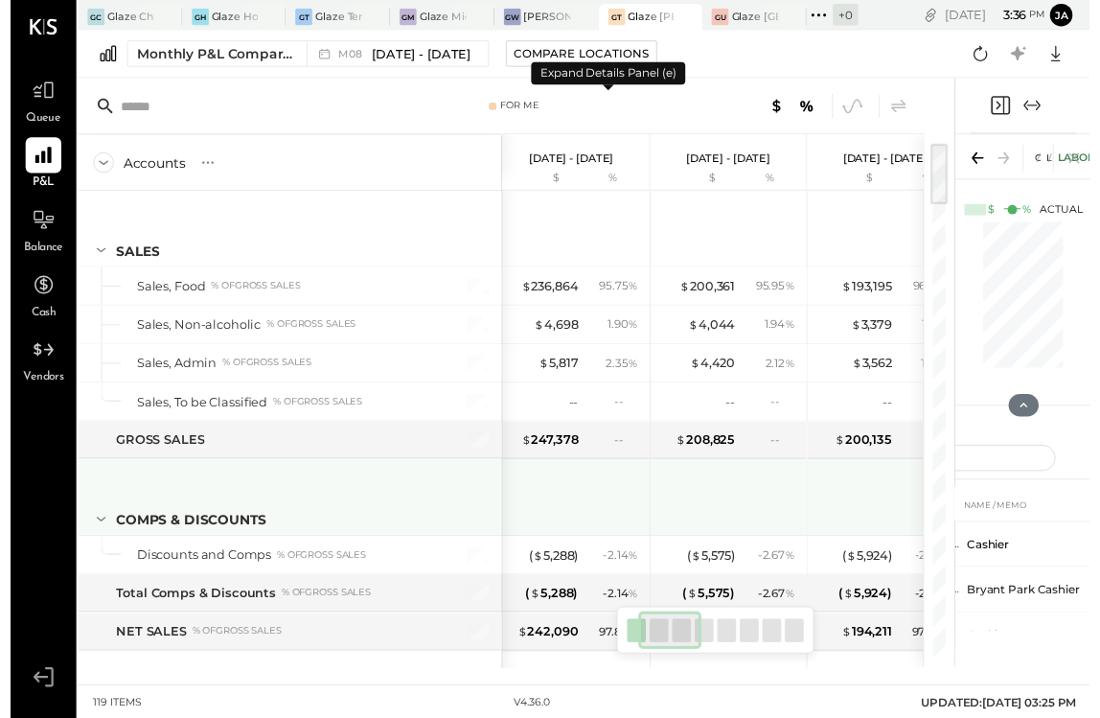
scroll to position [0, 65]
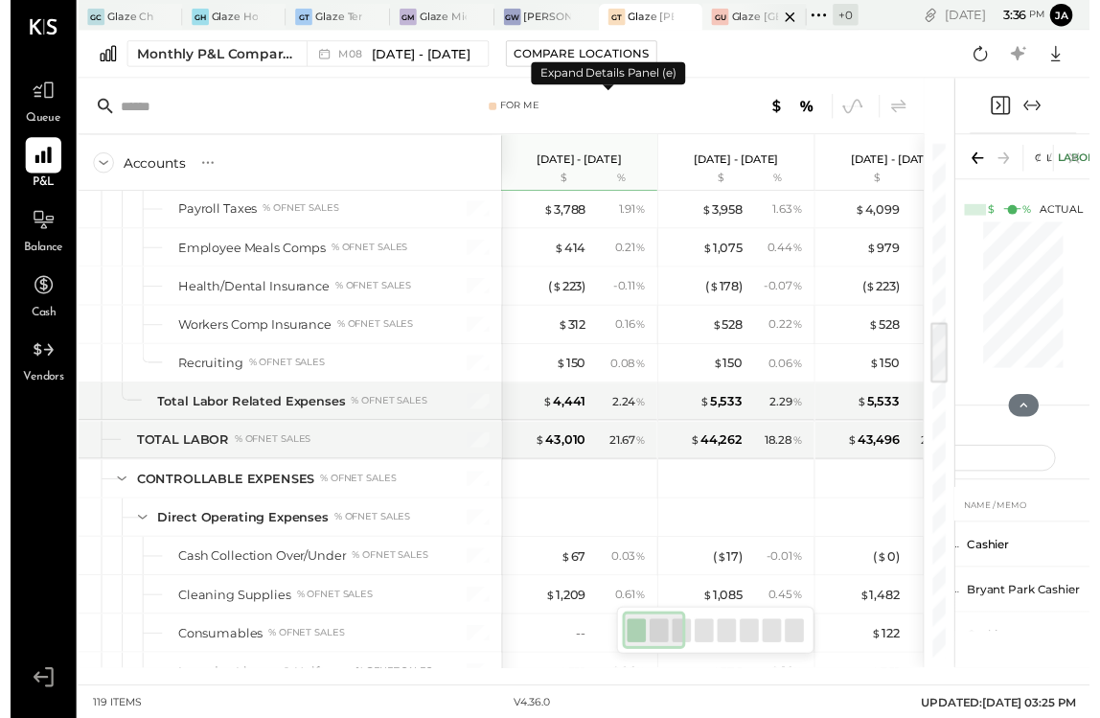
click at [740, 23] on div "Glaze [GEOGRAPHIC_DATA] - 110 Uni" at bounding box center [759, 17] width 48 height 15
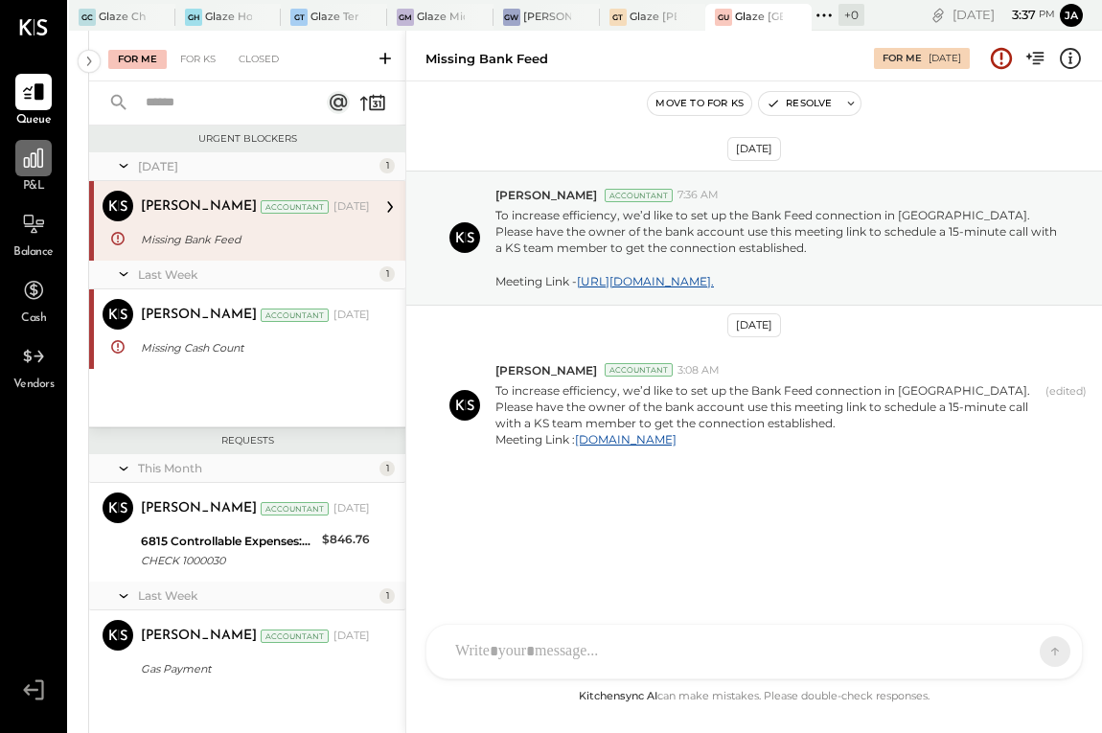
click at [36, 166] on icon at bounding box center [33, 158] width 25 height 25
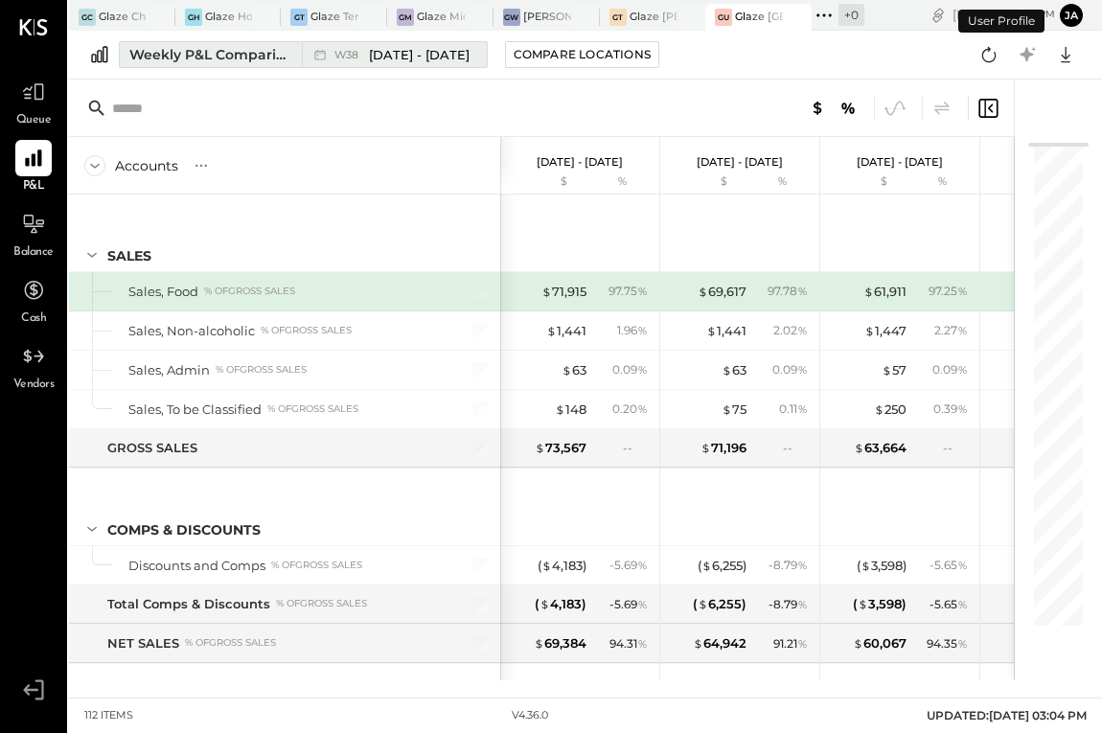
click at [192, 42] on button "Weekly P&L Comparison W38 Sep 15 - 21, 2025" at bounding box center [303, 54] width 369 height 27
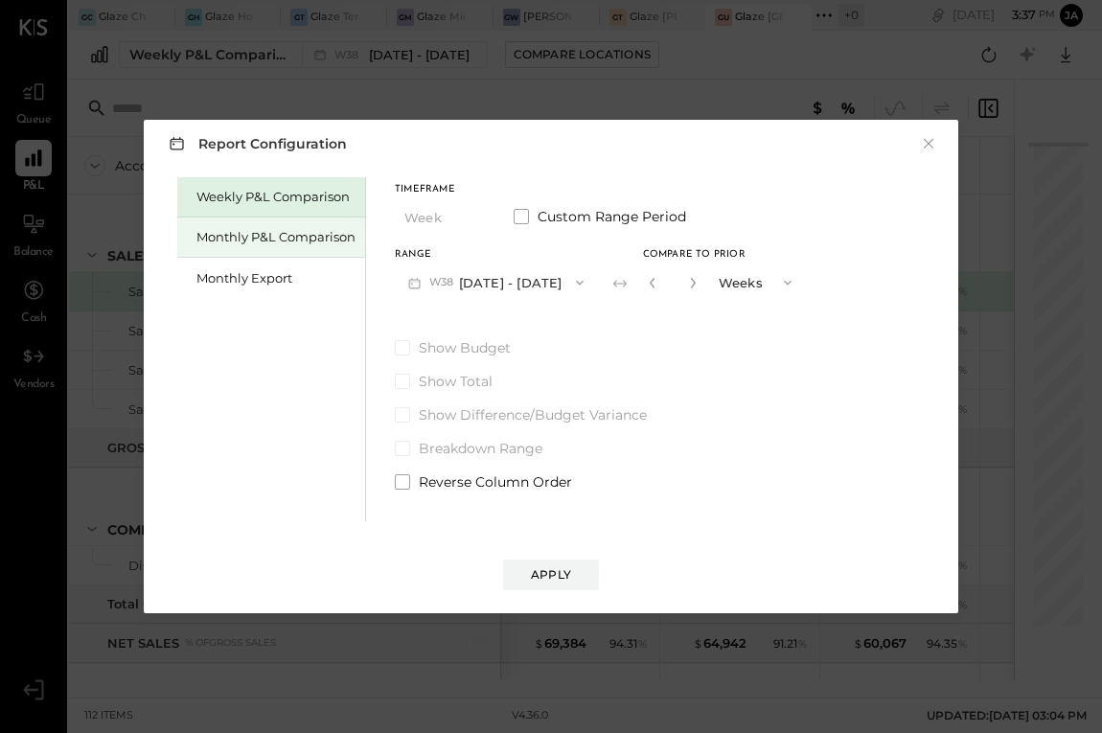
click at [236, 238] on div "Monthly P&L Comparison" at bounding box center [275, 237] width 159 height 18
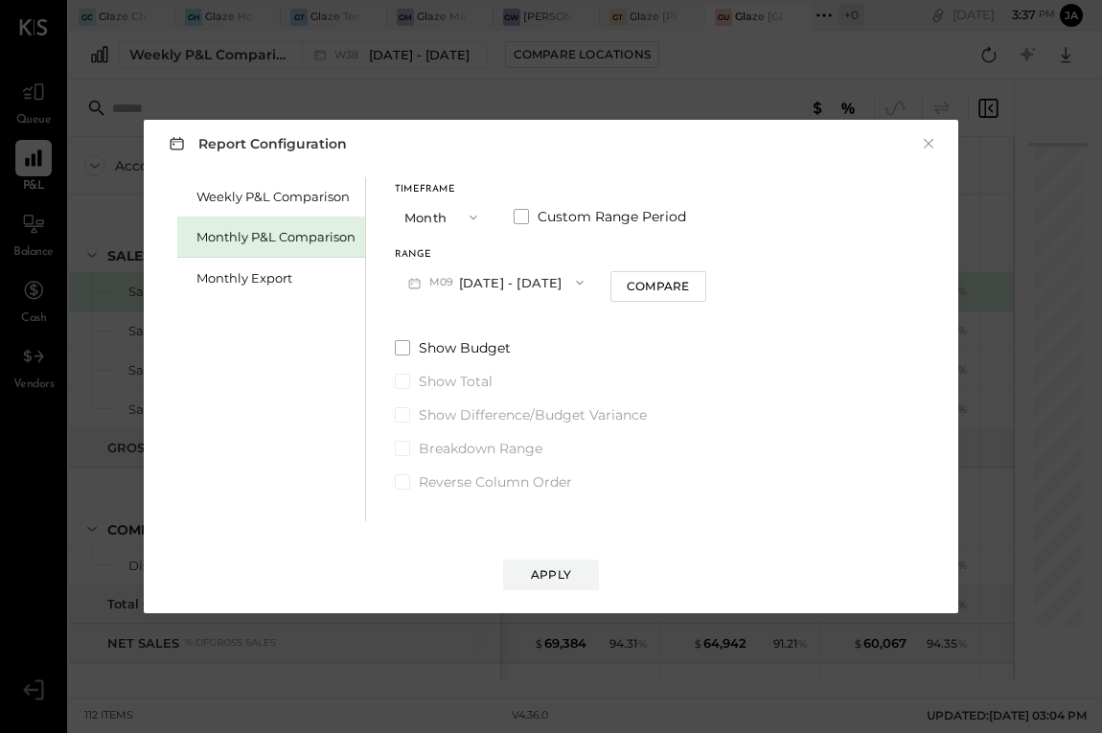
click at [489, 296] on button "M09 [DATE] - [DATE]" at bounding box center [496, 282] width 202 height 35
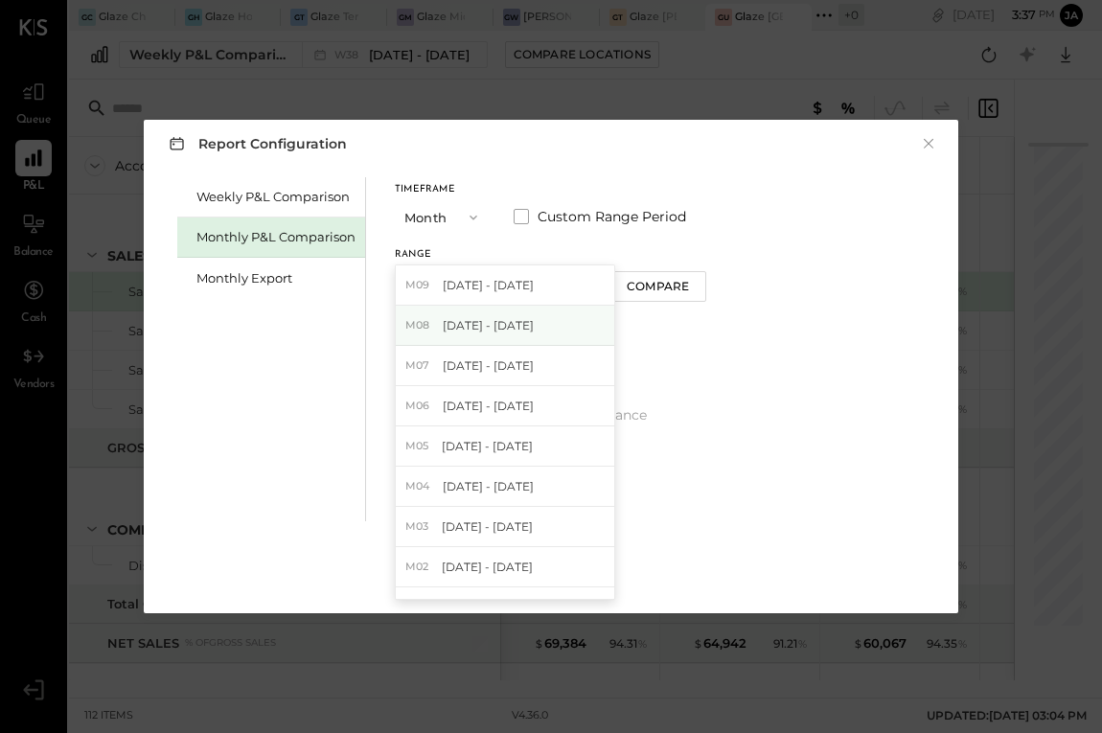
click at [480, 337] on div "M08 Aug 1 - 31, 2025" at bounding box center [505, 326] width 219 height 40
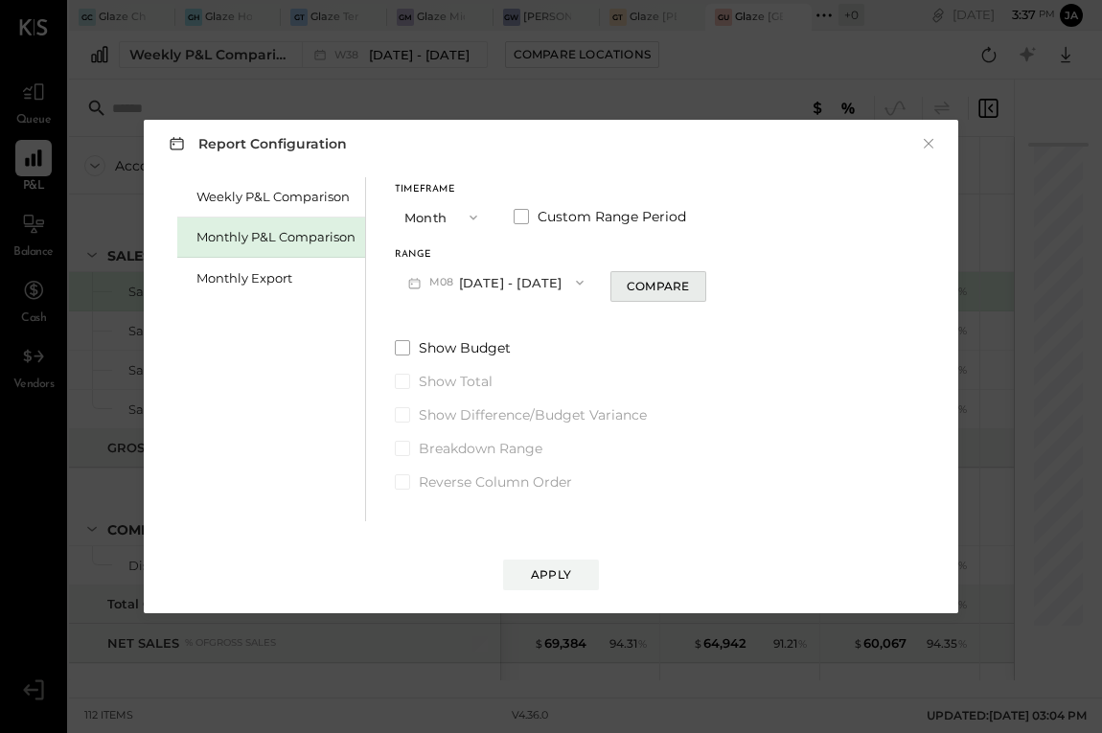
click at [667, 299] on button "Compare" at bounding box center [659, 286] width 96 height 31
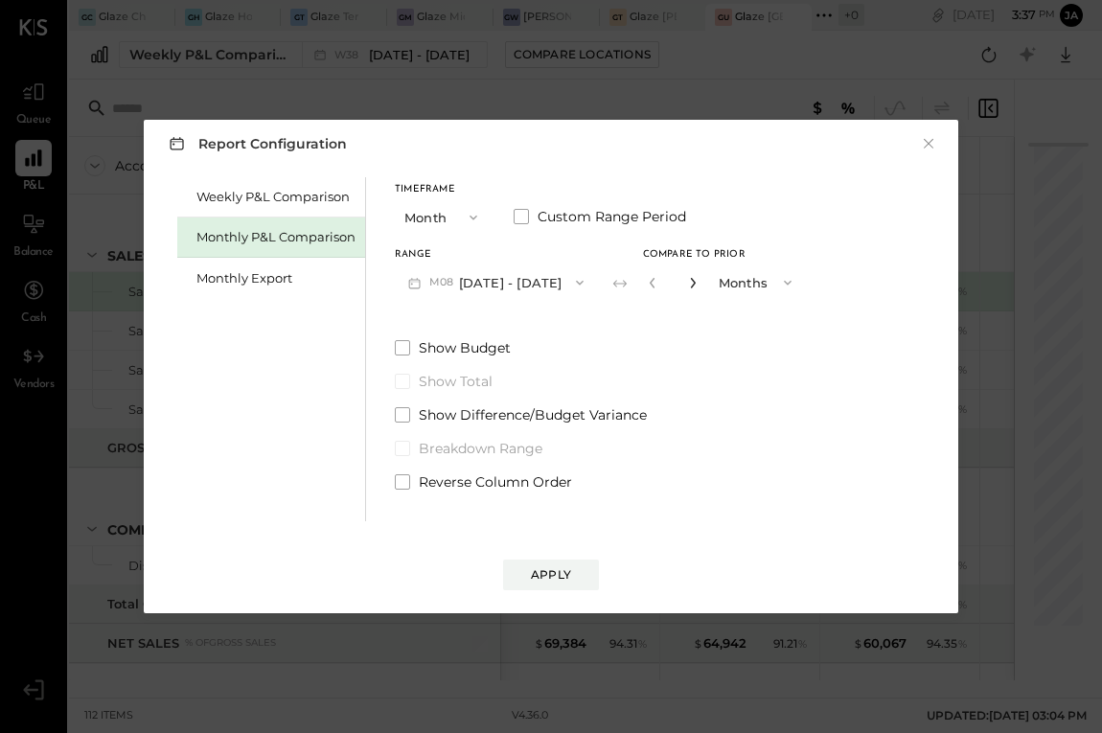
click at [687, 284] on icon "button" at bounding box center [693, 283] width 12 height 12
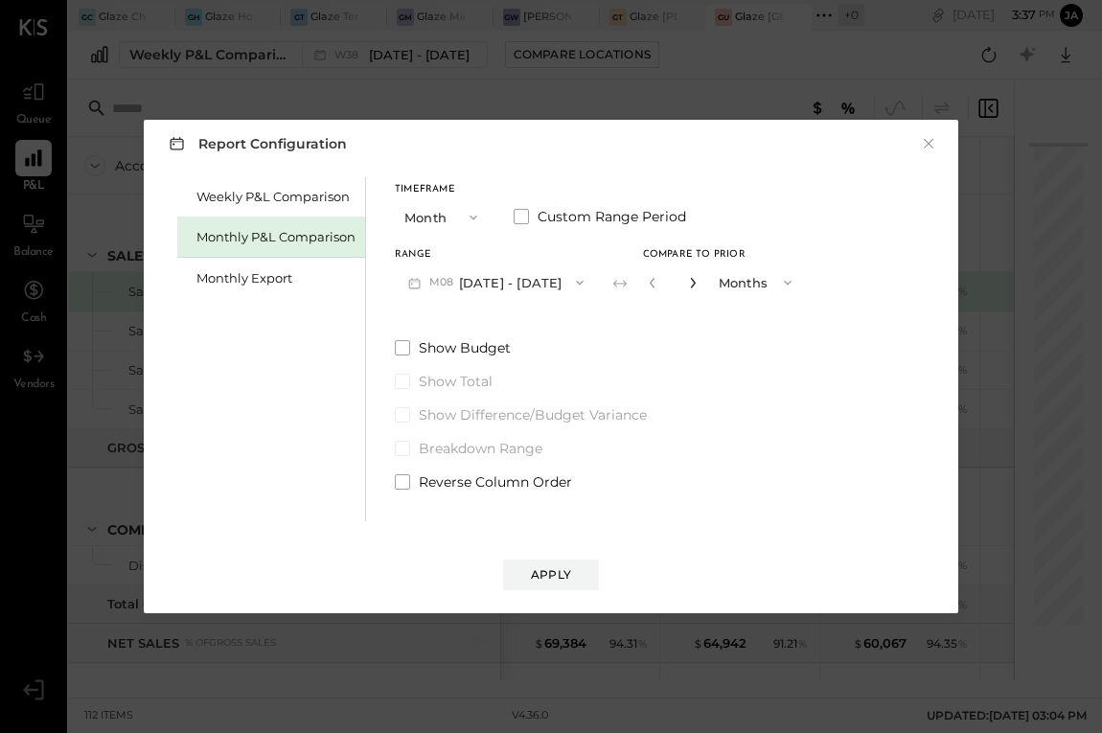
click at [687, 284] on icon "button" at bounding box center [693, 283] width 12 height 12
type input "*"
click at [537, 572] on div "Apply" at bounding box center [551, 574] width 40 height 16
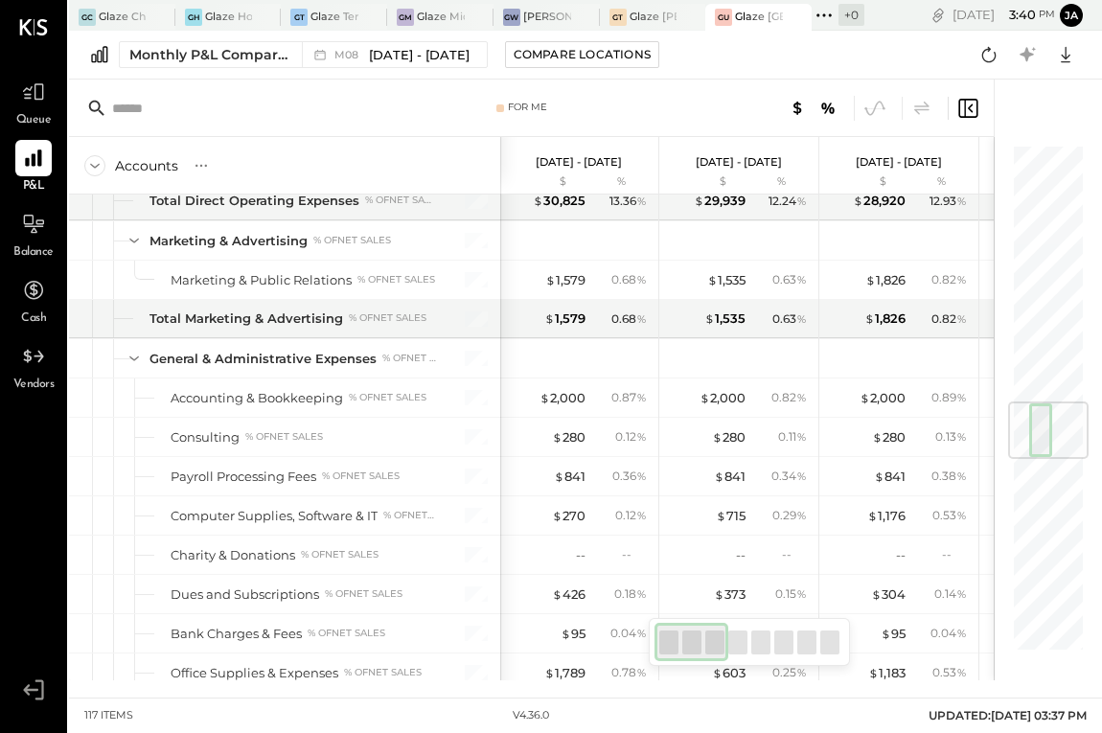
scroll to position [0, 2]
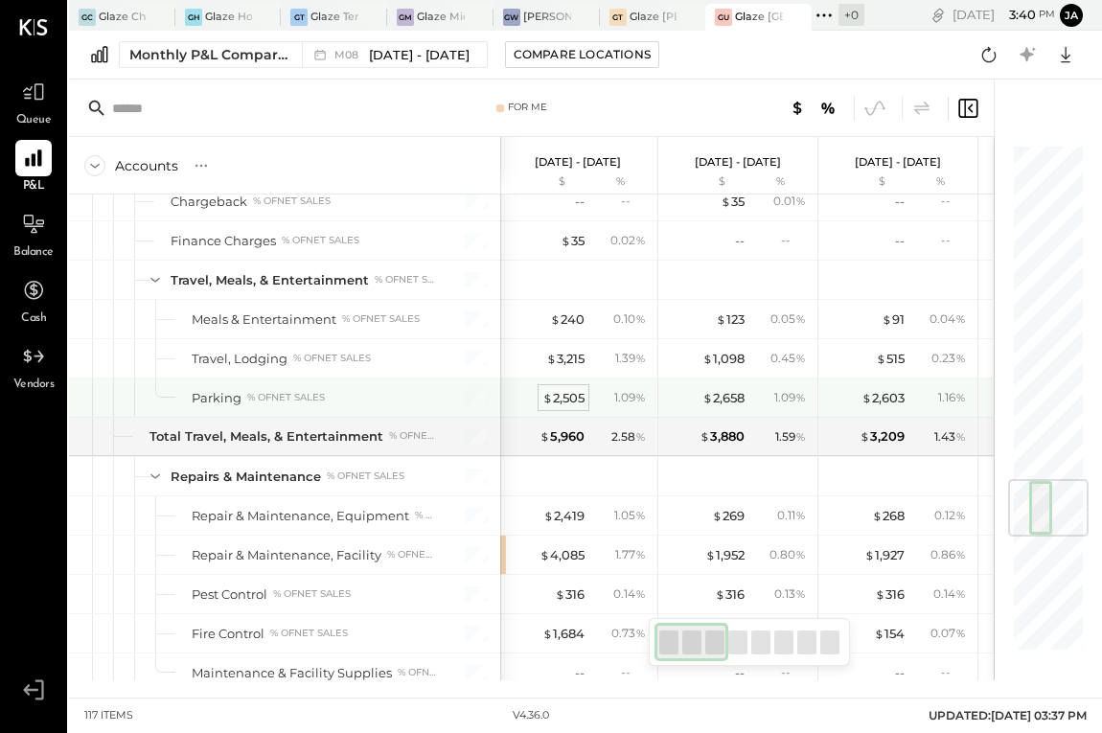
click at [564, 393] on div "$ 2,505" at bounding box center [564, 398] width 42 height 18
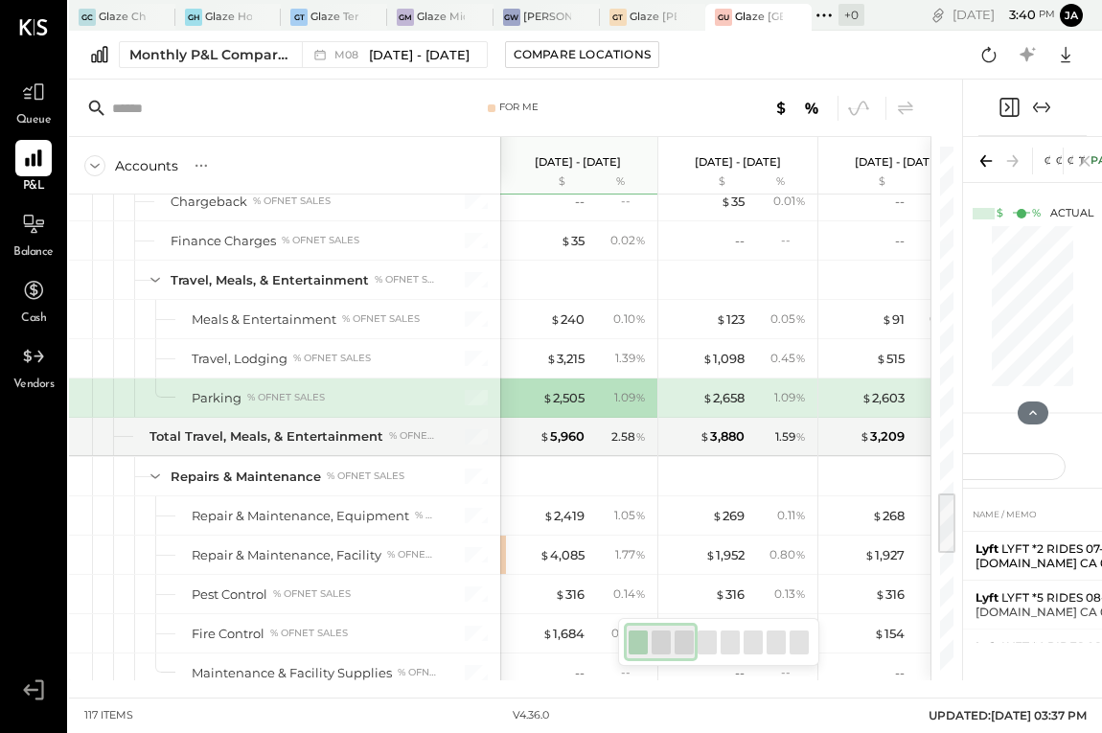
click at [1045, 108] on icon "Expand panel (e)" at bounding box center [1041, 107] width 23 height 23
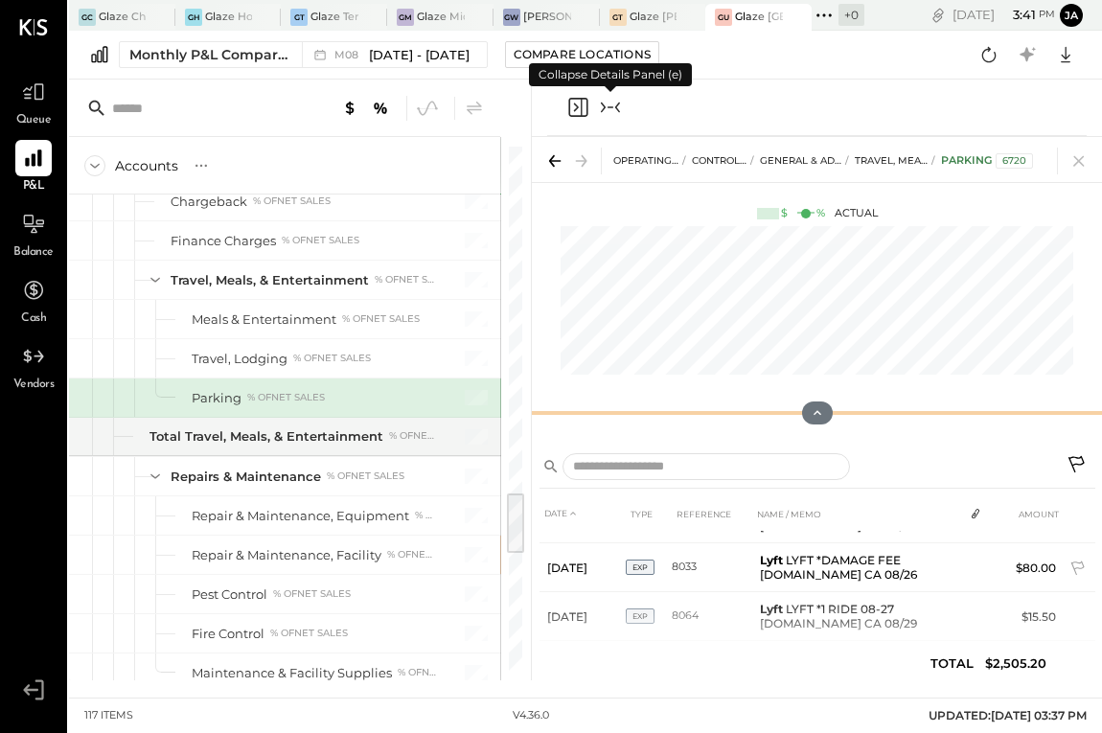
scroll to position [1483, 0]
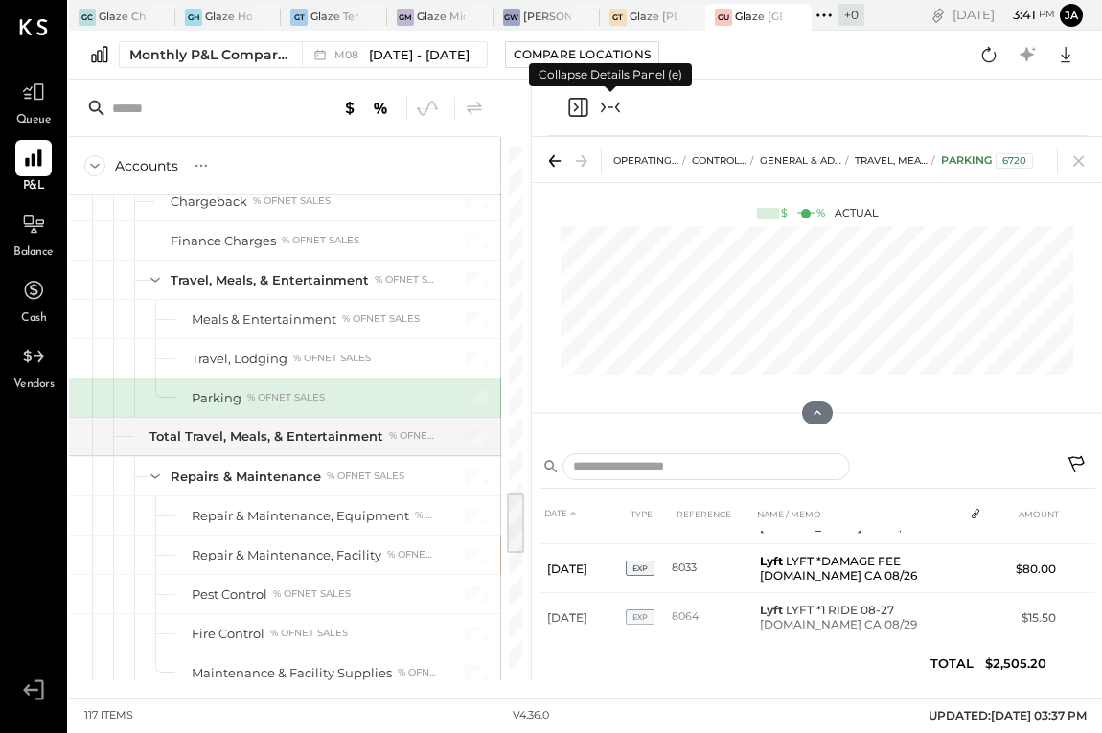
click at [609, 100] on icon "Collapse panel (e)" at bounding box center [610, 107] width 23 height 23
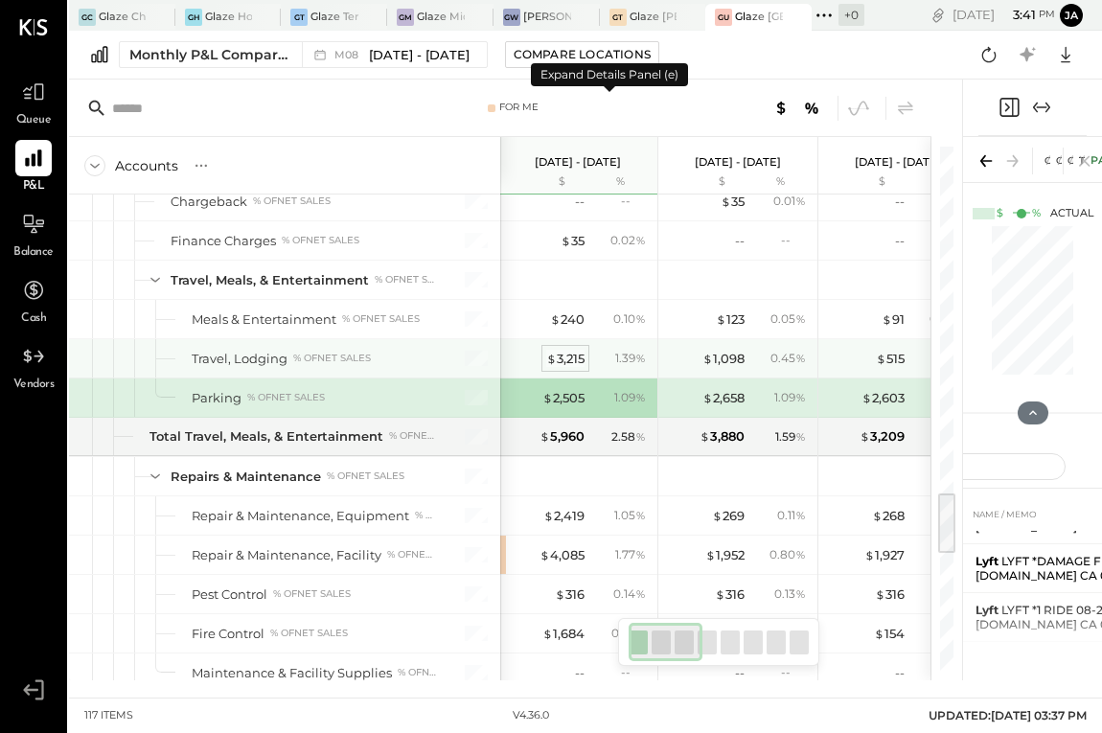
click at [565, 354] on div "$ 3,215" at bounding box center [565, 359] width 38 height 18
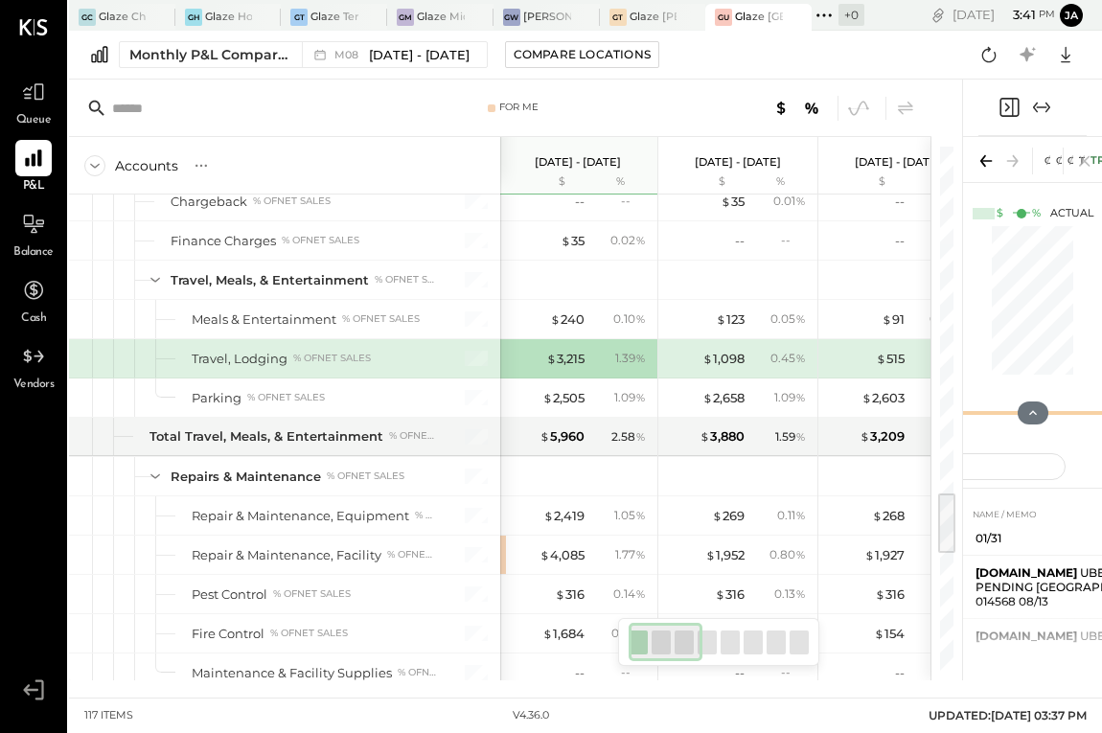
scroll to position [1485, 0]
click at [1039, 113] on icon "Expand panel (e)" at bounding box center [1041, 107] width 23 height 23
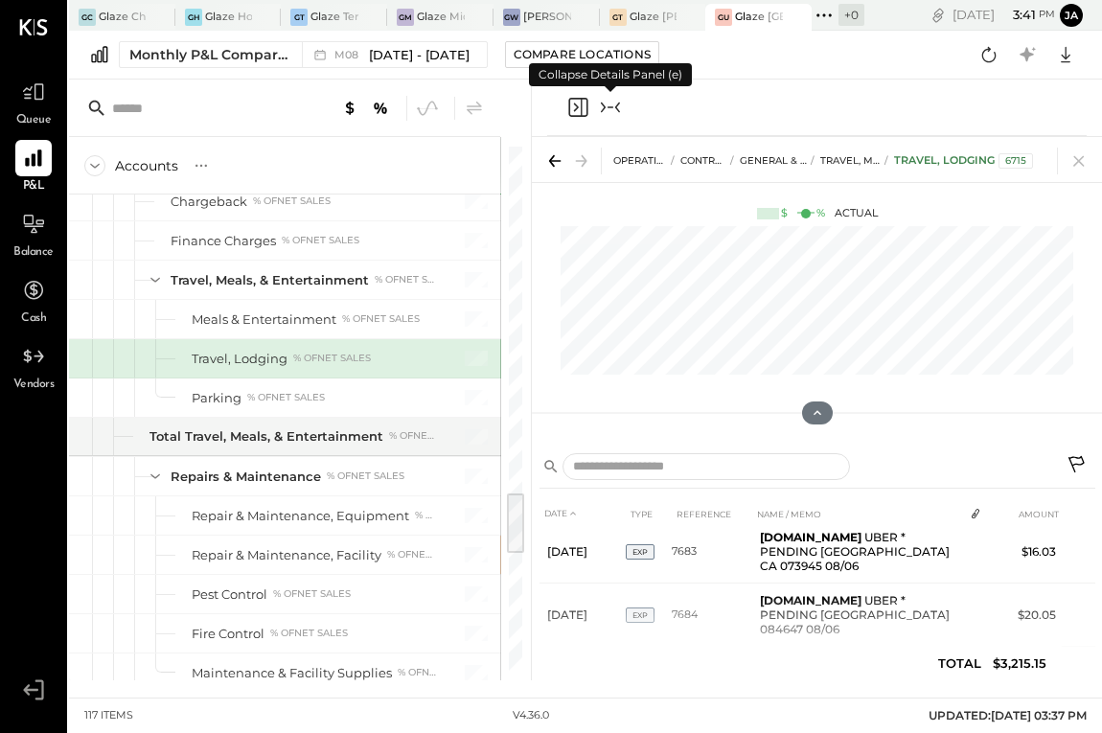
scroll to position [130, 0]
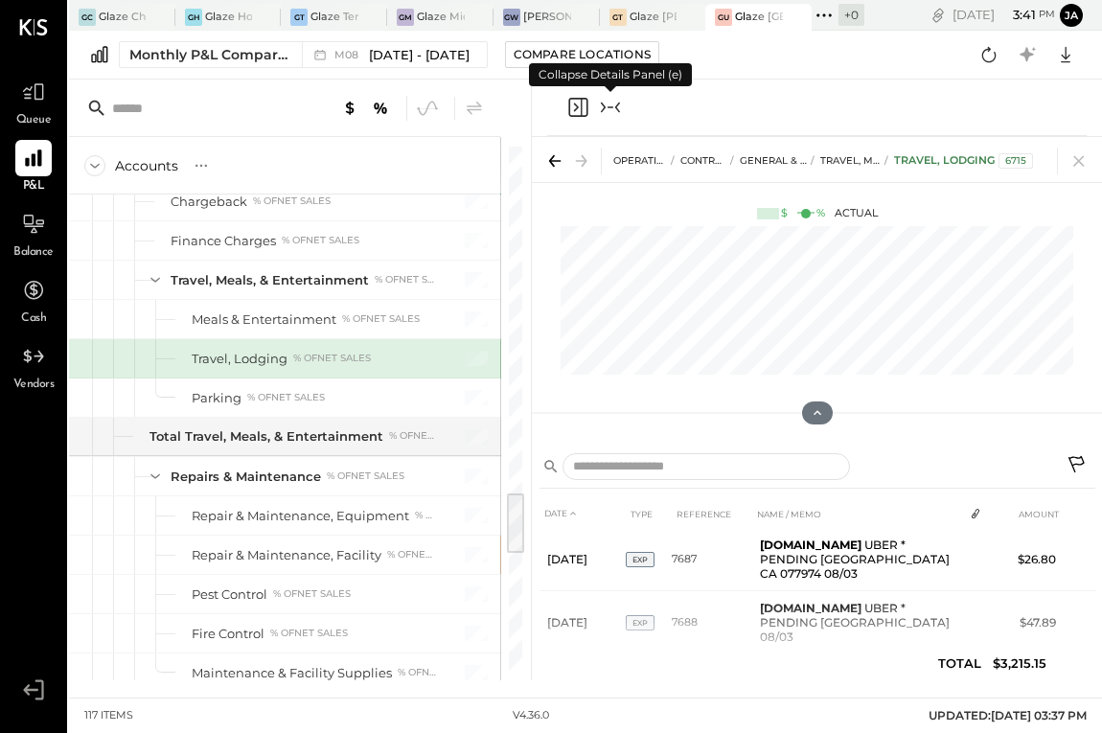
click at [609, 103] on icon "Collapse panel (e)" at bounding box center [610, 107] width 23 height 23
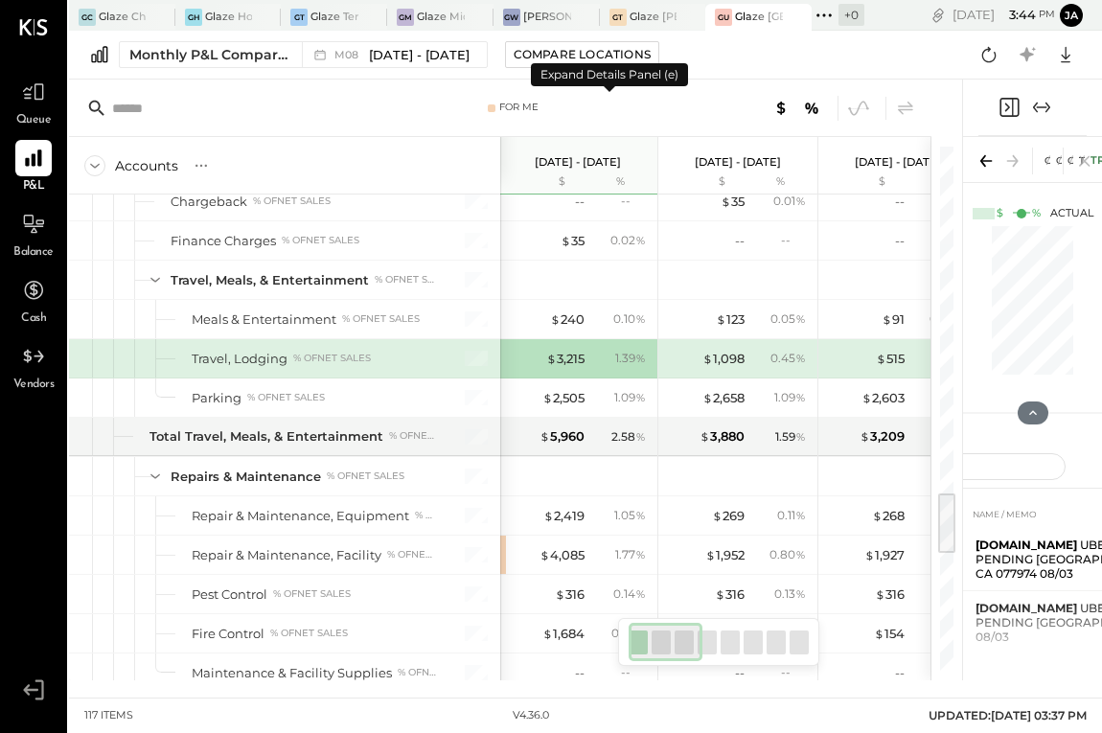
click at [1043, 107] on icon "Expand panel (e)" at bounding box center [1041, 106] width 11 height 1
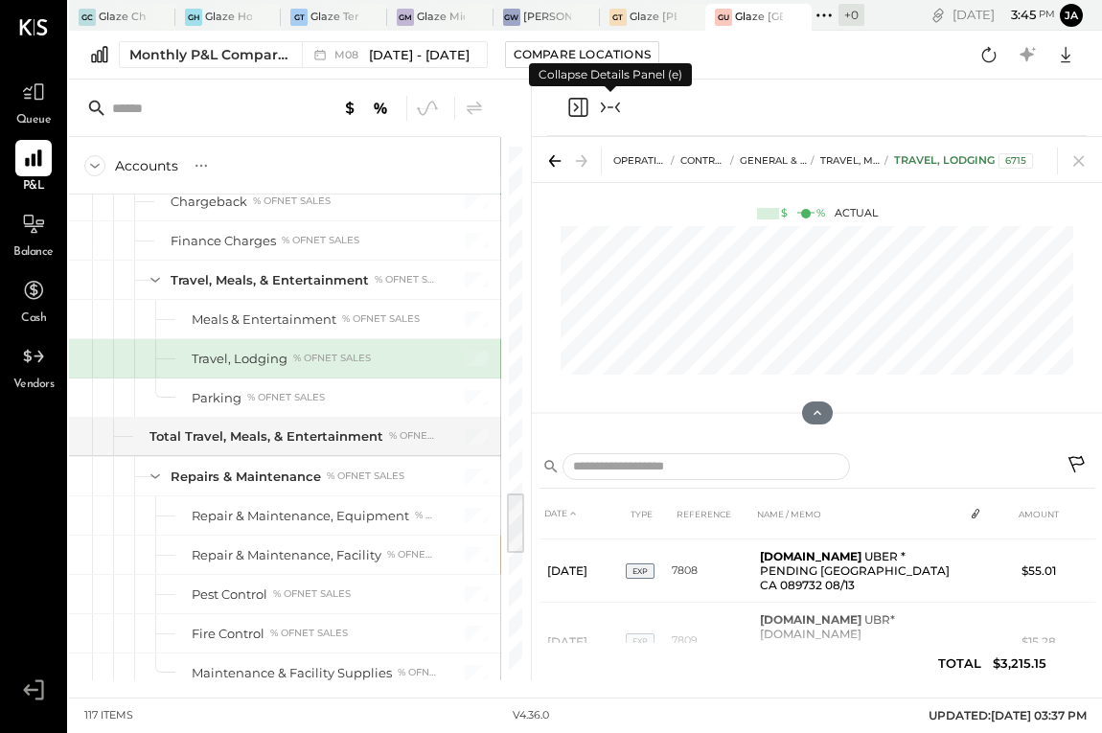
scroll to position [1256, 0]
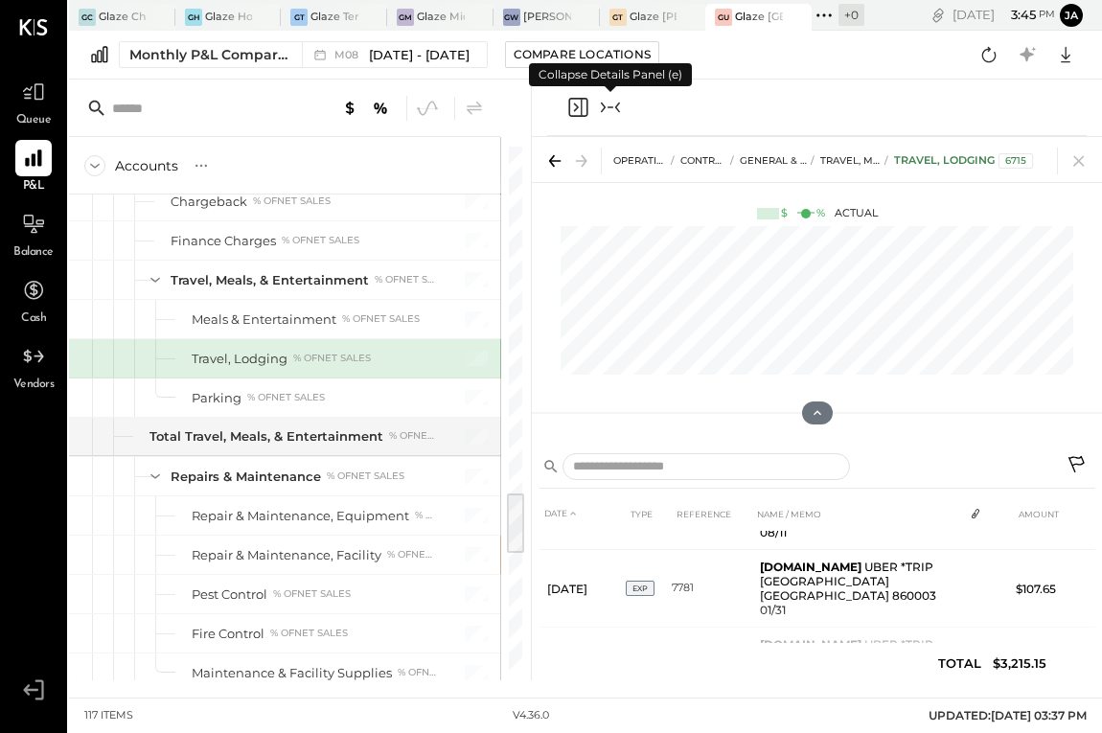
click at [620, 115] on icon "Collapse panel (e)" at bounding box center [610, 107] width 23 height 23
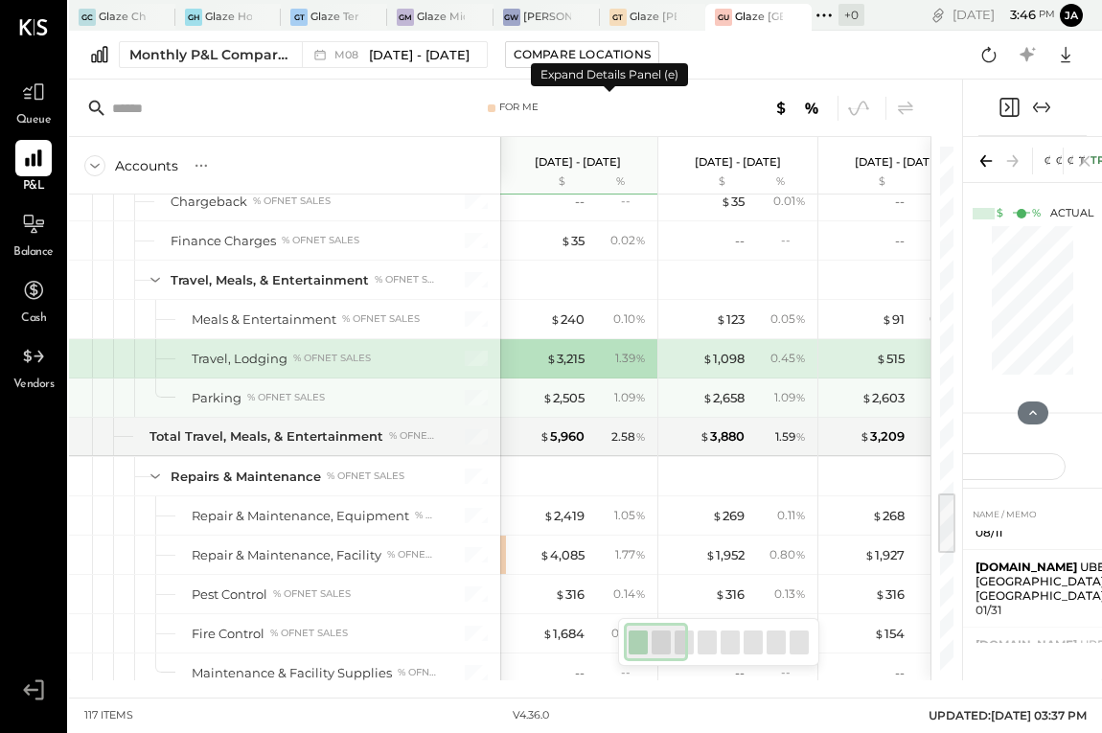
scroll to position [2831, 0]
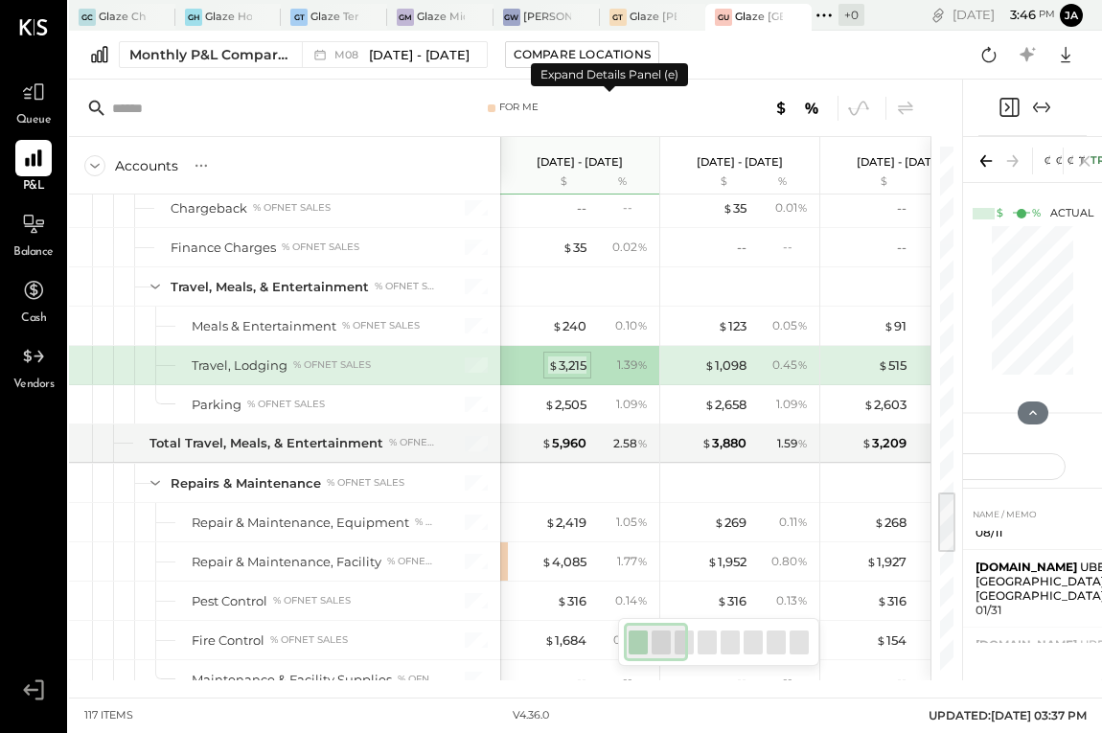
click at [551, 358] on span "$" at bounding box center [553, 365] width 11 height 15
click at [553, 356] on div "$ 3,215 1.39 %" at bounding box center [582, 365] width 144 height 38
click at [562, 369] on div "$ 3,215" at bounding box center [567, 366] width 38 height 18
click at [1048, 105] on icon "Expand panel (e)" at bounding box center [1041, 107] width 23 height 23
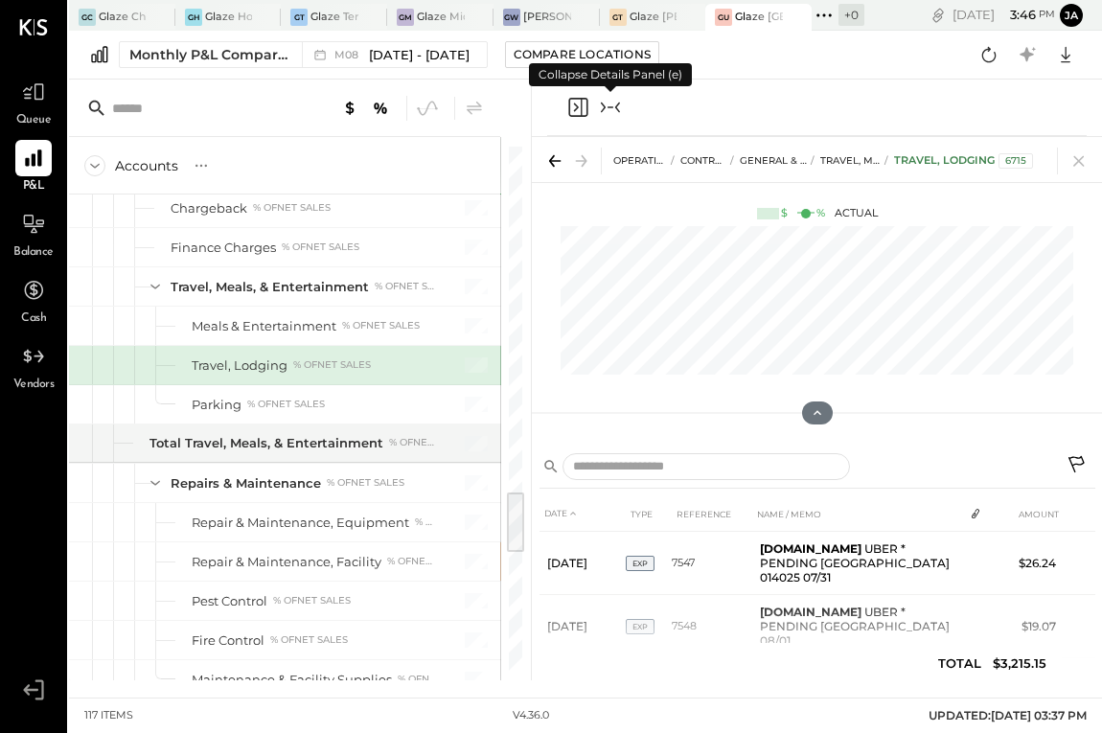
click at [610, 111] on icon "Collapse panel (e)" at bounding box center [610, 107] width 23 height 23
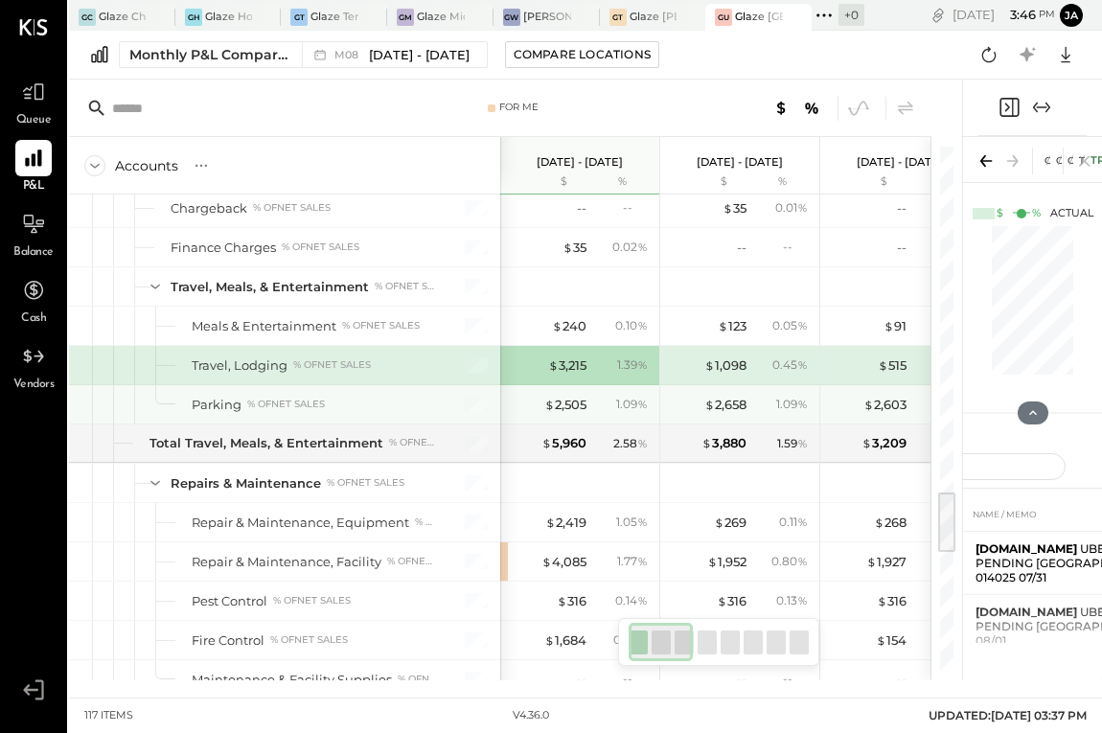
click at [572, 414] on div "$ 2,505 1.09 %" at bounding box center [582, 404] width 144 height 38
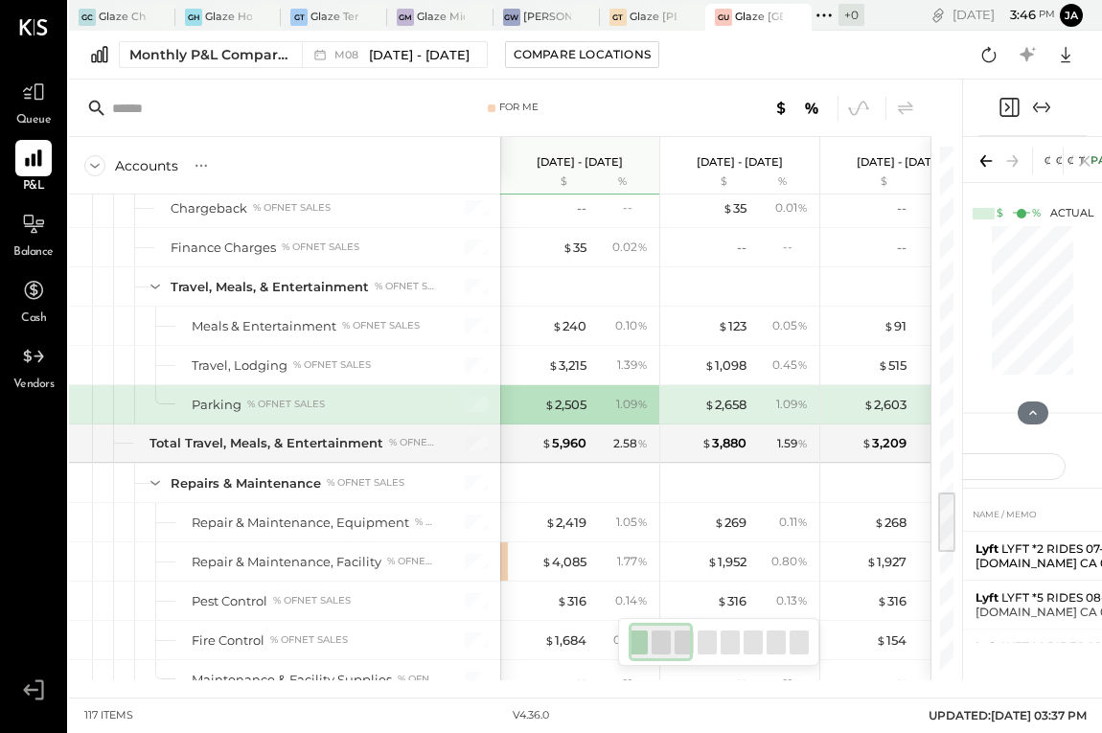
click at [1039, 97] on icon "Expand panel (e)" at bounding box center [1041, 107] width 23 height 23
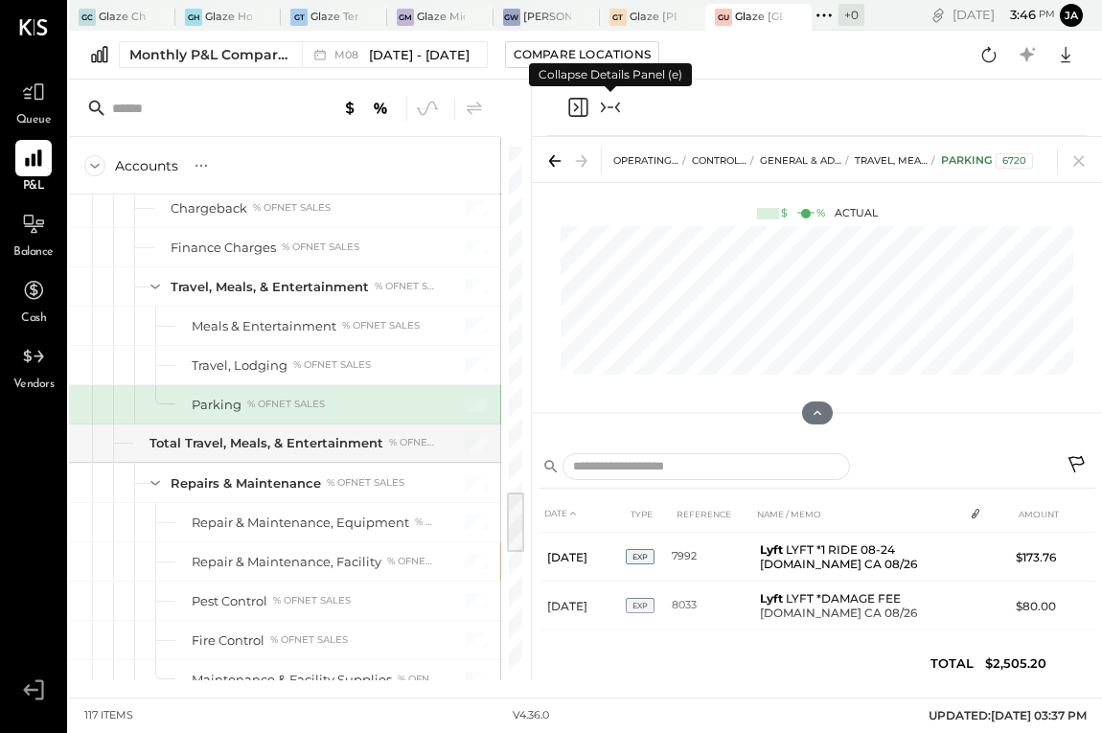
scroll to position [1483, 0]
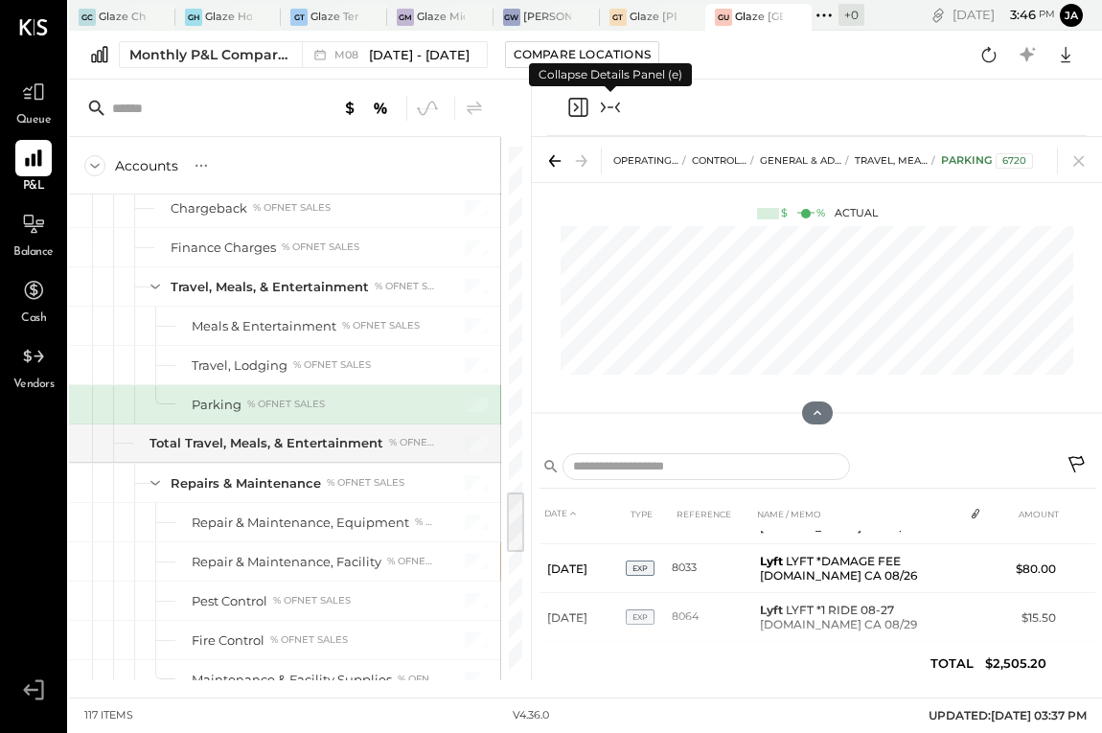
click at [620, 107] on icon "Collapse panel (e)" at bounding box center [610, 107] width 23 height 23
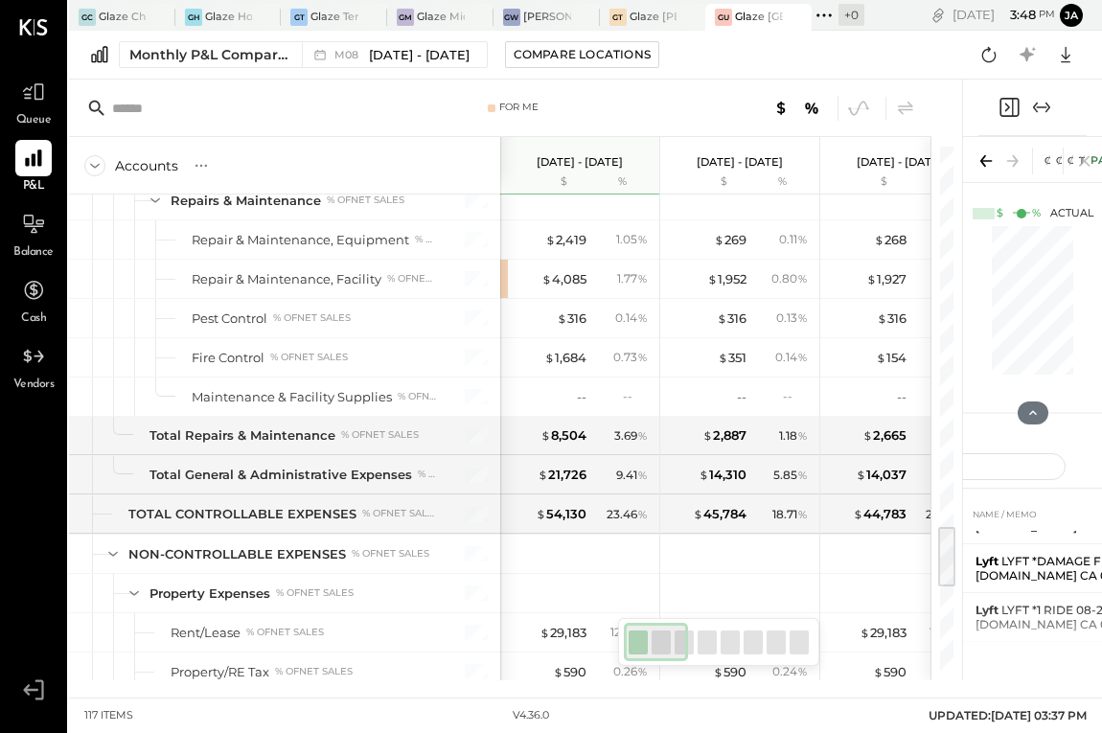
scroll to position [3111, 0]
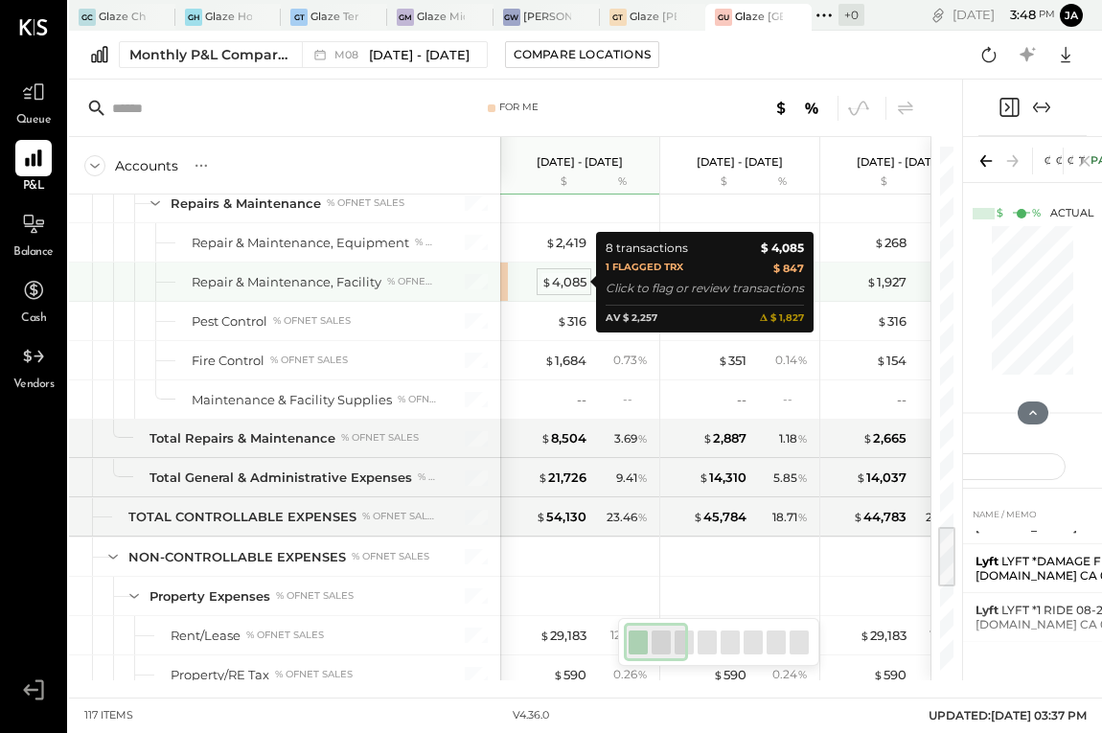
click at [560, 284] on div "$ 4,085" at bounding box center [564, 282] width 45 height 18
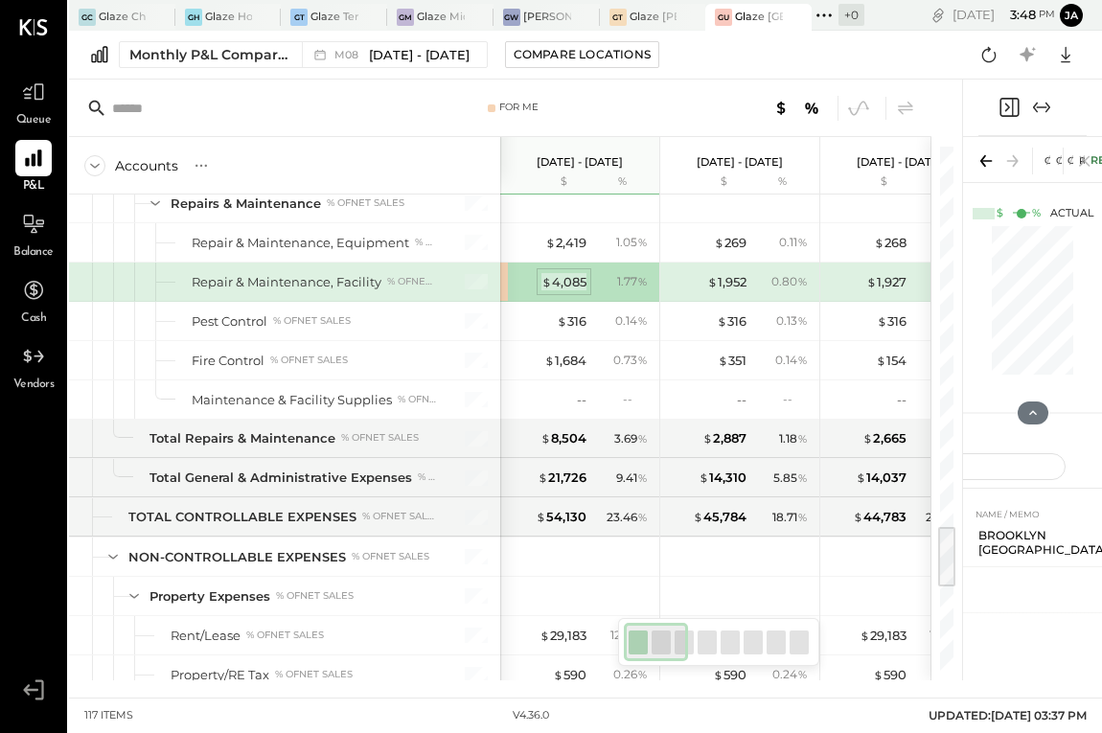
click at [574, 277] on div "$ 4,085" at bounding box center [564, 282] width 45 height 18
click at [1050, 111] on icon "Expand panel (e)" at bounding box center [1041, 107] width 23 height 23
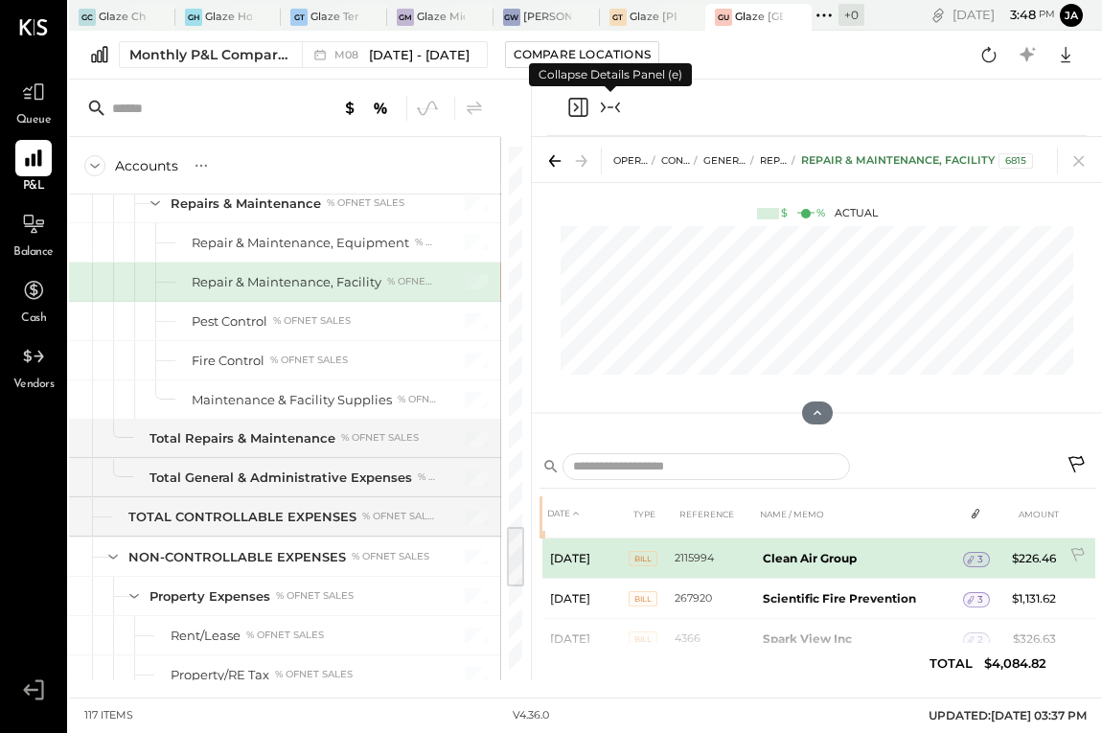
scroll to position [43, 0]
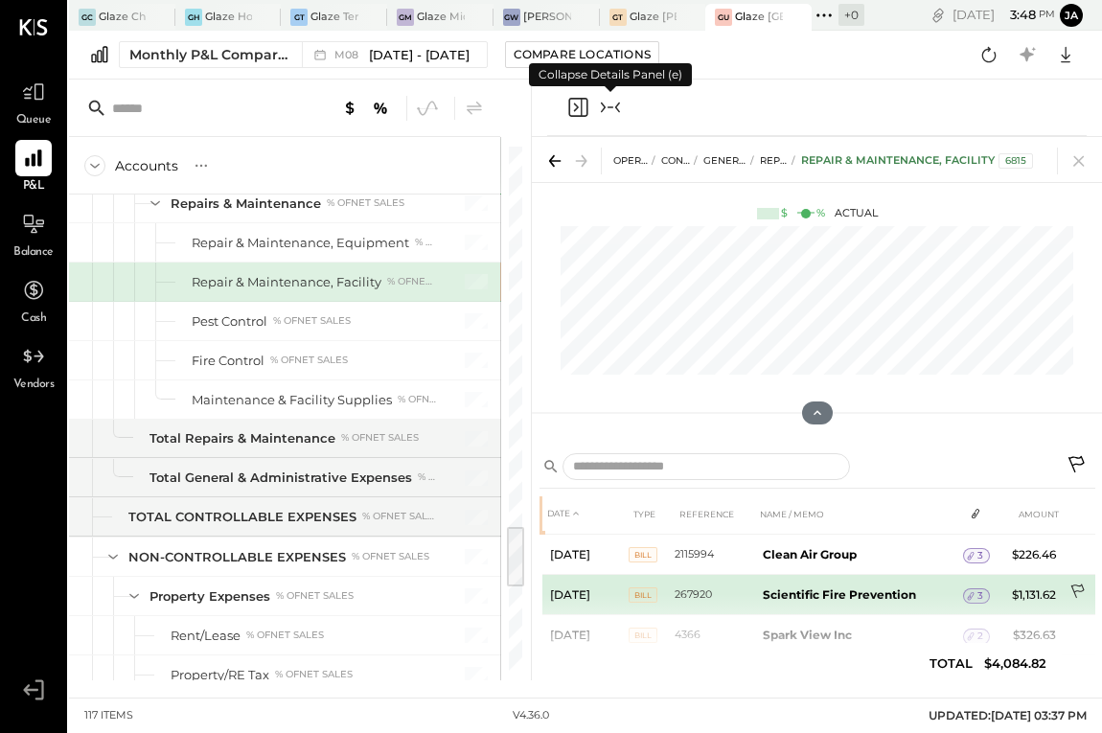
click at [1074, 585] on icon at bounding box center [1079, 593] width 19 height 19
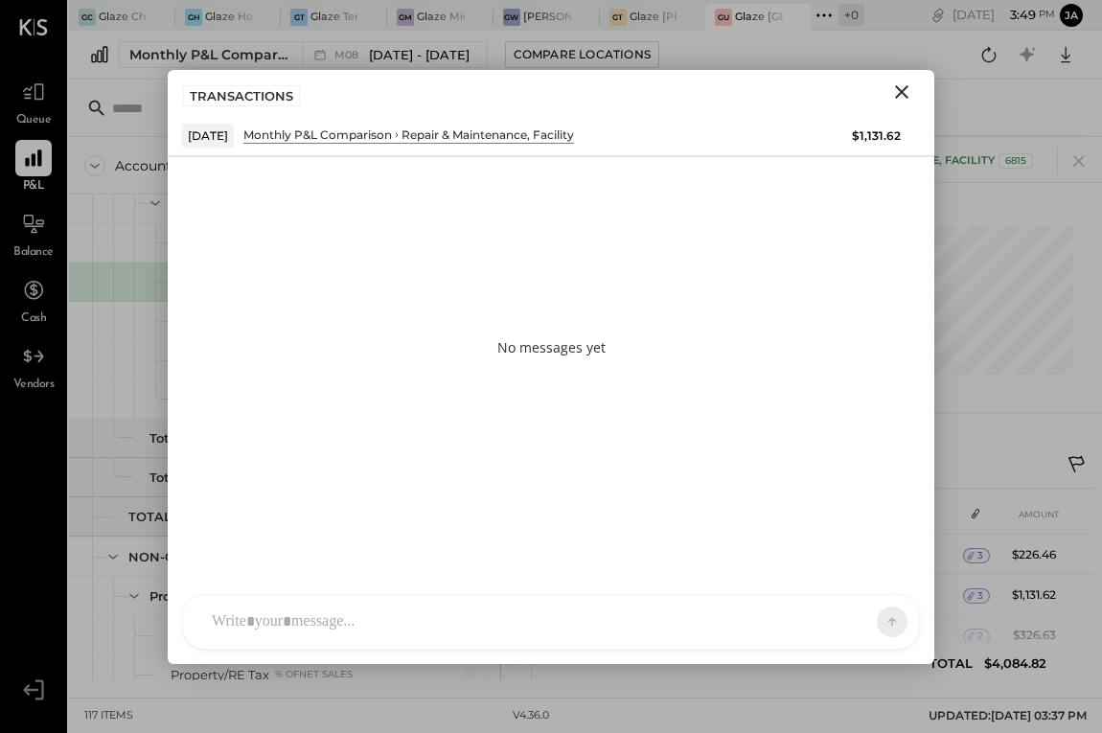
click at [741, 618] on div at bounding box center [551, 622] width 736 height 54
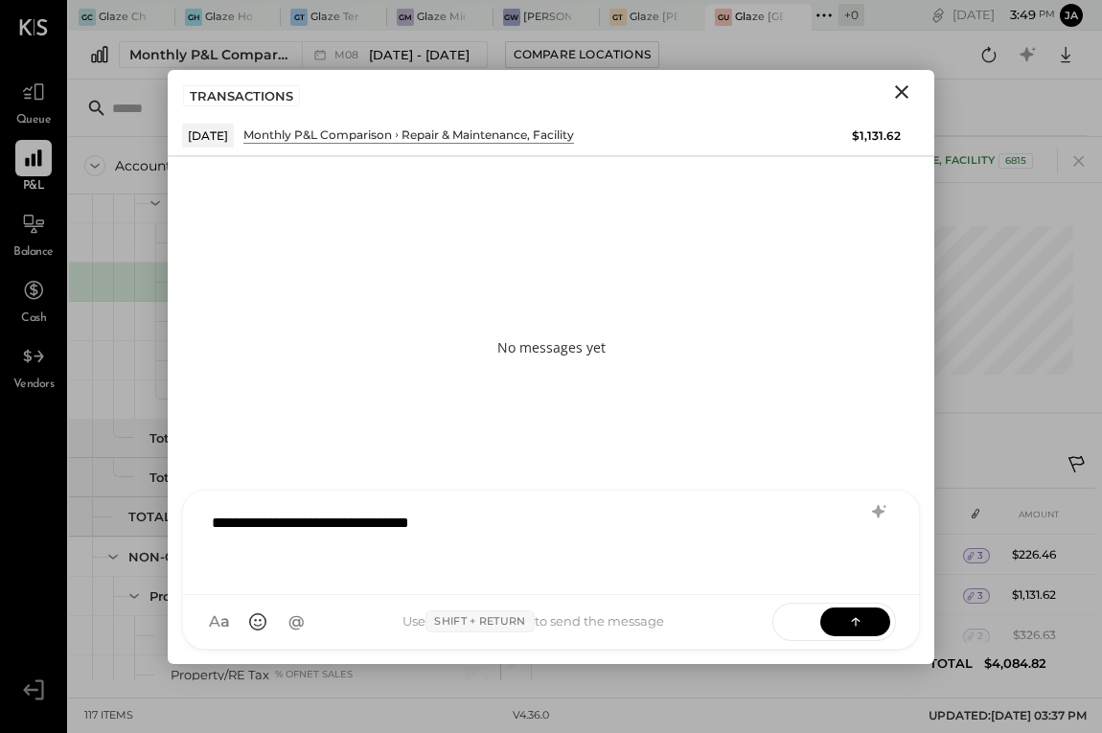
click at [869, 601] on div "A a @ Use Shift + Return to send the message SEND" at bounding box center [551, 622] width 736 height 54
click at [865, 626] on icon at bounding box center [855, 621] width 19 height 19
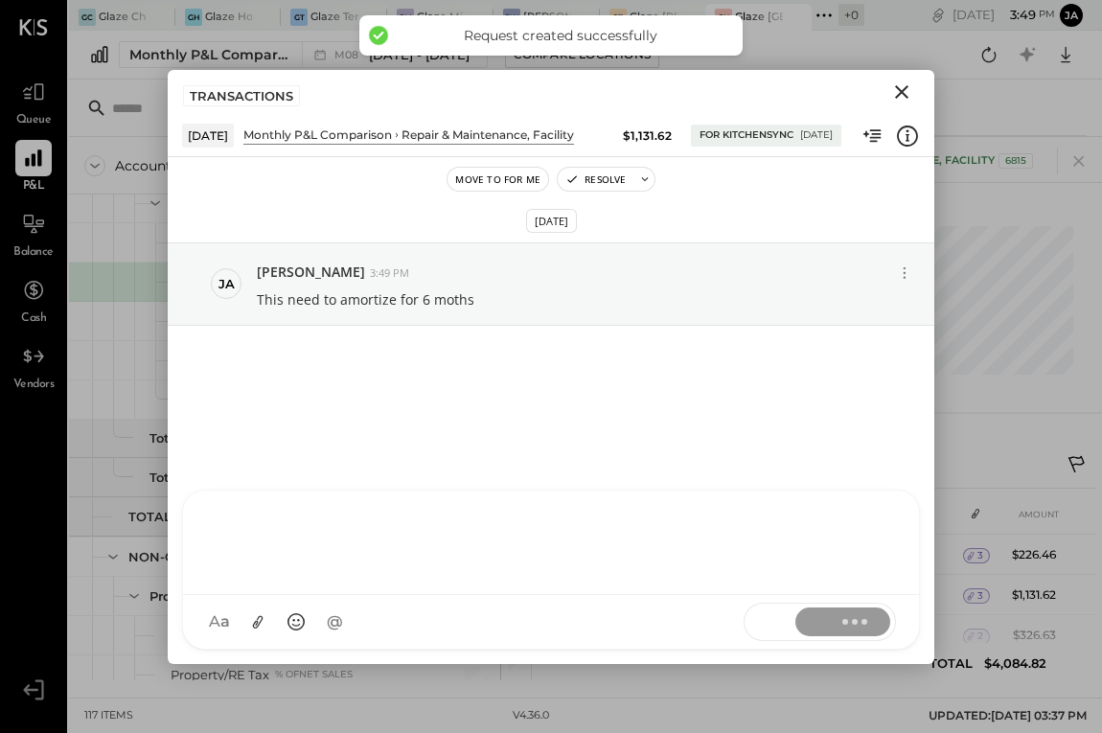
click at [898, 93] on icon "Close" at bounding box center [901, 92] width 23 height 23
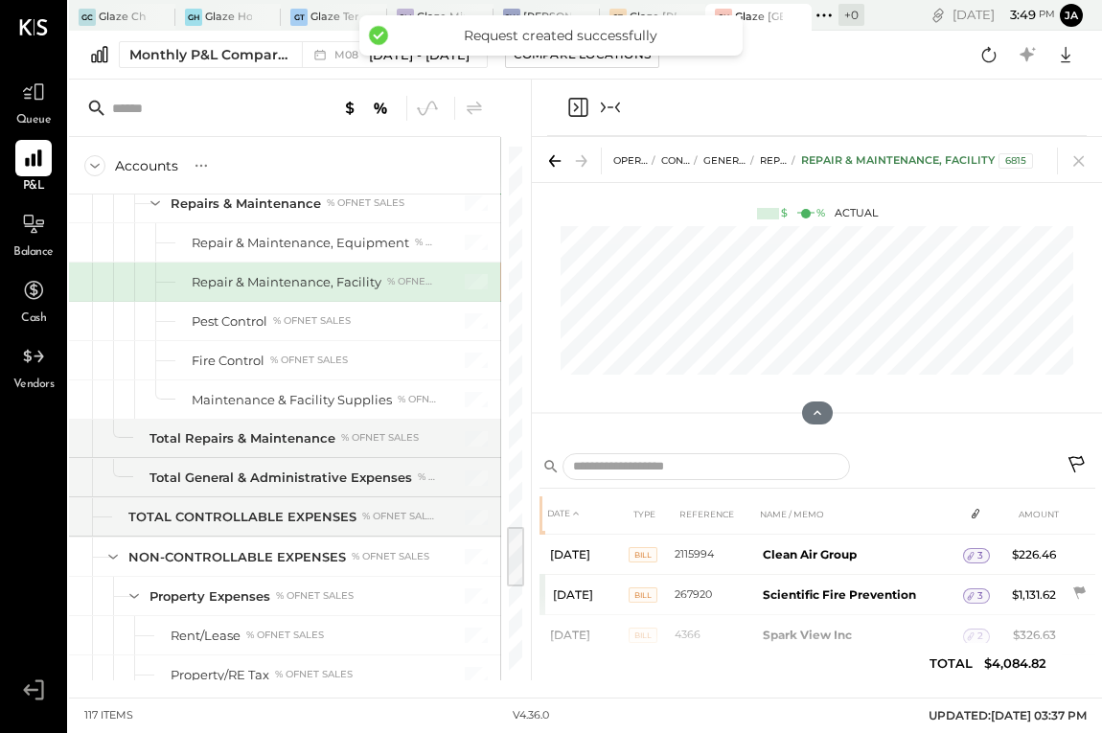
click at [609, 109] on icon "Collapse panel (e)" at bounding box center [610, 107] width 23 height 23
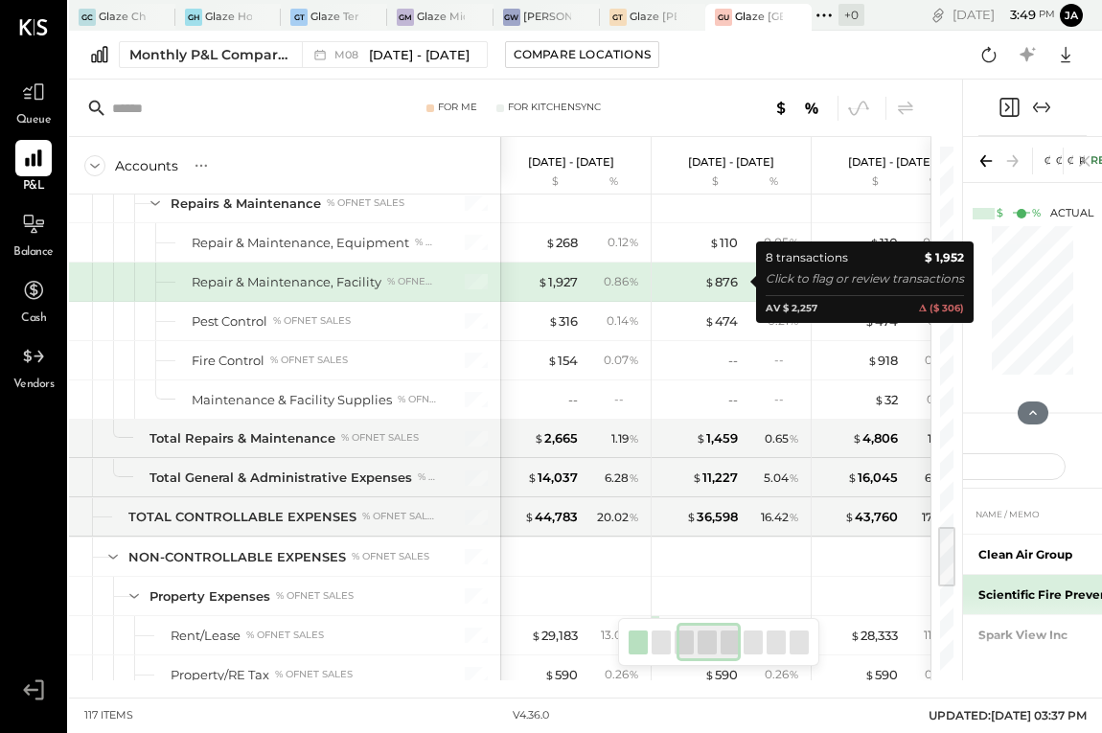
scroll to position [0, 380]
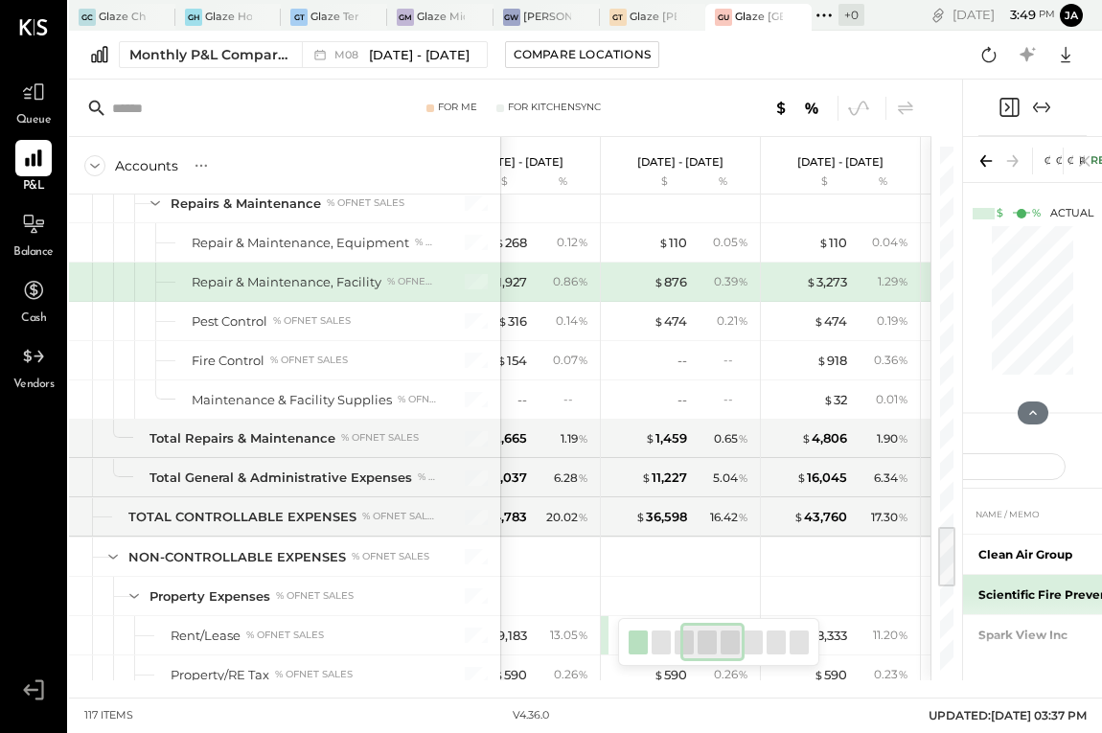
click at [1019, 593] on b "Scientific Fire Prevention" at bounding box center [1055, 595] width 153 height 14
click at [1042, 104] on icon "Expand panel (e)" at bounding box center [1041, 107] width 23 height 23
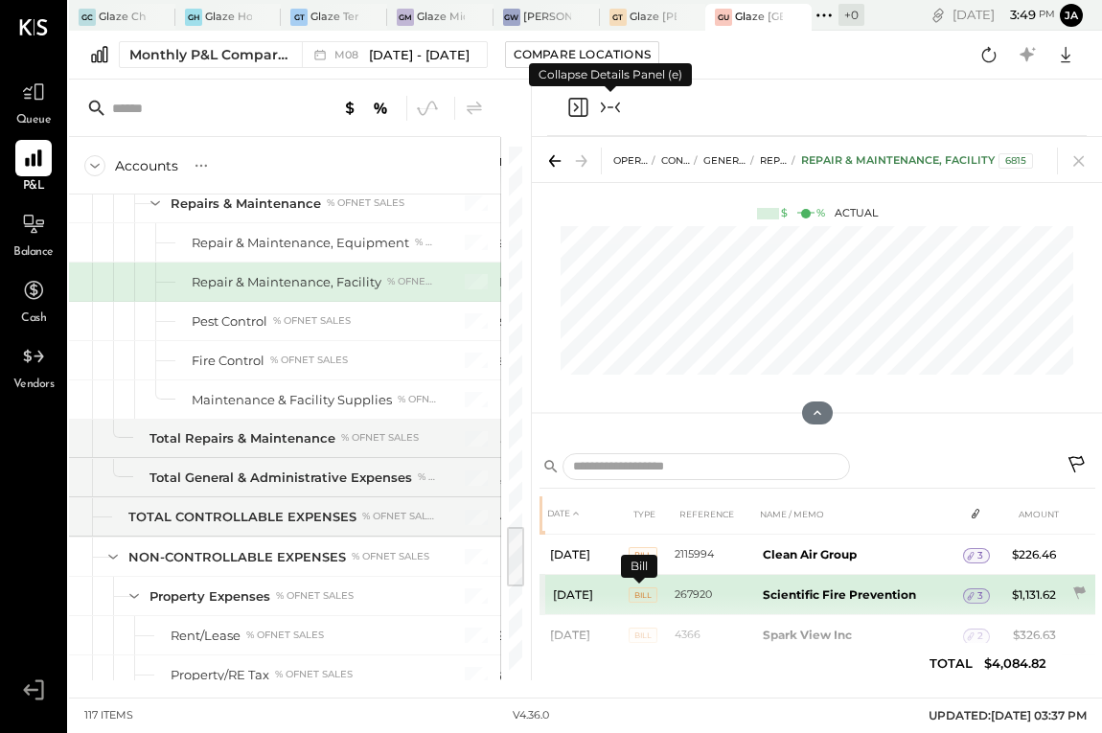
click at [650, 596] on span "BILL" at bounding box center [643, 595] width 29 height 15
click at [966, 589] on div "3" at bounding box center [976, 596] width 27 height 15
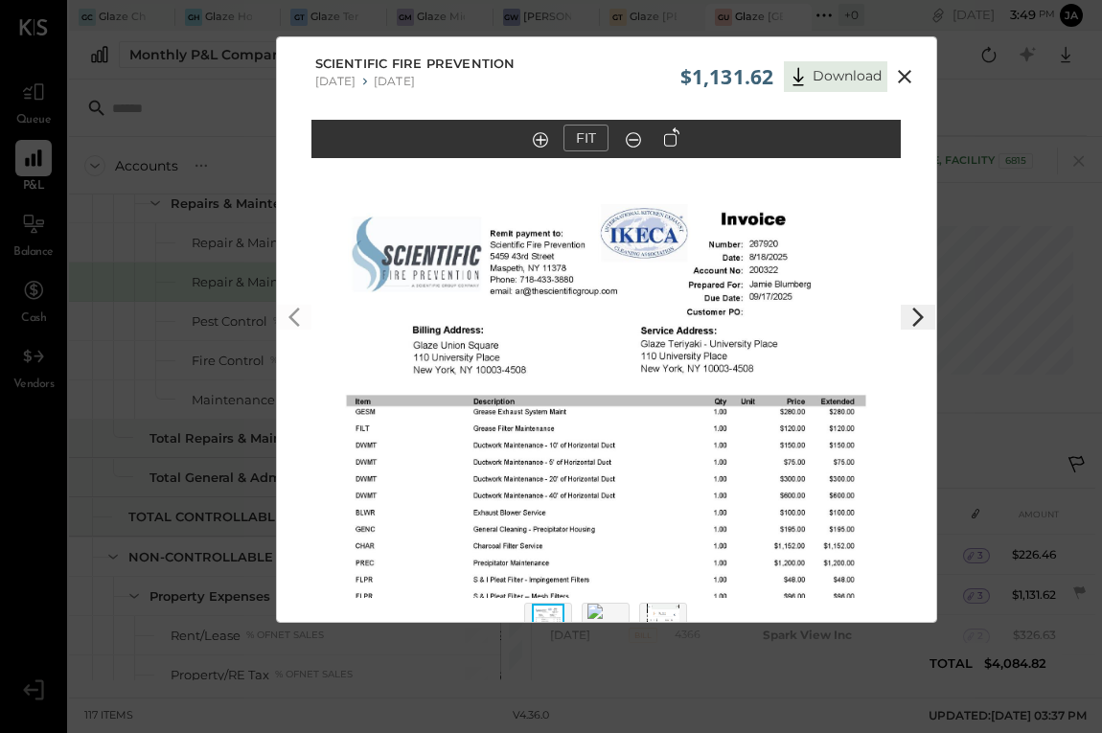
click at [913, 320] on icon at bounding box center [918, 317] width 23 height 23
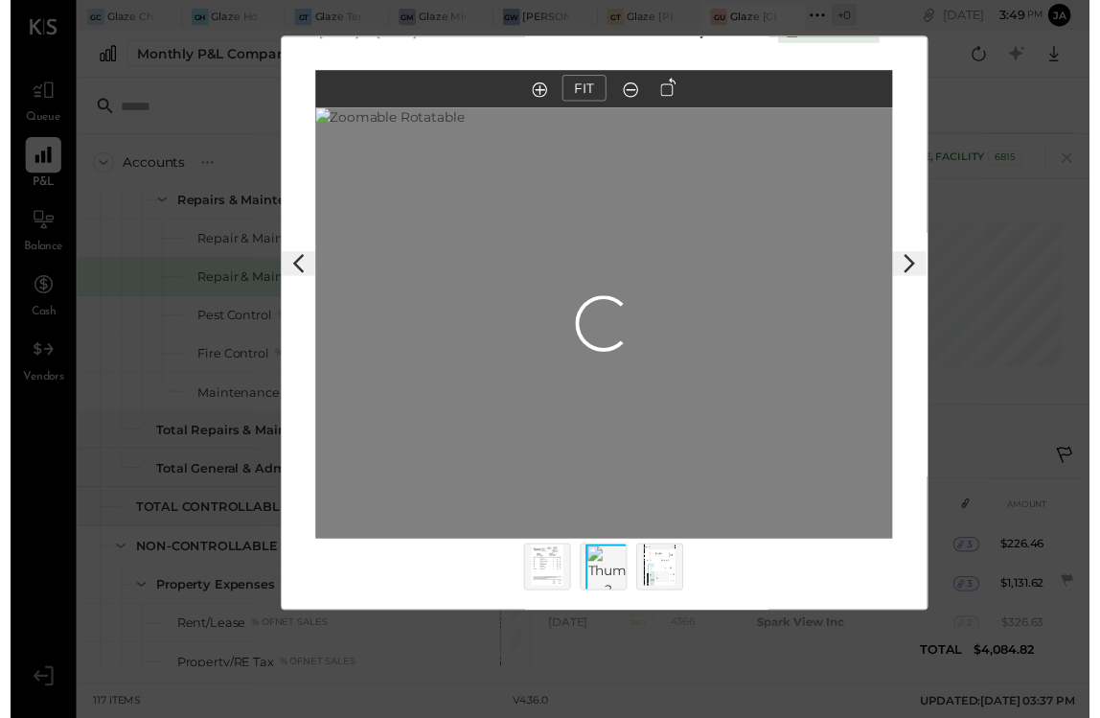
scroll to position [48, 0]
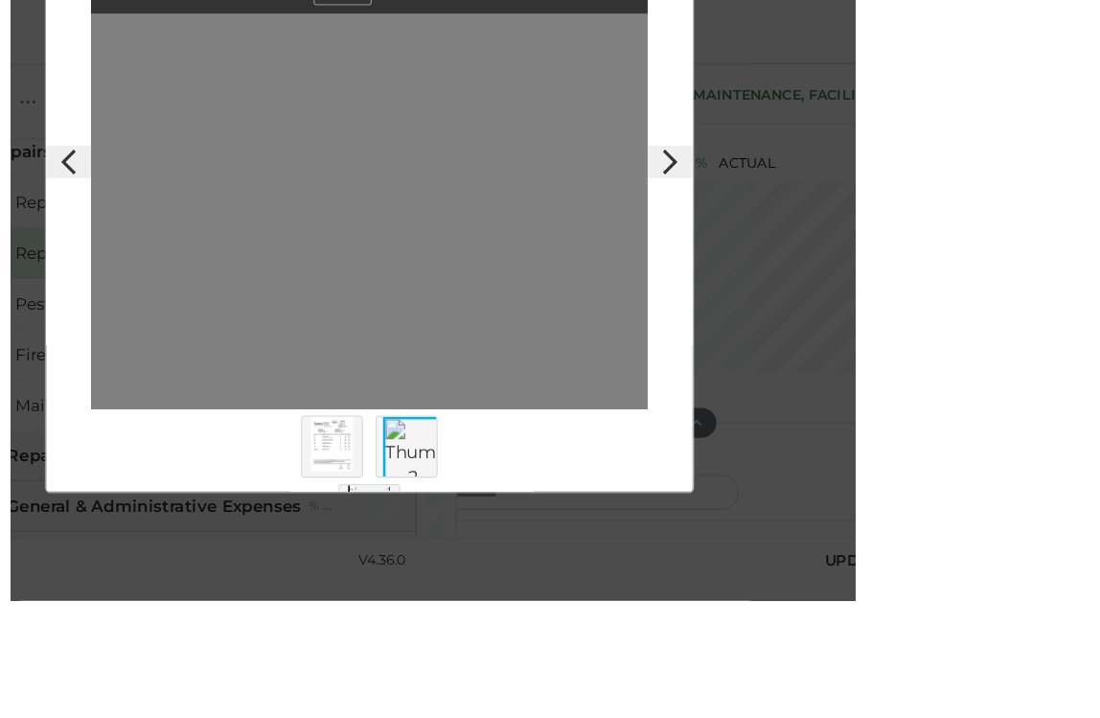
click at [702, 204] on icon at bounding box center [690, 215] width 23 height 23
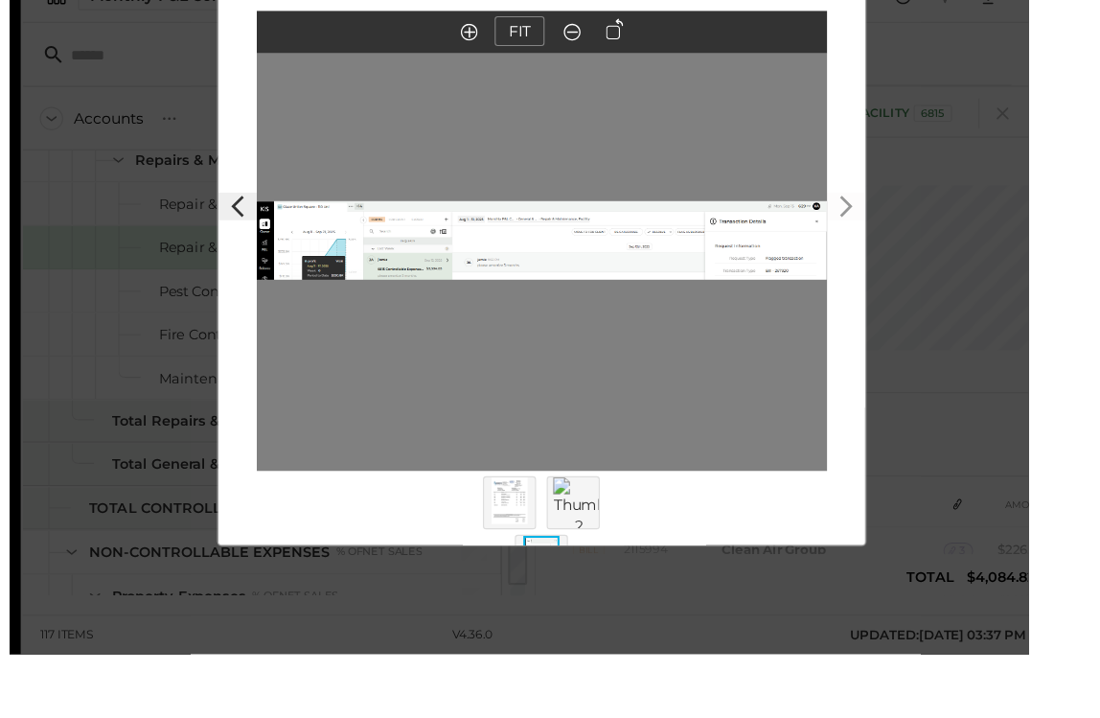
click at [494, 522] on img at bounding box center [508, 510] width 33 height 42
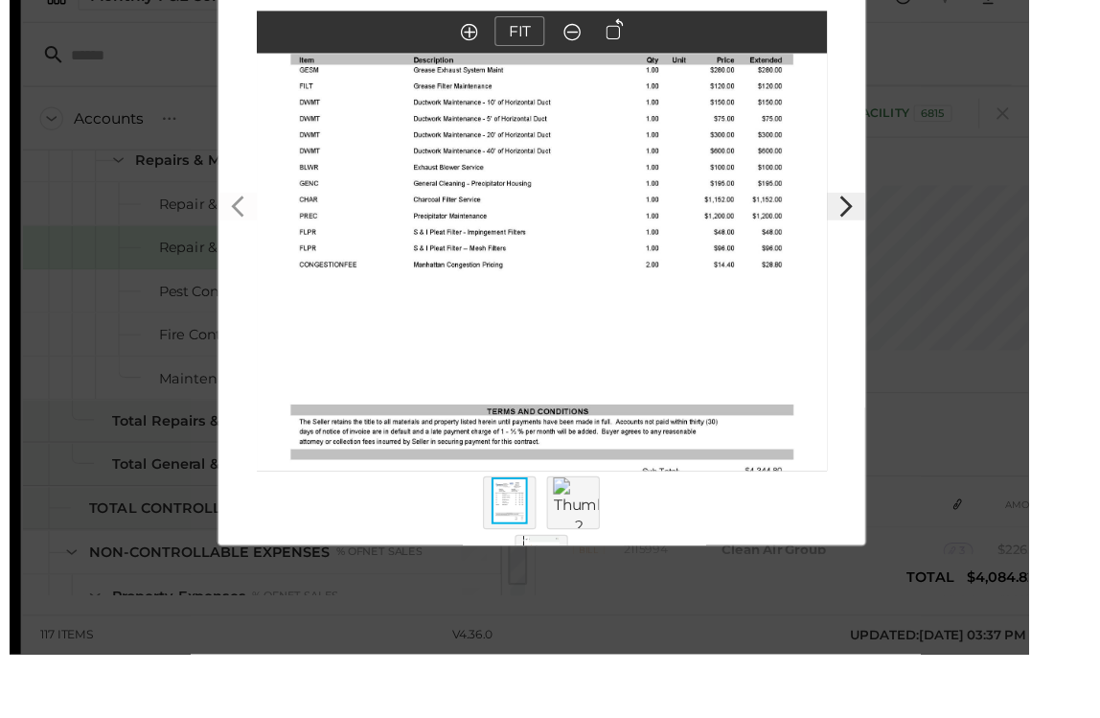
click at [495, 228] on img at bounding box center [537, 233] width 515 height 667
click at [547, 508] on img at bounding box center [570, 516] width 46 height 54
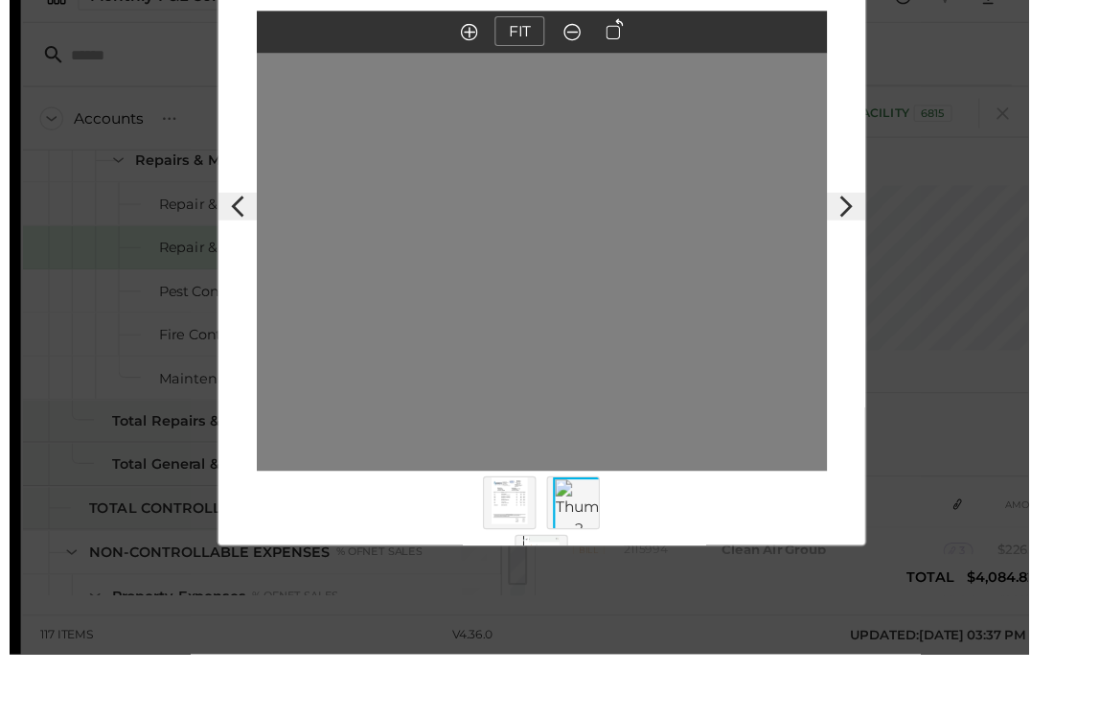
click at [547, 512] on img at bounding box center [570, 518] width 46 height 58
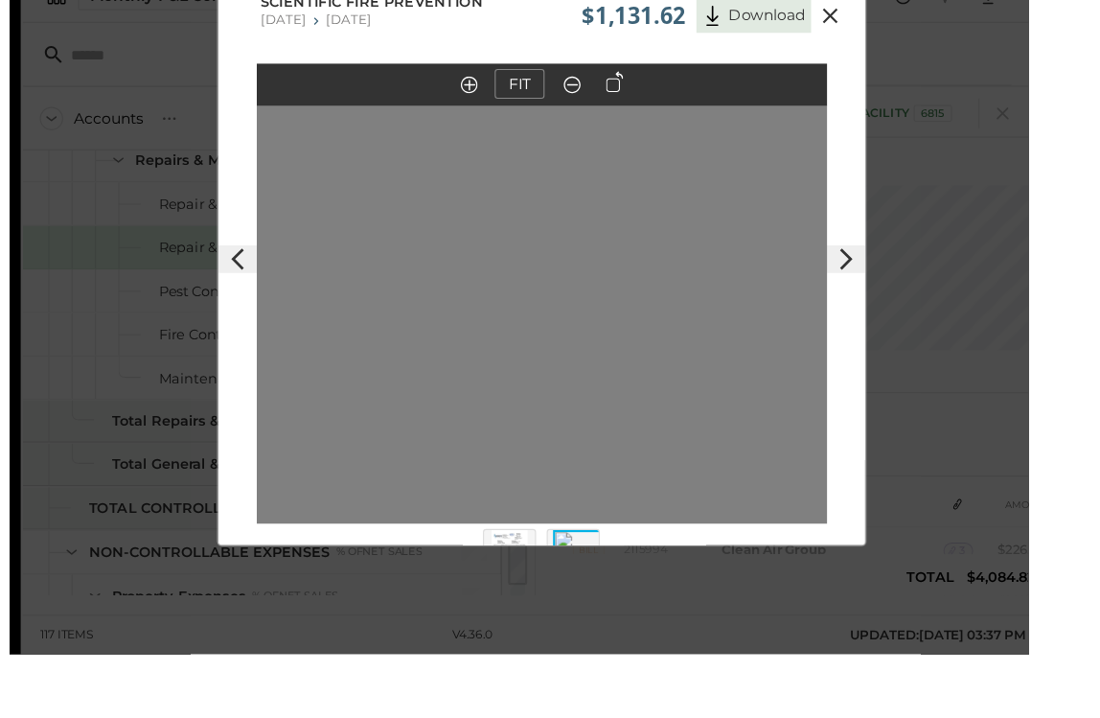
scroll to position [0, 0]
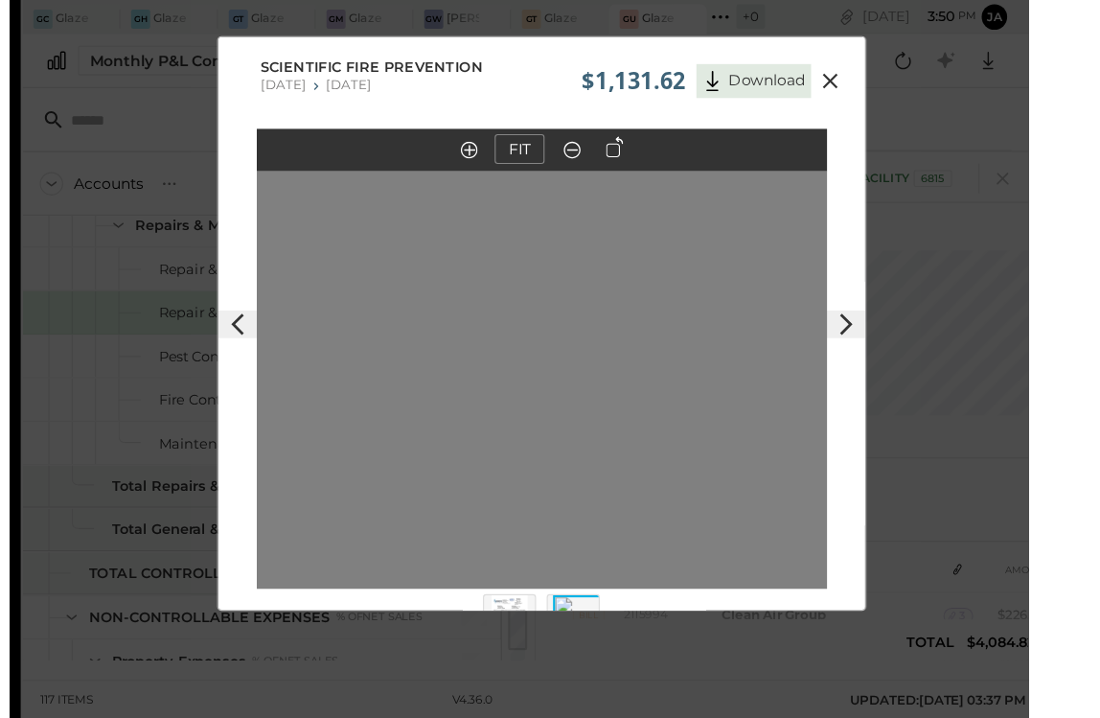
click at [492, 579] on img at bounding box center [508, 558] width 33 height 42
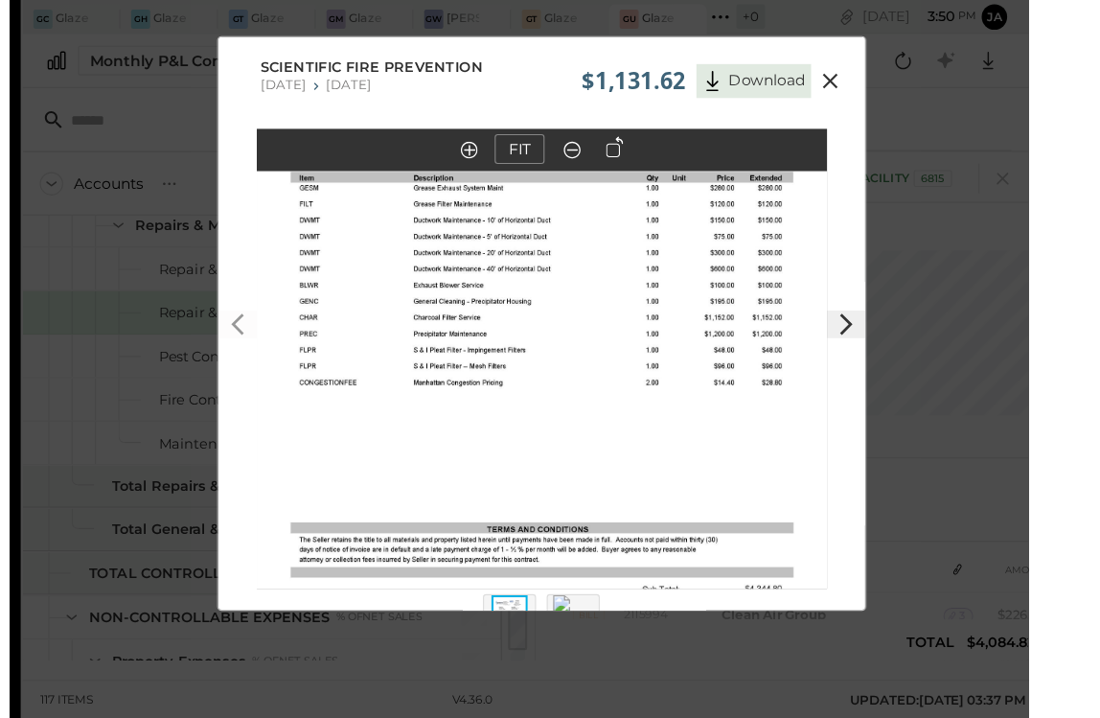
click at [530, 134] on button "FIT" at bounding box center [517, 134] width 45 height 27
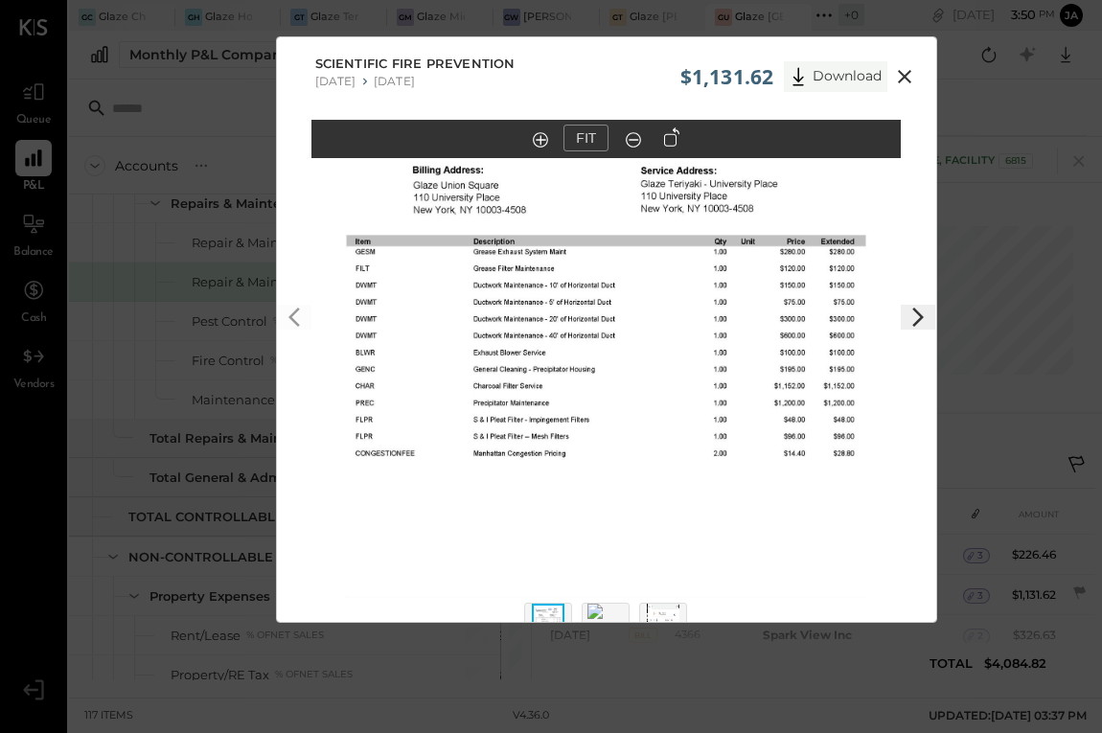
click at [826, 87] on button "Download" at bounding box center [836, 76] width 104 height 31
click at [675, 150] on div at bounding box center [672, 142] width 36 height 34
click at [664, 147] on icon at bounding box center [671, 136] width 15 height 19
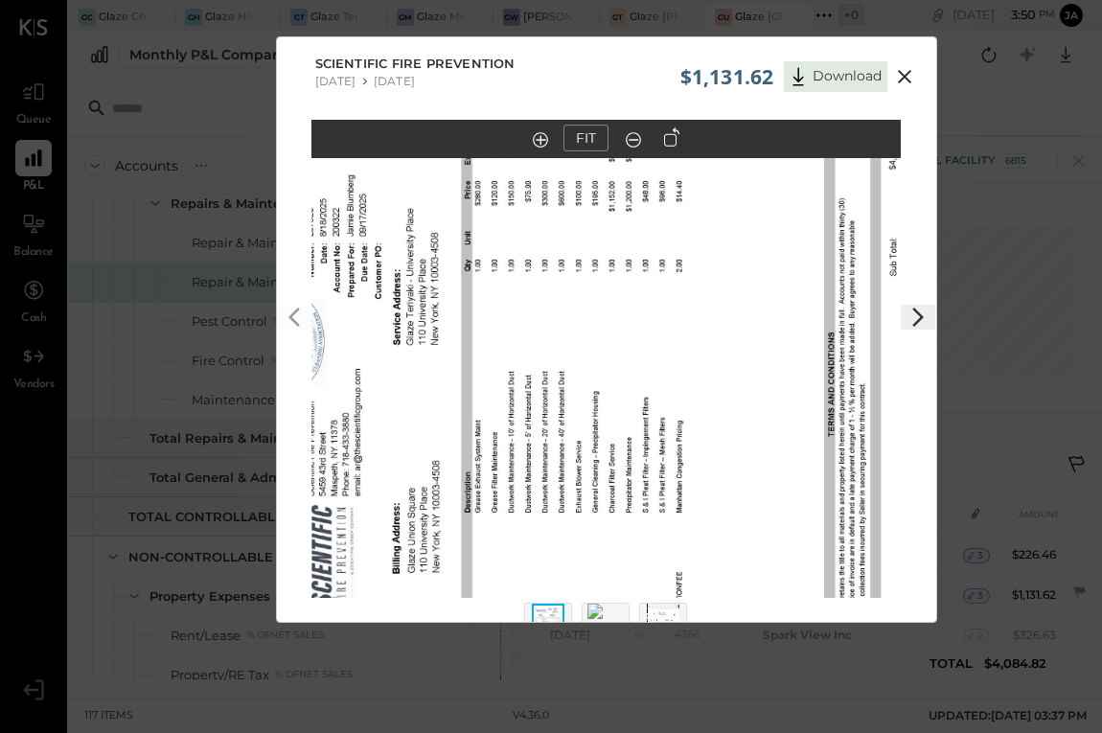
click at [900, 75] on icon at bounding box center [904, 76] width 13 height 13
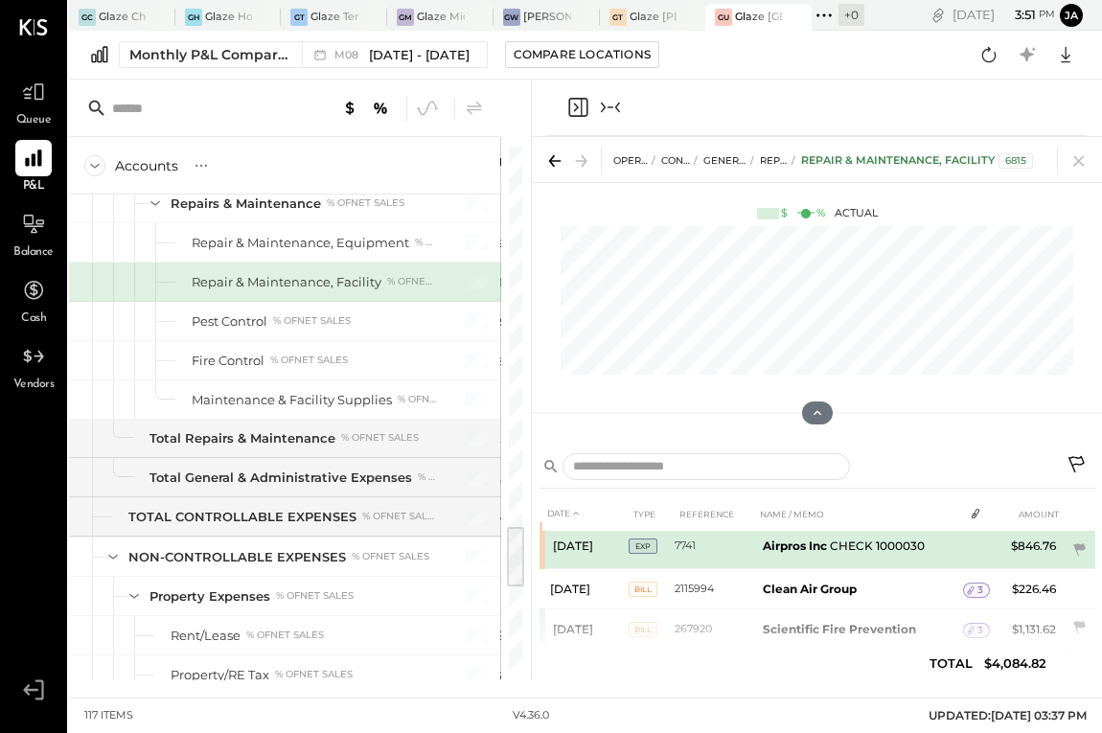
scroll to position [44, 0]
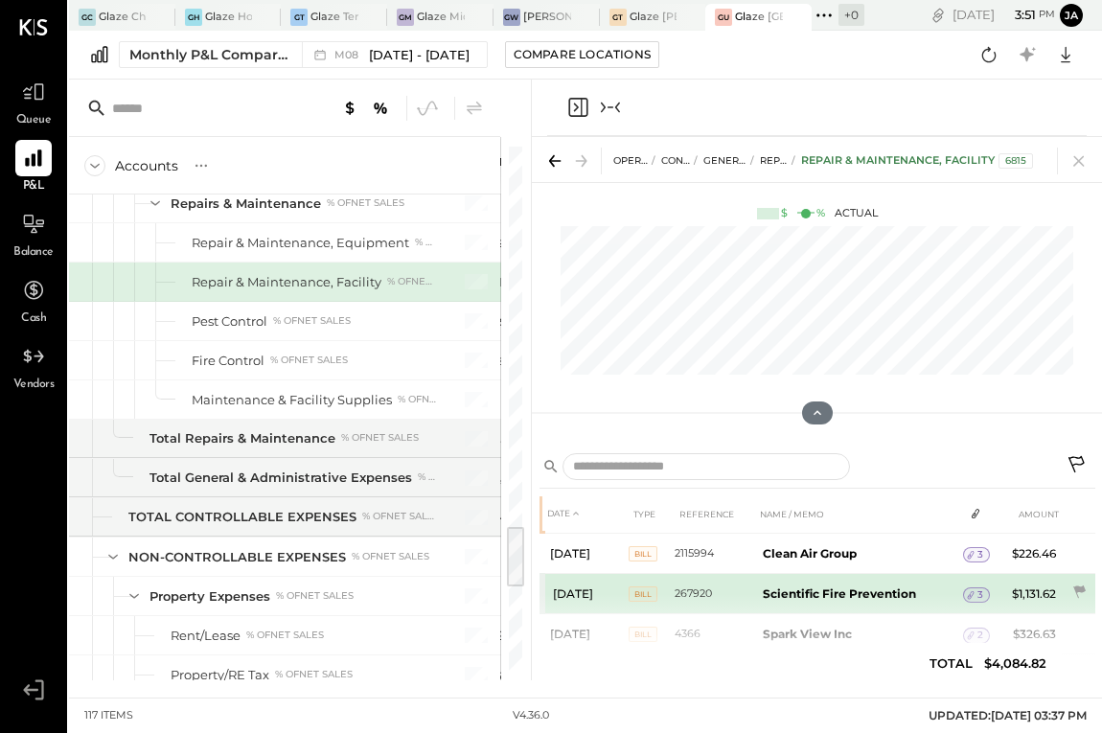
click at [978, 591] on span "3" at bounding box center [981, 595] width 6 height 13
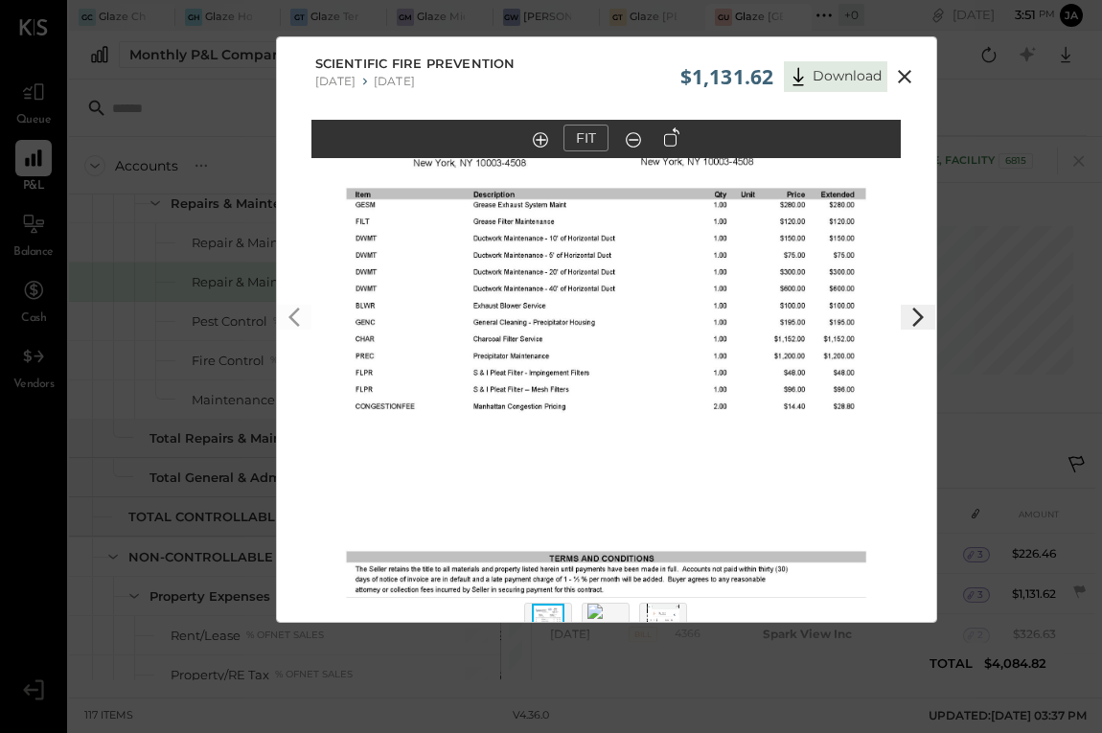
click at [897, 76] on icon at bounding box center [904, 76] width 23 height 23
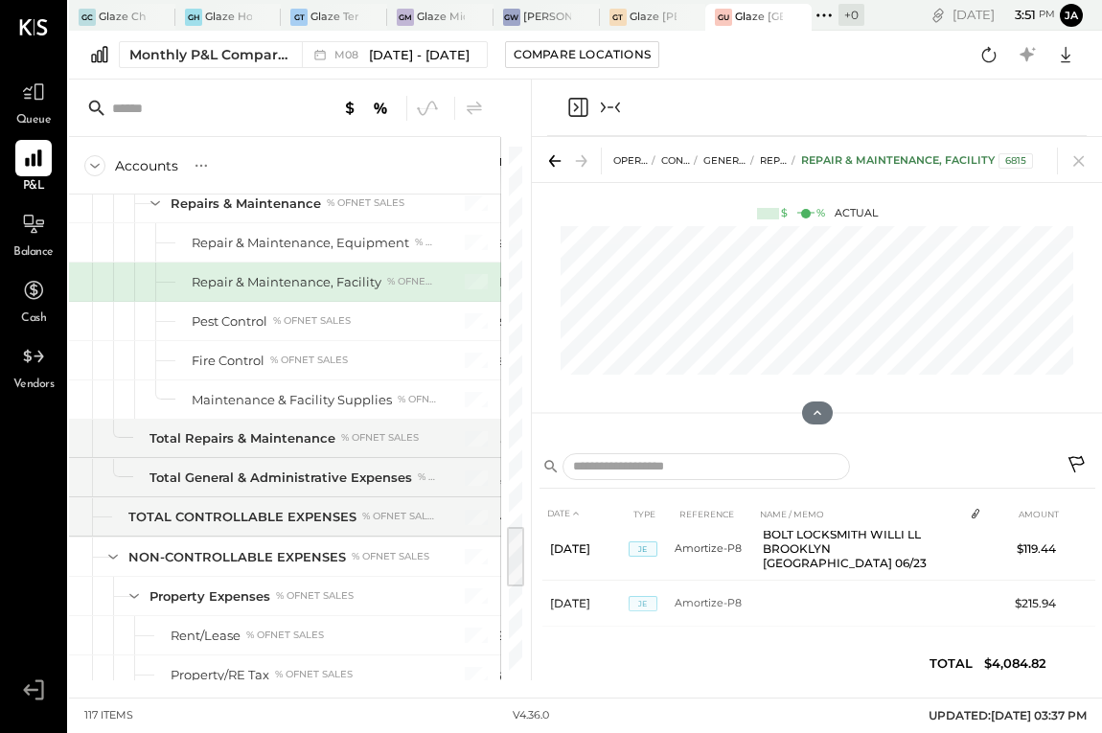
scroll to position [289, 0]
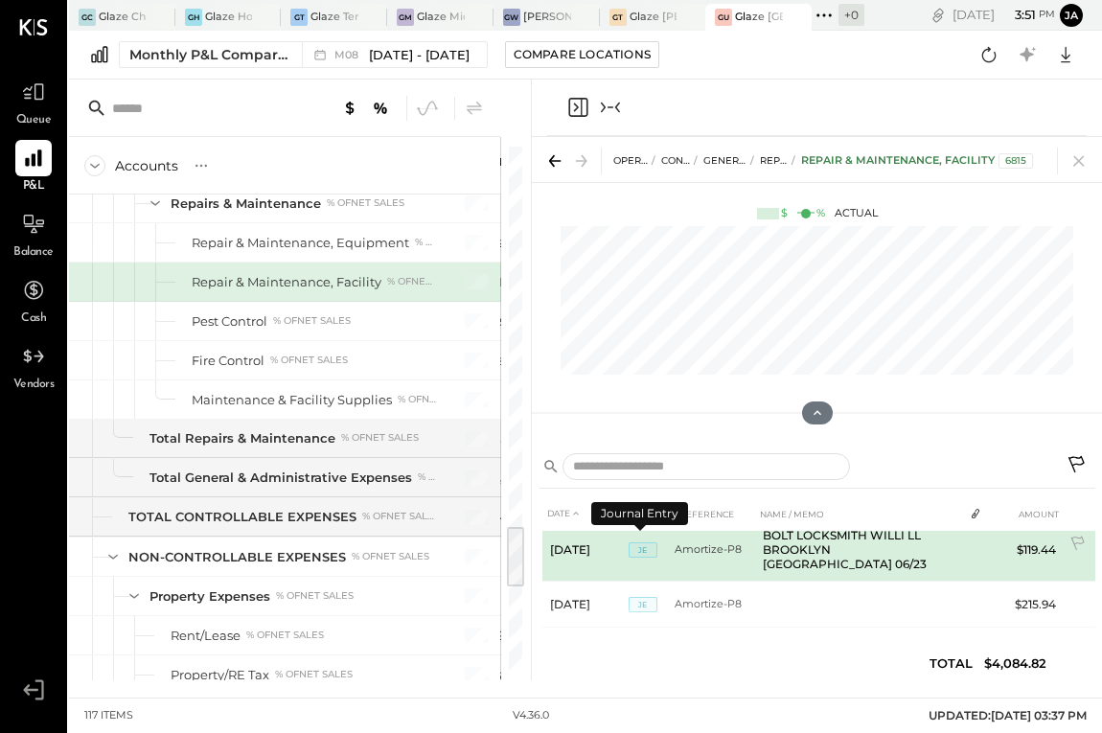
click at [640, 547] on span "JE" at bounding box center [643, 550] width 29 height 15
click at [679, 551] on td "Amortize-P8" at bounding box center [715, 550] width 81 height 63
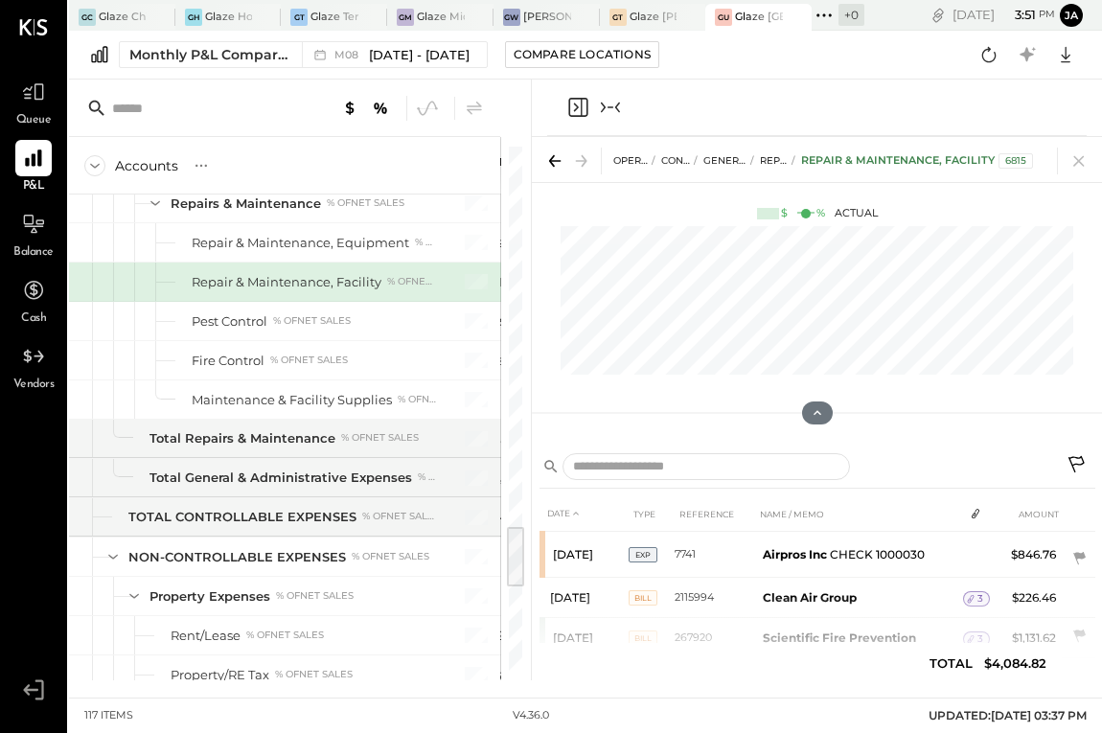
scroll to position [0, 0]
click at [632, 106] on div at bounding box center [817, 108] width 540 height 57
click at [621, 103] on icon "Collapse panel (e)" at bounding box center [610, 107] width 23 height 23
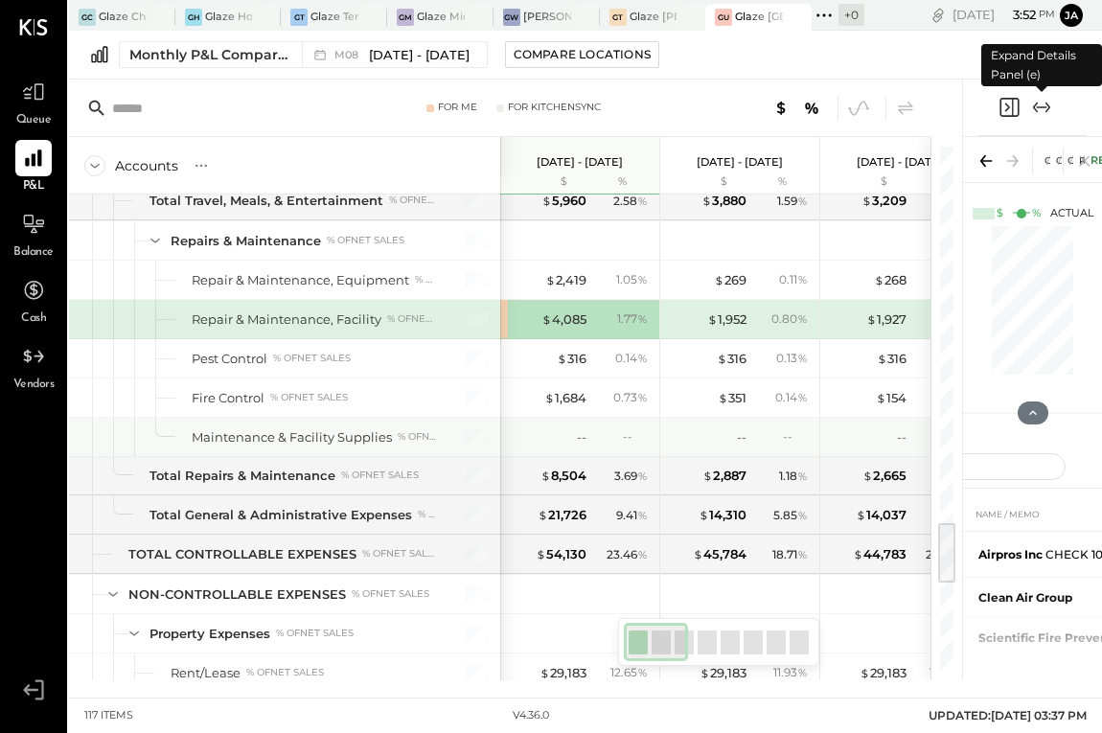
scroll to position [3088, 0]
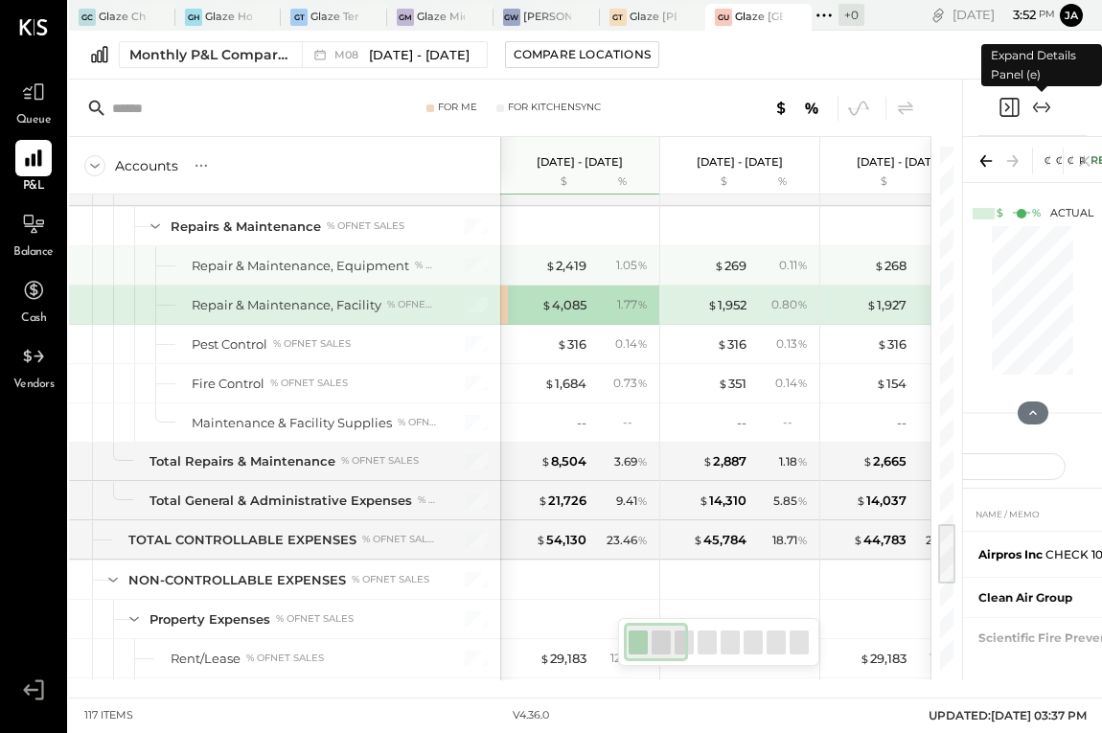
click at [555, 249] on div "$ 2,419 1.05 %" at bounding box center [582, 265] width 144 height 38
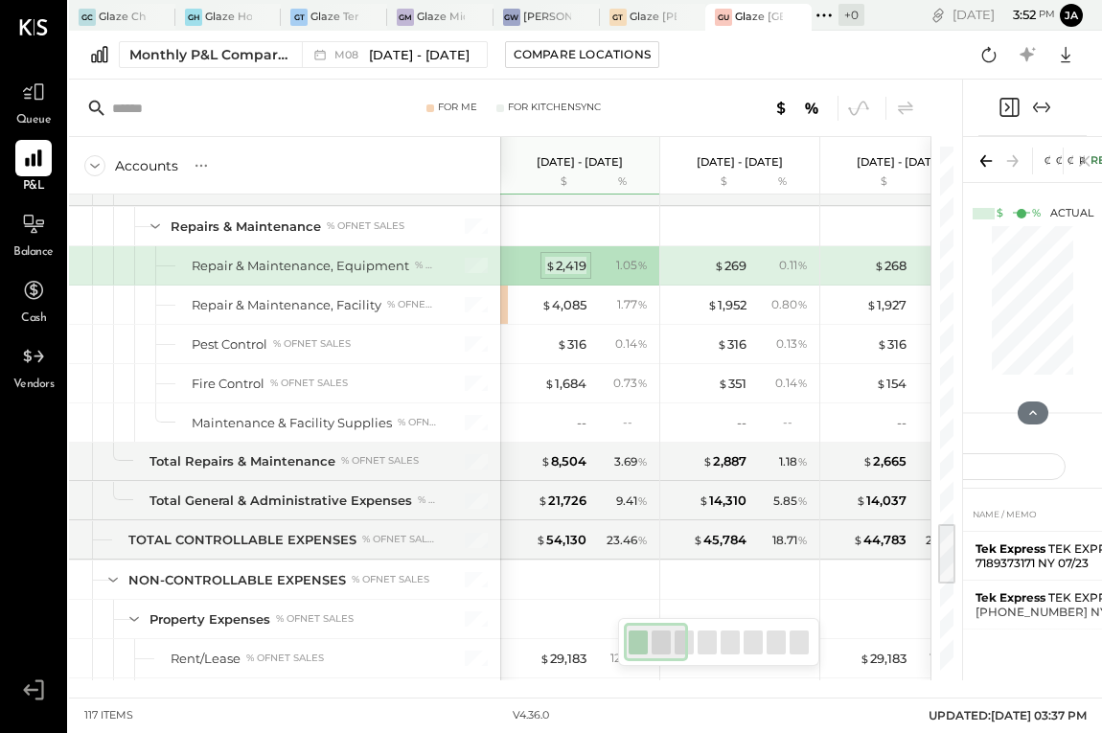
click at [555, 263] on span "$" at bounding box center [550, 265] width 11 height 15
click at [568, 260] on div "$ 2,419" at bounding box center [565, 266] width 41 height 18
click at [1040, 112] on icon "Expand panel (e)" at bounding box center [1041, 107] width 23 height 23
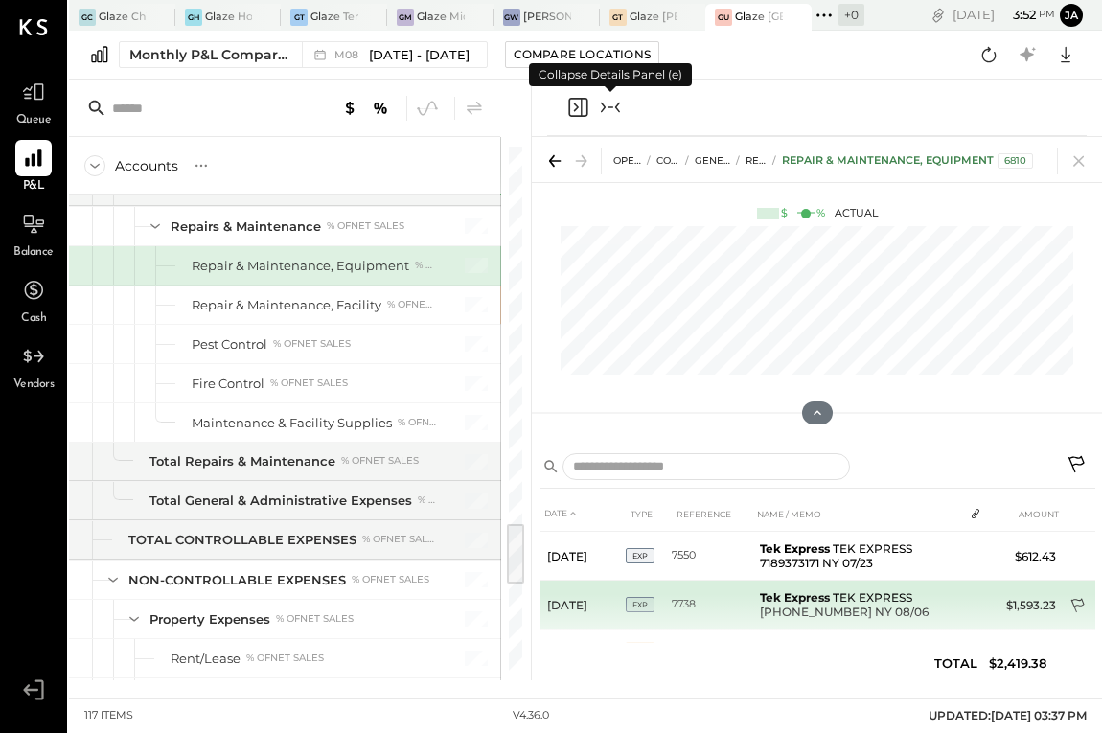
click at [1074, 590] on td at bounding box center [1080, 607] width 32 height 36
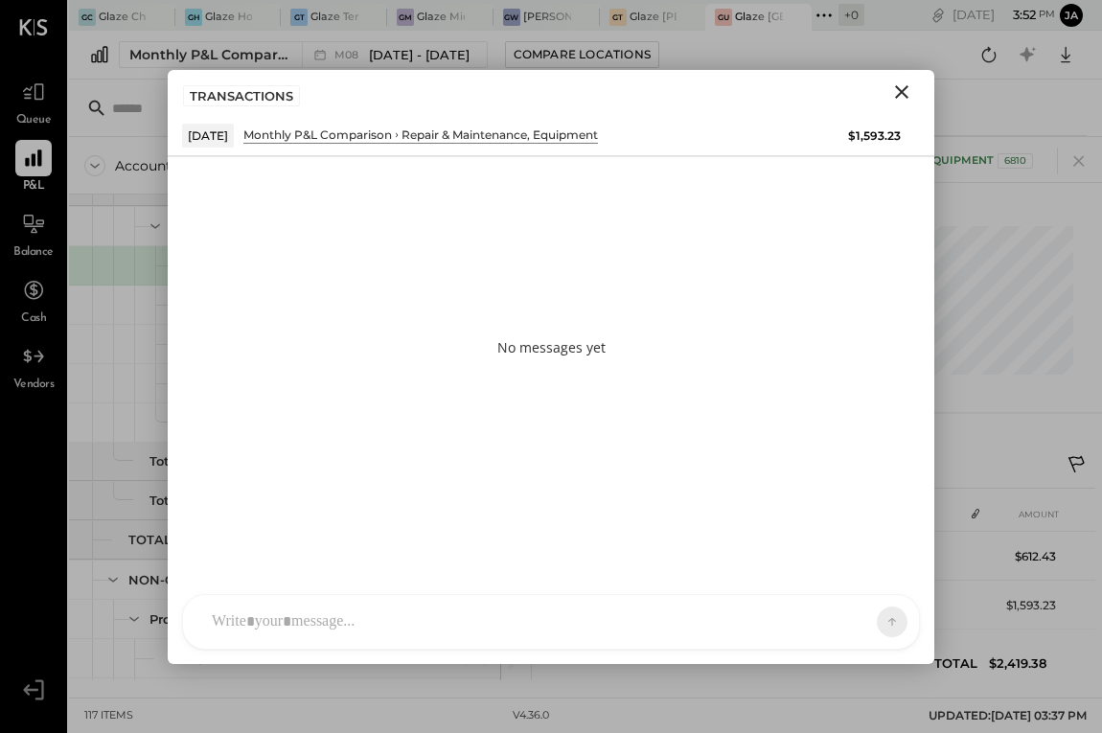
click at [713, 615] on div at bounding box center [533, 622] width 663 height 42
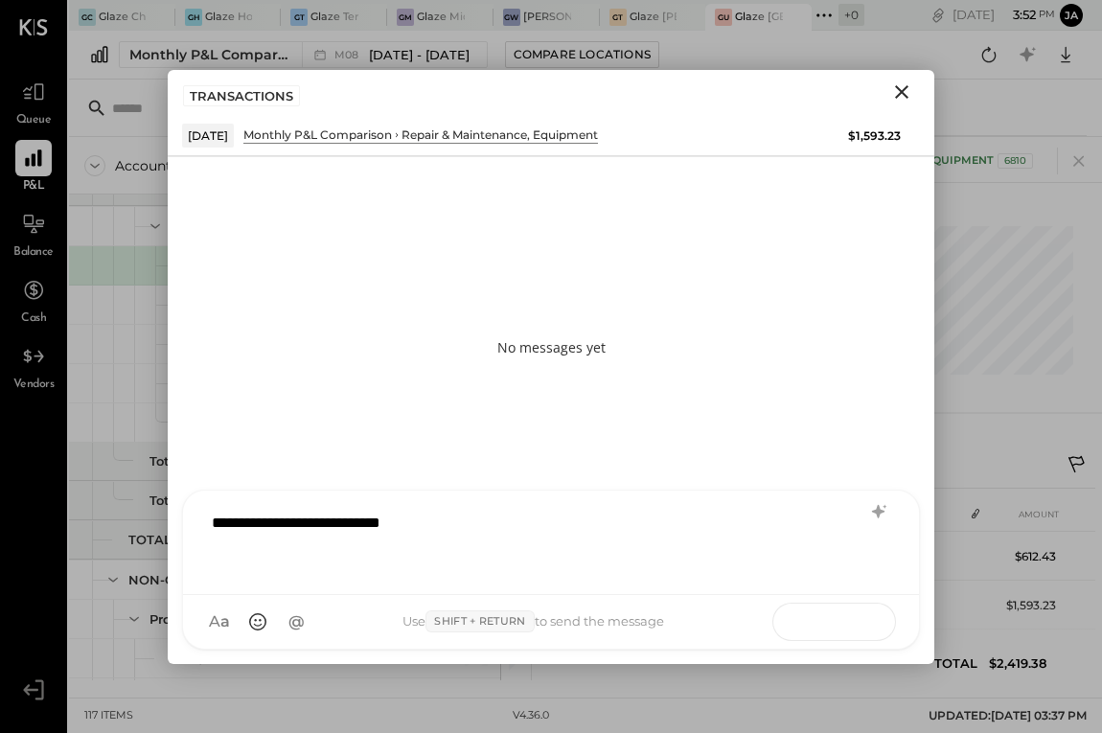
click at [852, 619] on icon at bounding box center [855, 621] width 19 height 19
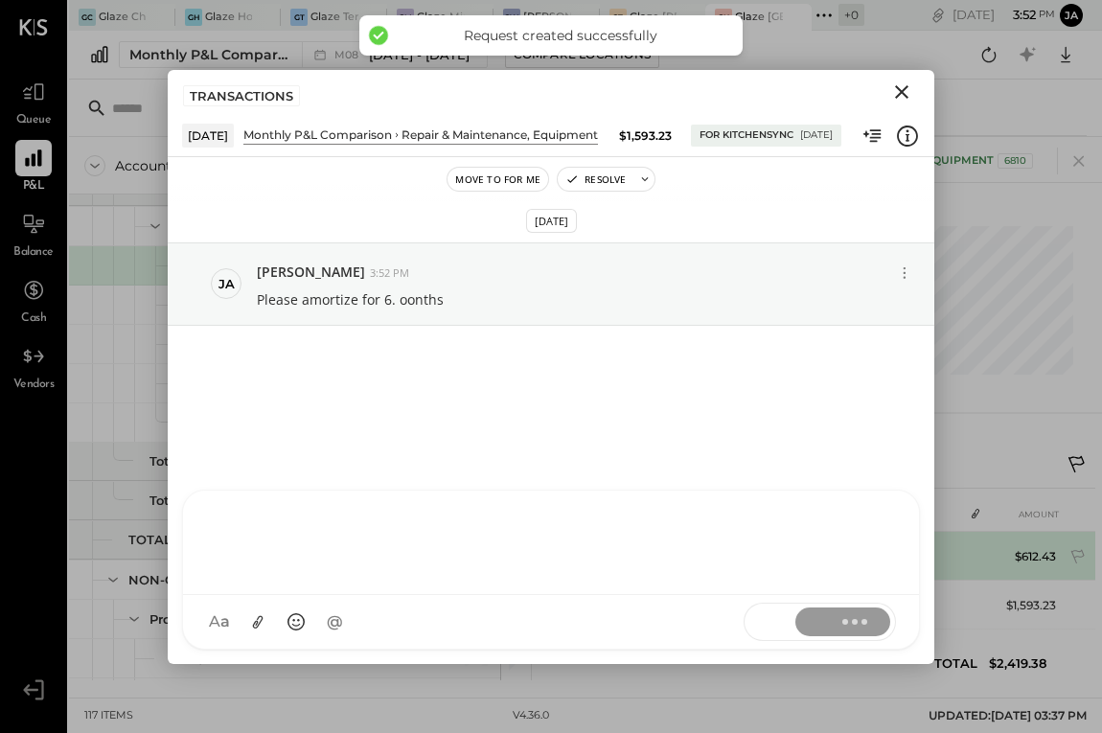
click at [1000, 553] on td "$612.43" at bounding box center [1027, 556] width 74 height 49
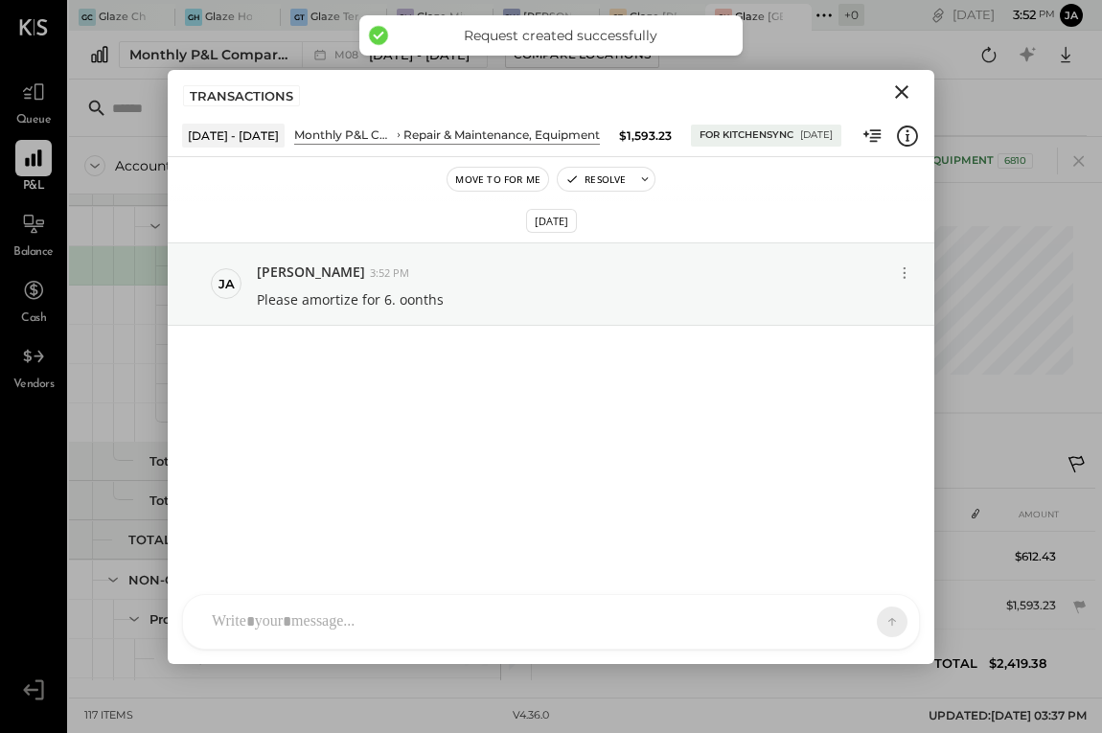
click at [908, 86] on icon "Close" at bounding box center [901, 91] width 13 height 13
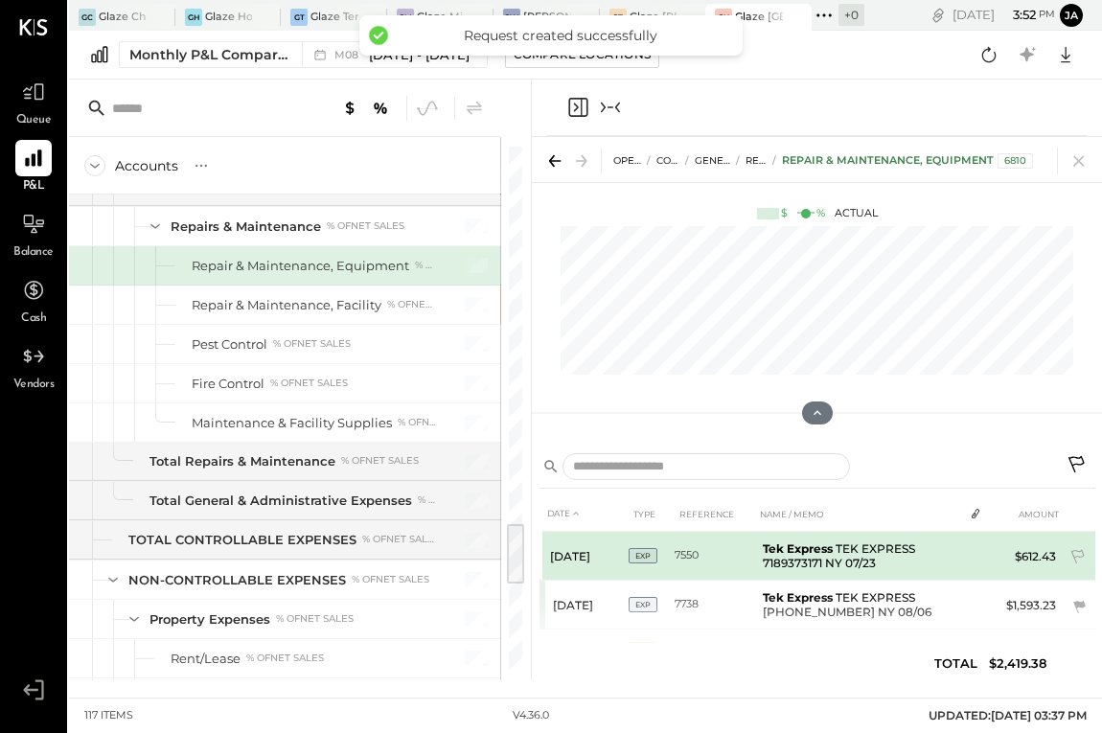
click at [1028, 566] on td "$612.43" at bounding box center [1027, 556] width 74 height 49
click at [1071, 557] on icon at bounding box center [1079, 558] width 19 height 19
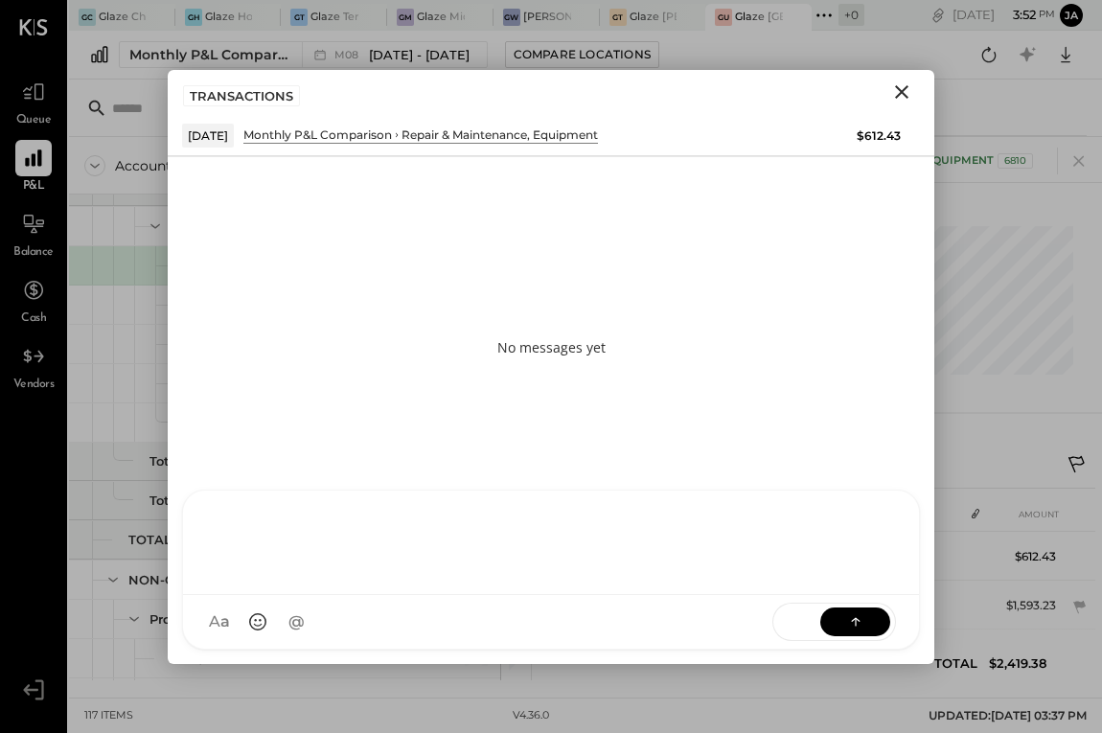
click at [794, 616] on div "KP Kapil Pandya TP Tarang Padia PJ Pravin Jangid MC Meghna Chavda AJ Akshay Jai…" at bounding box center [551, 570] width 738 height 160
click at [854, 607] on div "SEND" at bounding box center [835, 622] width 124 height 38
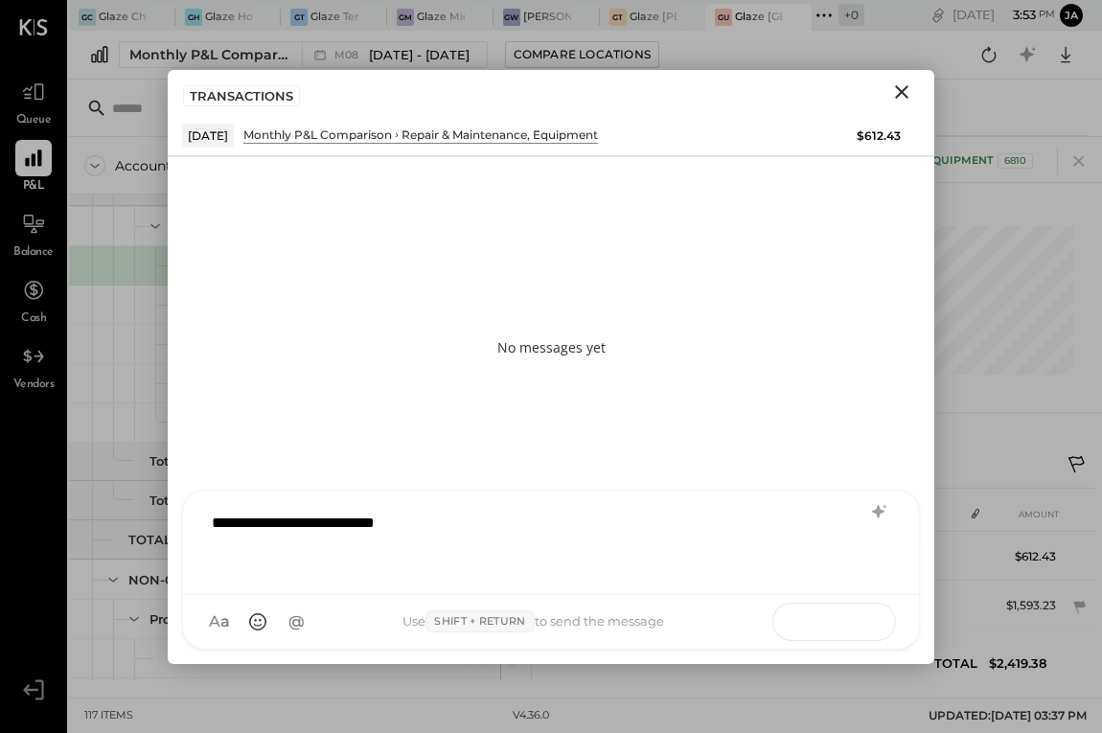
click at [872, 619] on button at bounding box center [855, 621] width 70 height 29
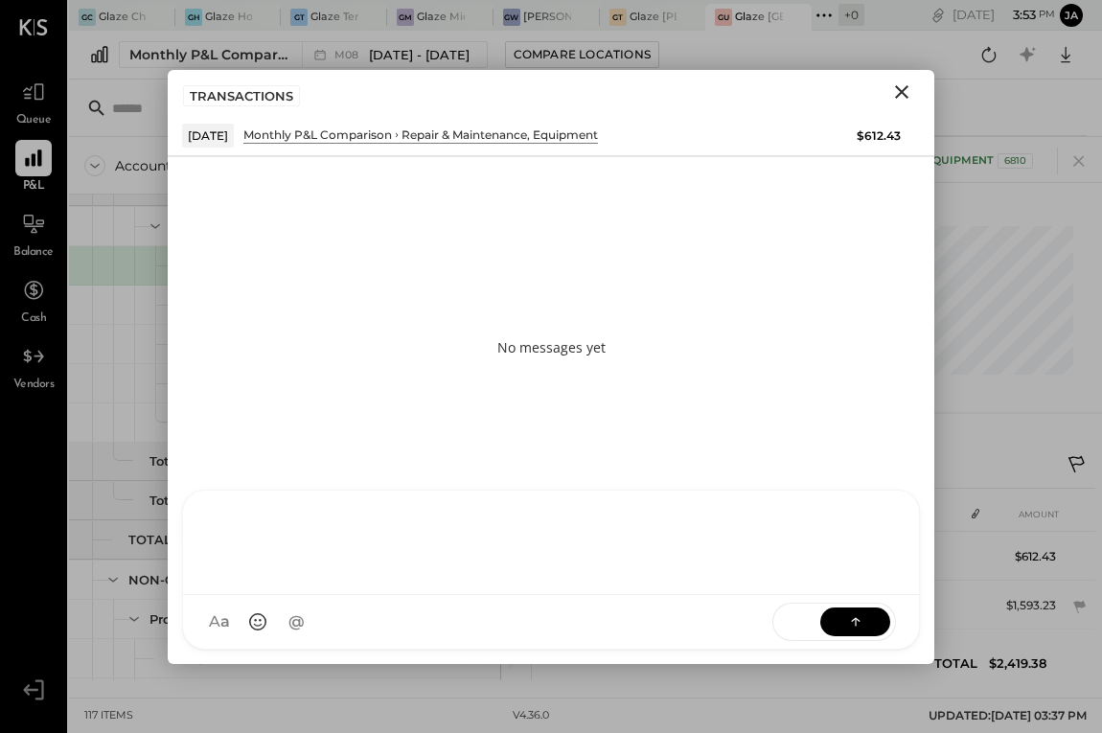
click at [896, 91] on icon "Close" at bounding box center [901, 92] width 23 height 23
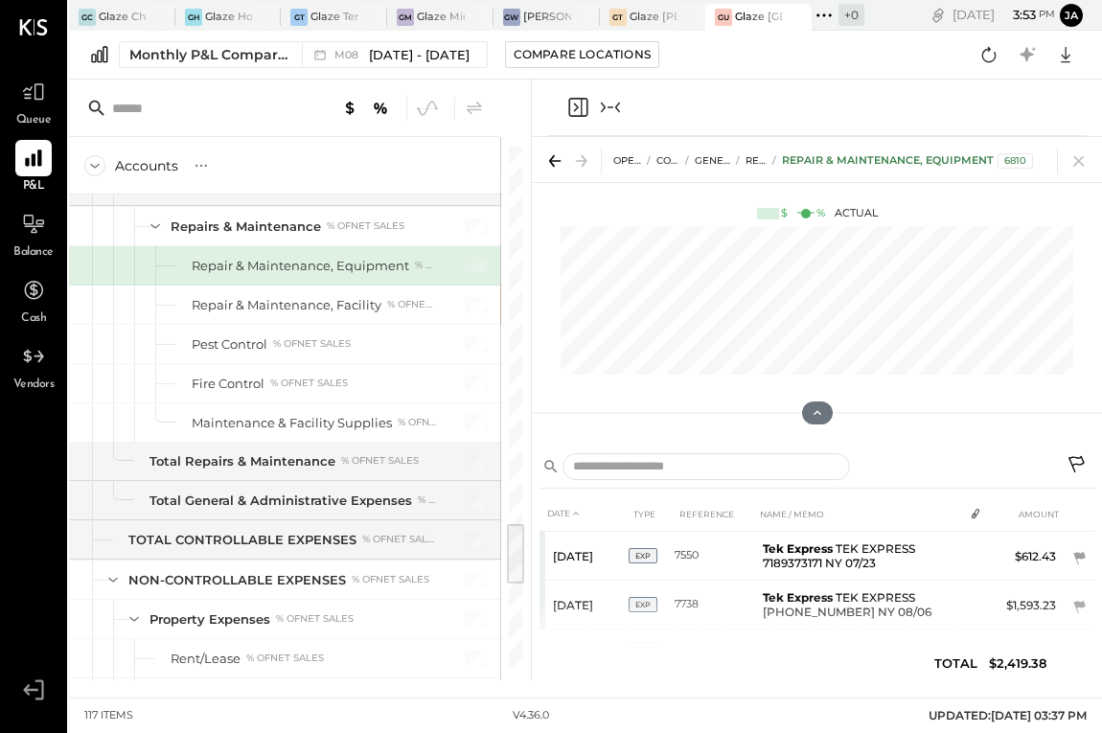
click at [612, 120] on div at bounding box center [817, 108] width 540 height 57
click at [615, 109] on icon "Collapse panel (e)" at bounding box center [610, 107] width 23 height 23
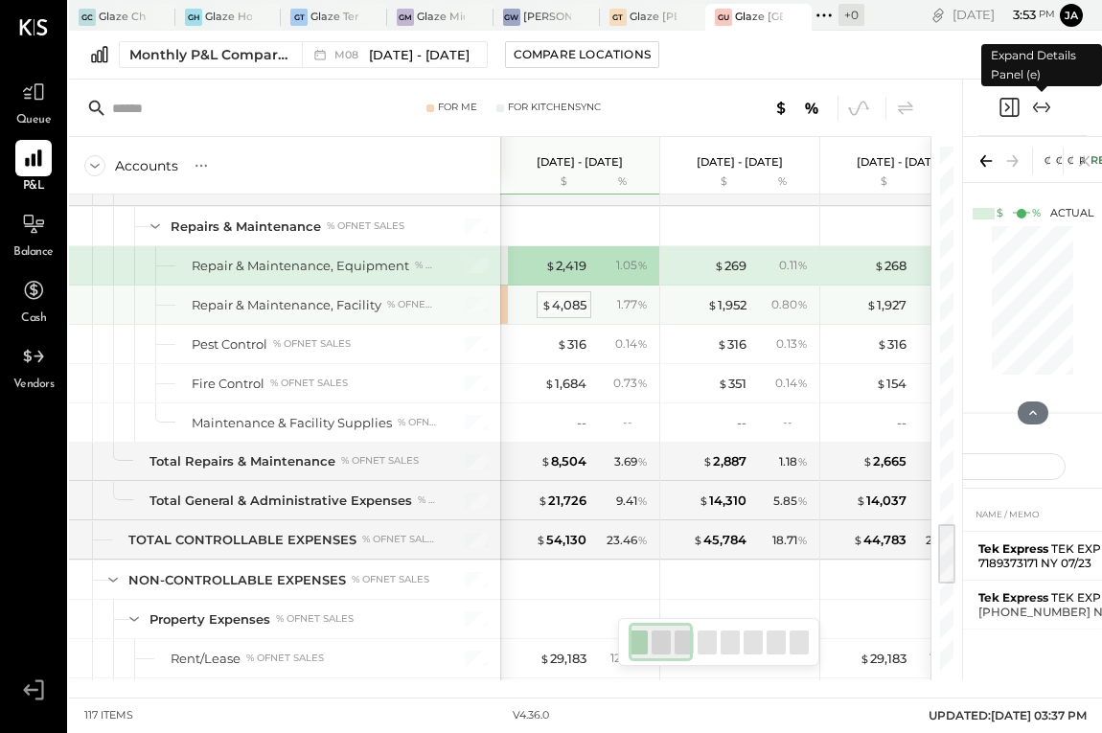
click at [569, 298] on div "$ 4,085" at bounding box center [564, 305] width 45 height 18
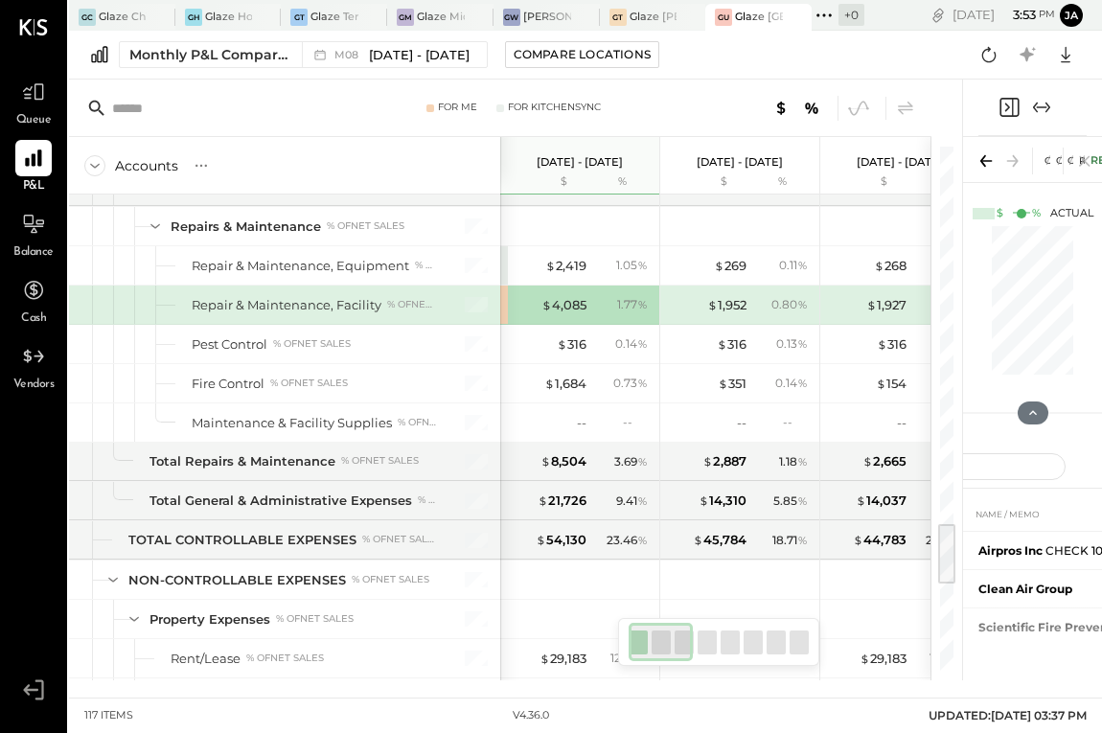
click at [1041, 102] on icon "Expand panel (e)" at bounding box center [1041, 107] width 23 height 23
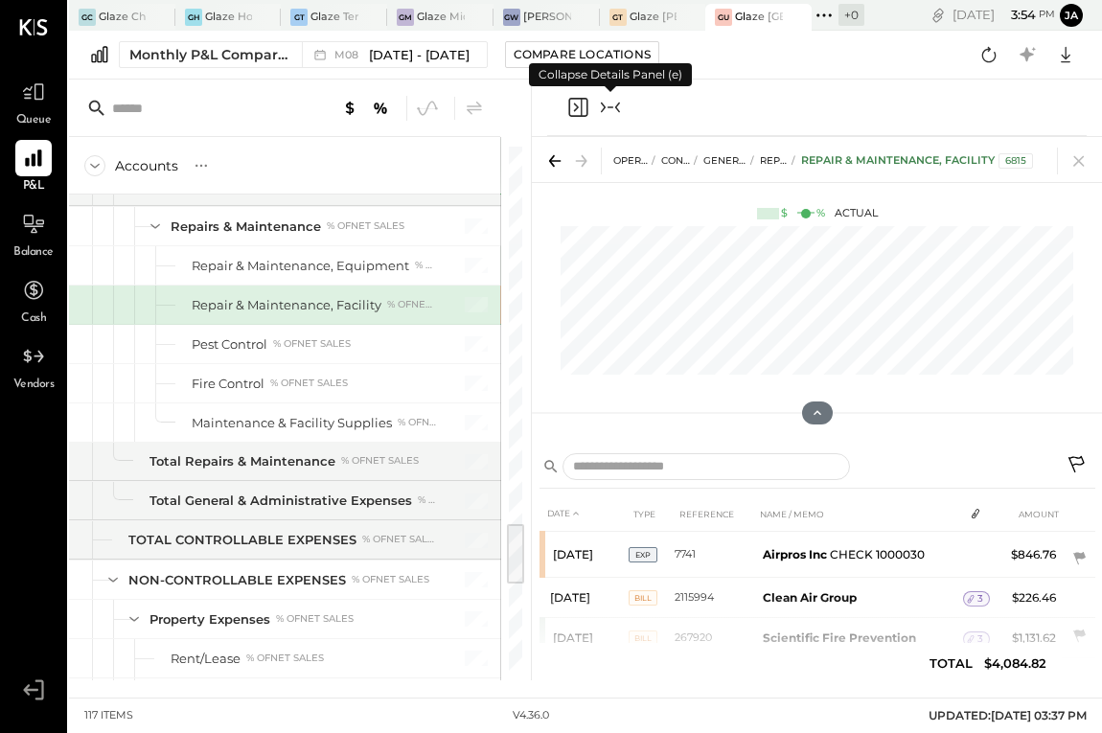
click at [618, 105] on icon "Collapse panel (e)" at bounding box center [610, 107] width 23 height 23
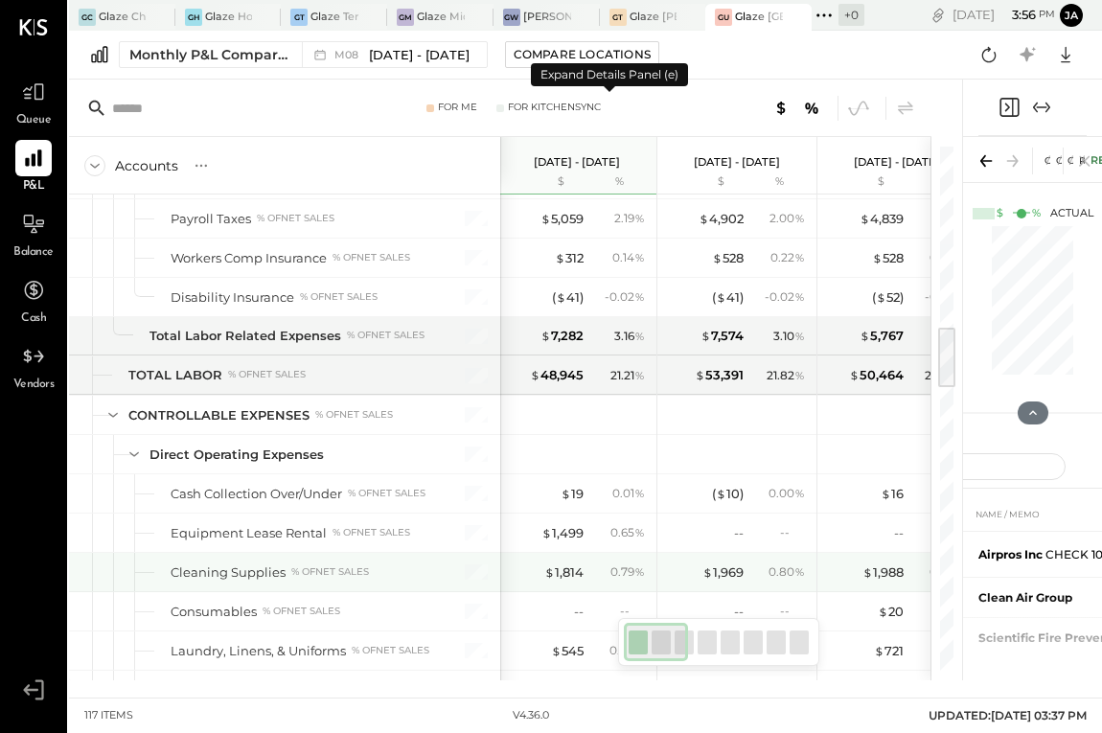
scroll to position [1485, 0]
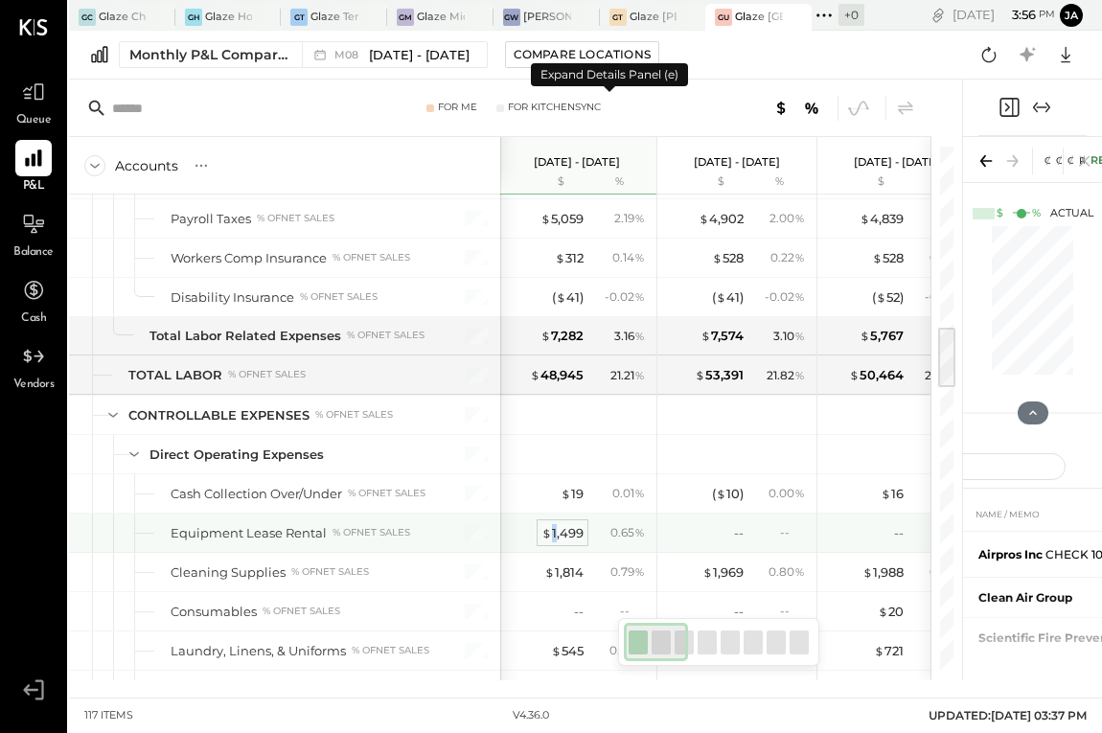
click at [555, 530] on div "$ 1,499" at bounding box center [563, 533] width 42 height 18
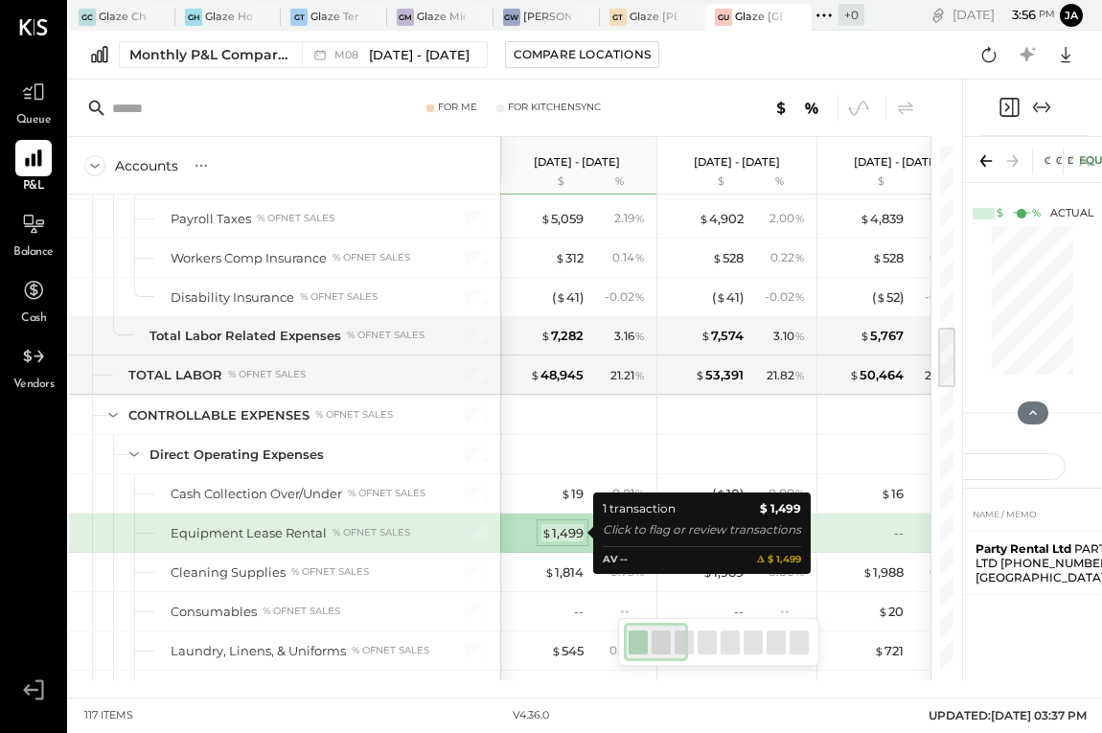
click at [560, 531] on div "$ 1,499" at bounding box center [563, 533] width 42 height 18
click at [524, 458] on div at bounding box center [579, 454] width 144 height 38
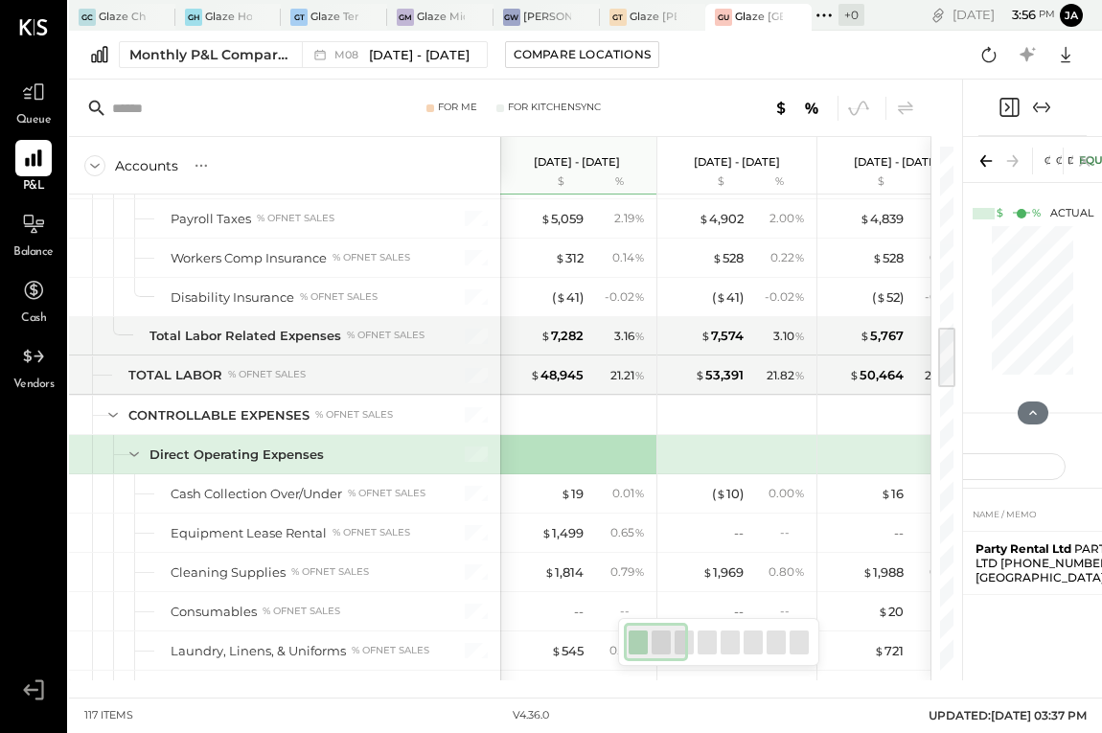
click at [438, 537] on div "Equipment Lease Rental % of NET SALES" at bounding box center [284, 533] width 431 height 38
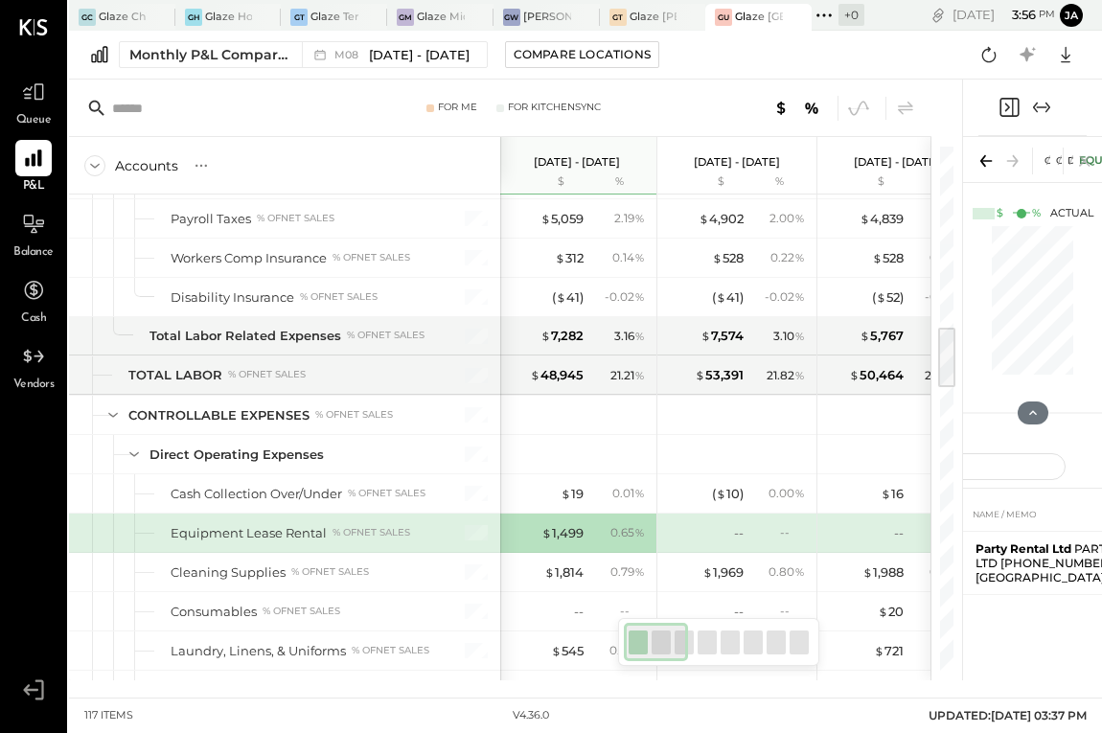
click at [1057, 116] on div at bounding box center [1033, 108] width 108 height 57
click at [1039, 111] on icon "Expand panel (e)" at bounding box center [1041, 107] width 23 height 23
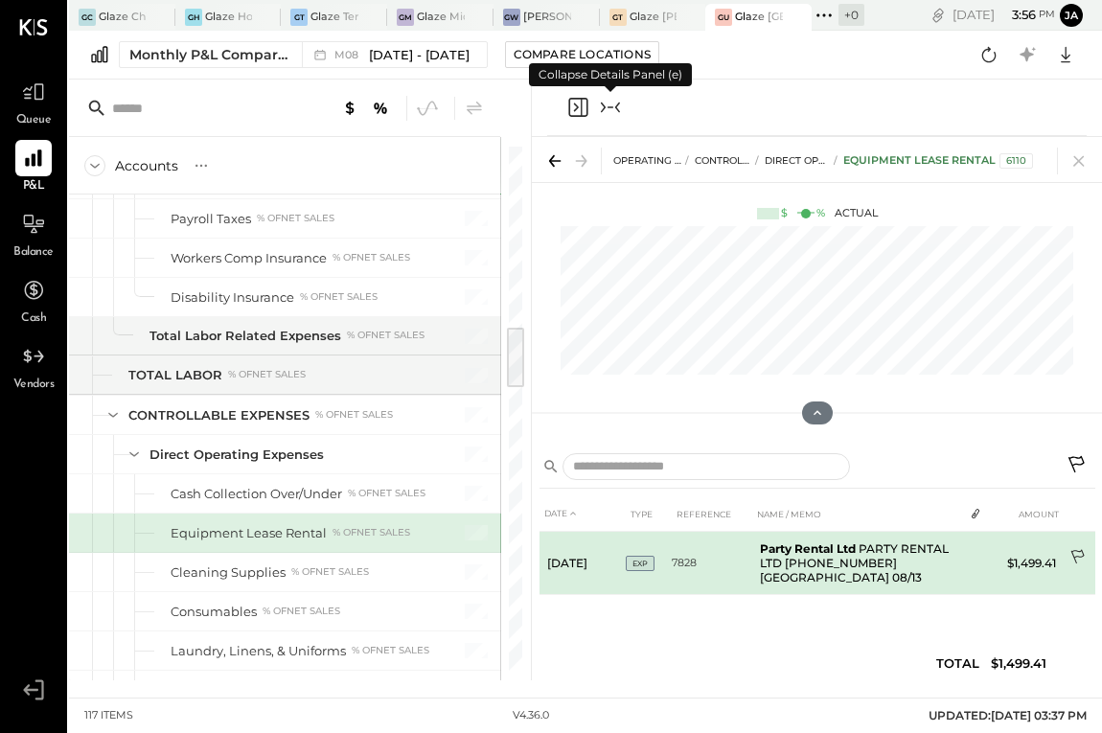
click at [1084, 552] on icon at bounding box center [1079, 558] width 19 height 19
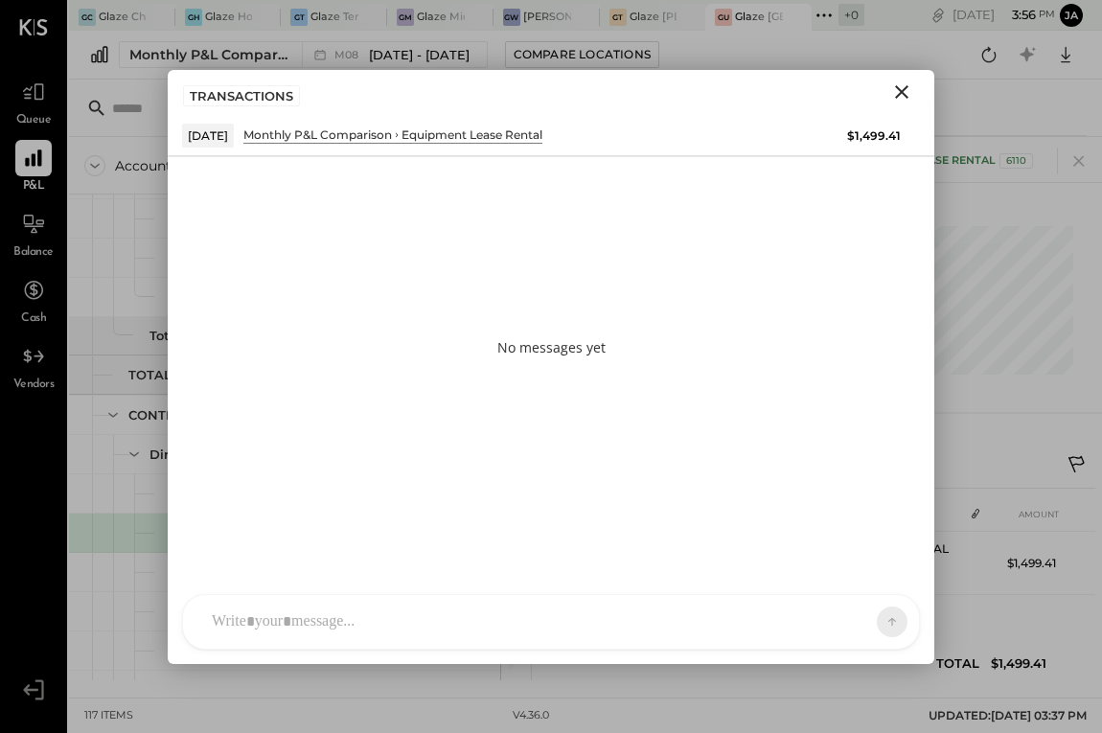
click at [684, 621] on div at bounding box center [551, 622] width 736 height 54
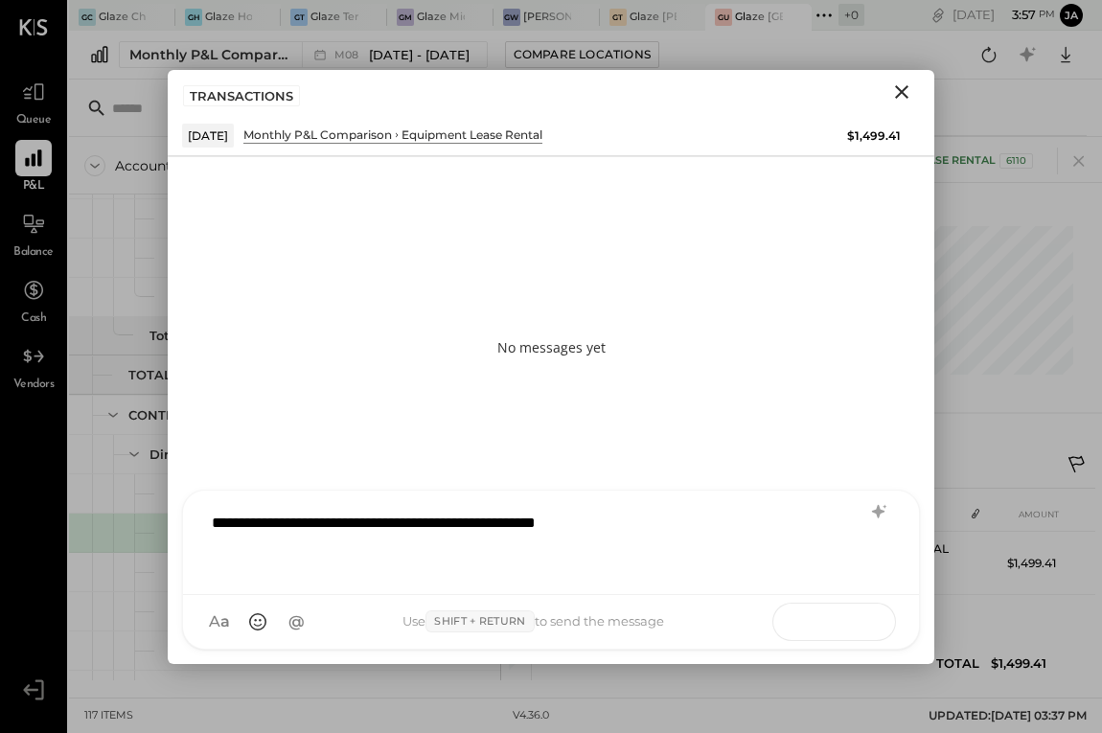
click at [855, 632] on button at bounding box center [855, 621] width 70 height 29
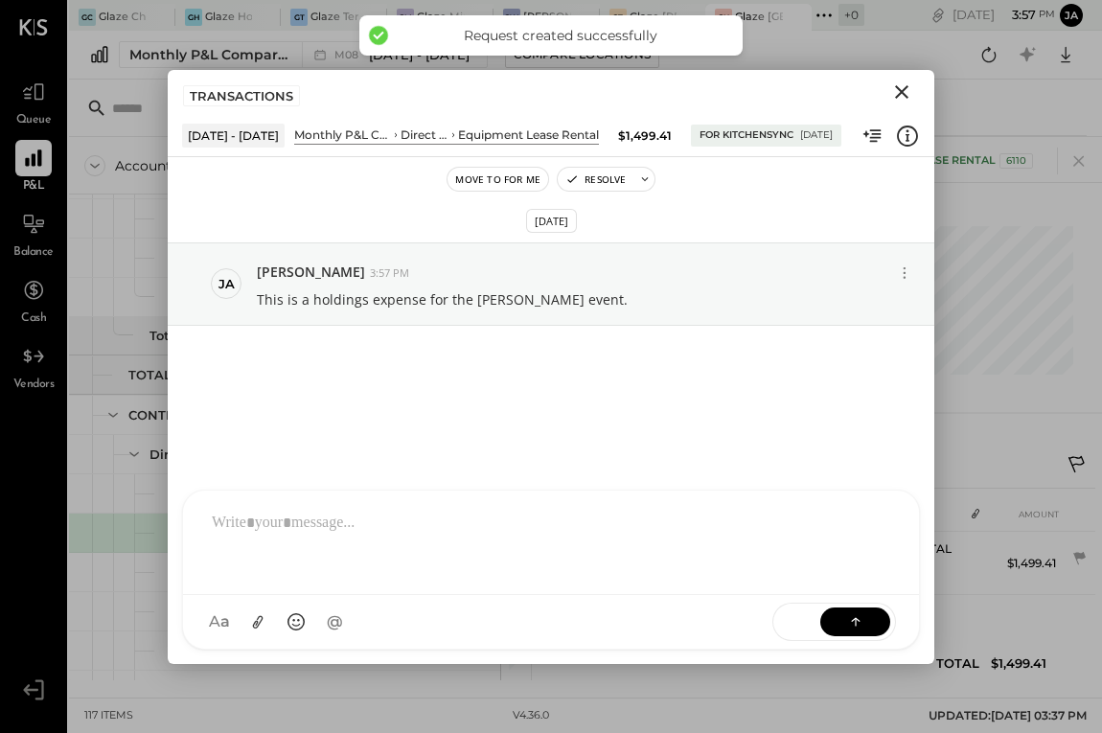
click at [904, 103] on icon "Close" at bounding box center [901, 92] width 23 height 23
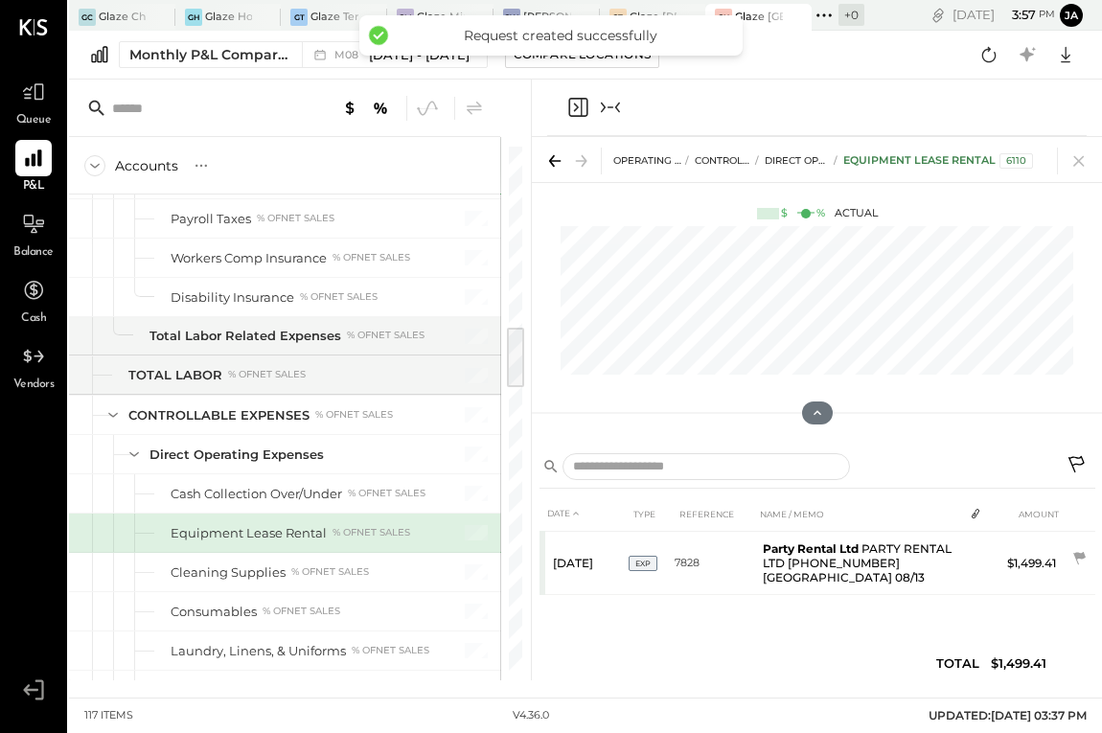
click at [616, 109] on icon "Collapse panel (e)" at bounding box center [610, 107] width 23 height 23
